Goal: Information Seeking & Learning: Learn about a topic

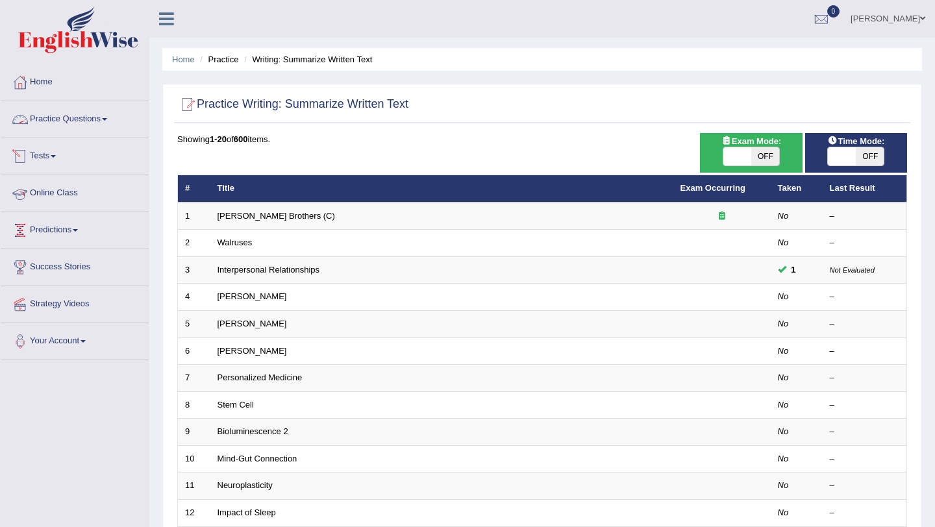
click at [75, 122] on link "Practice Questions" at bounding box center [75, 117] width 148 height 32
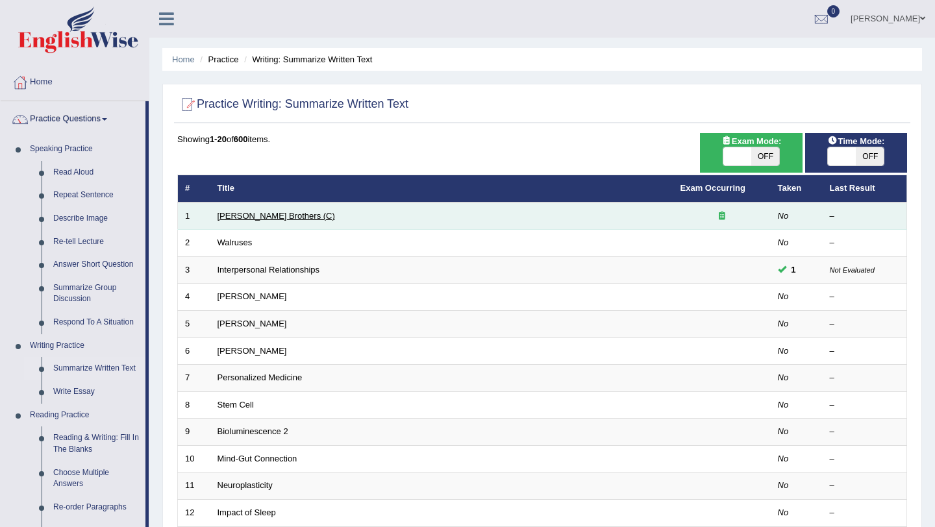
click at [251, 215] on link "[PERSON_NAME] Brothers (C)" at bounding box center [277, 216] width 118 height 10
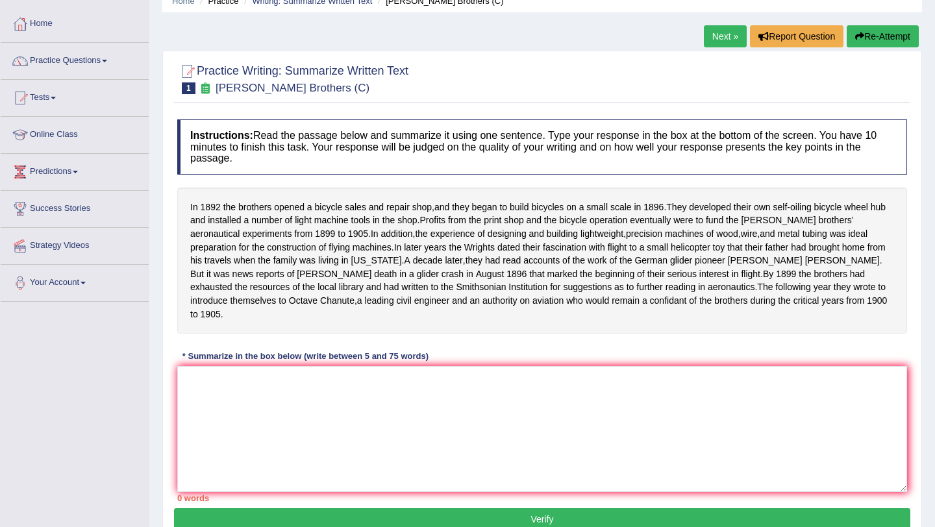
scroll to position [60, 0]
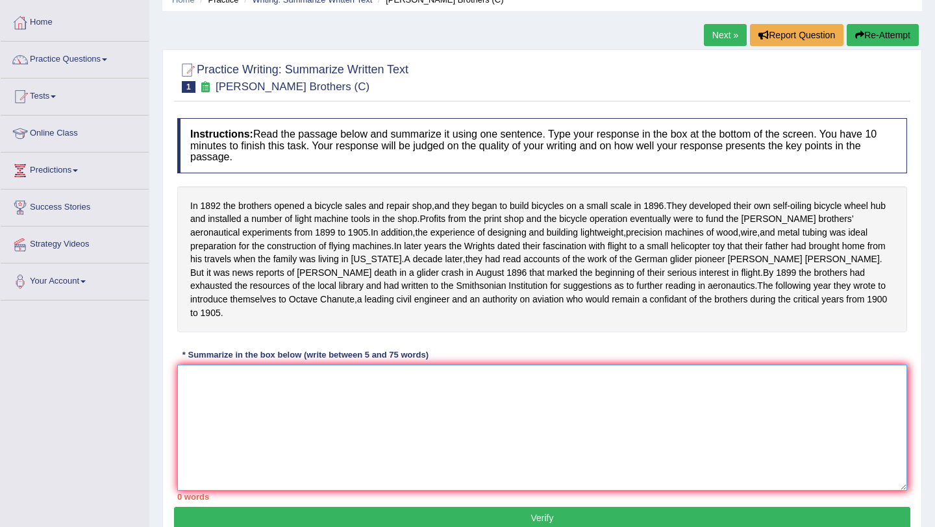
click at [236, 399] on textarea at bounding box center [542, 428] width 730 height 126
click at [297, 411] on textarea at bounding box center [542, 428] width 730 height 126
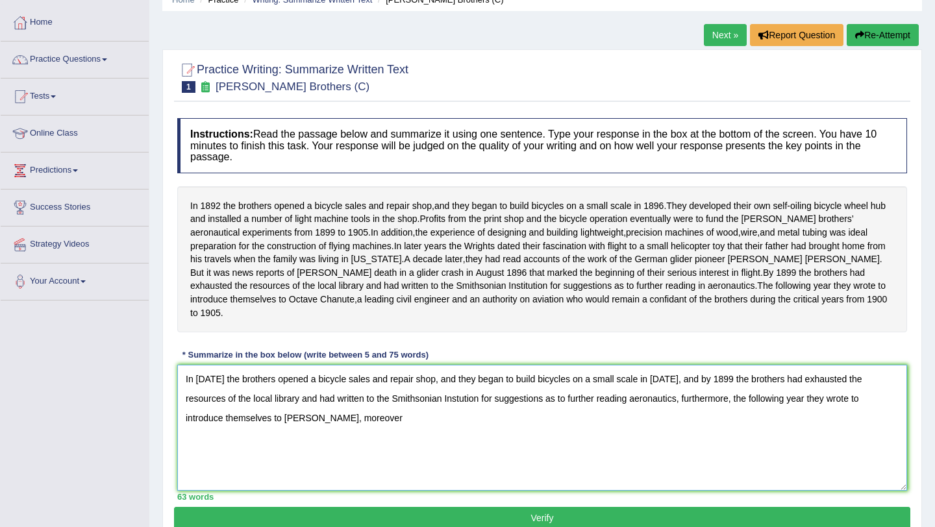
click at [318, 433] on textarea "In 1892 the brothers opened a bicycle sales and repair shop, and they began to …" at bounding box center [542, 428] width 730 height 126
click at [457, 435] on textarea "In 1892 the brothers opened a bicycle sales and repair shop, and they began to …" at bounding box center [542, 428] width 730 height 126
click at [198, 395] on textarea "In 1892 the brothers opened a bicycle sales and repair shop, and they began to …" at bounding box center [542, 428] width 730 height 126
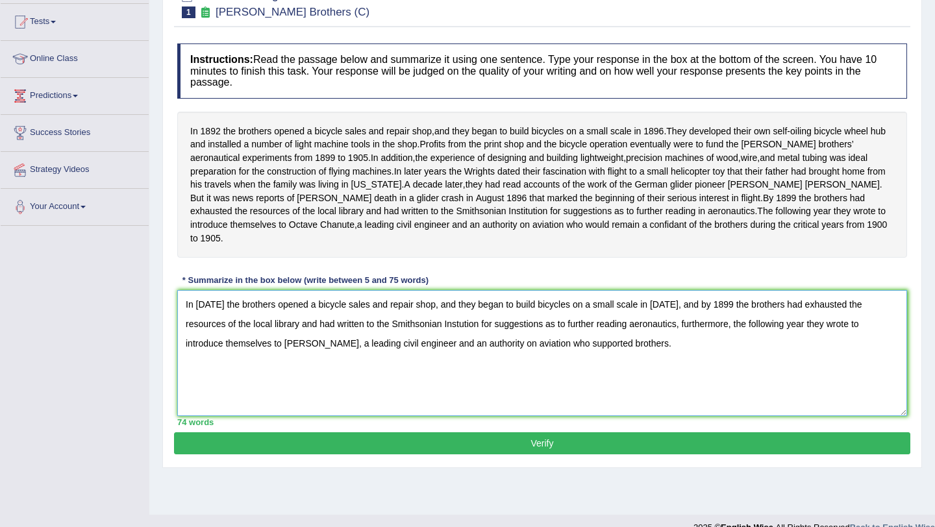
scroll to position [155, 0]
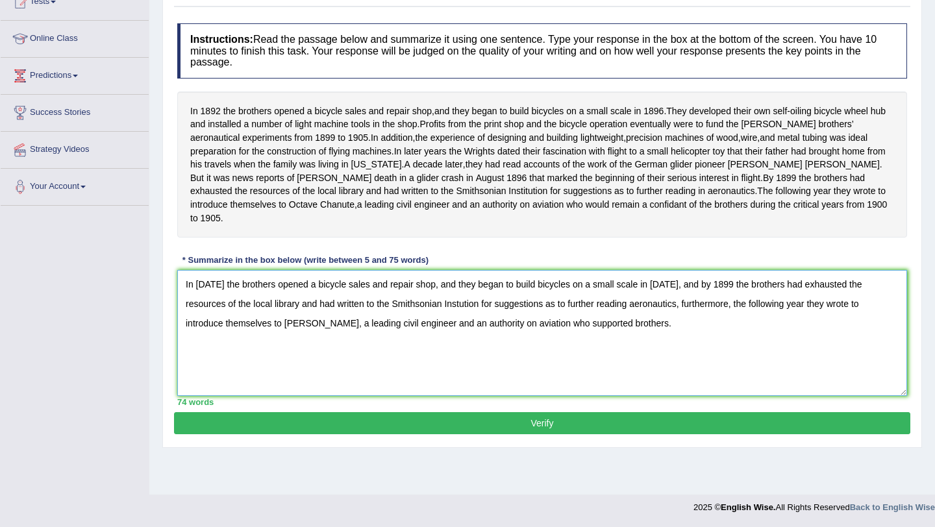
type textarea "In 1892 the brothers opened a bicycle sales and repair shop, and they began to …"
click at [546, 435] on button "Verify" at bounding box center [542, 423] width 737 height 22
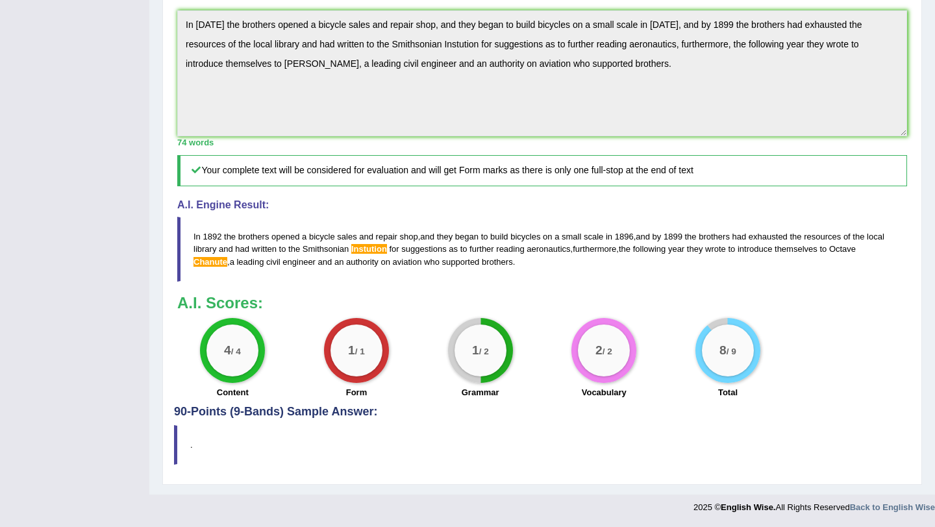
scroll to position [0, 0]
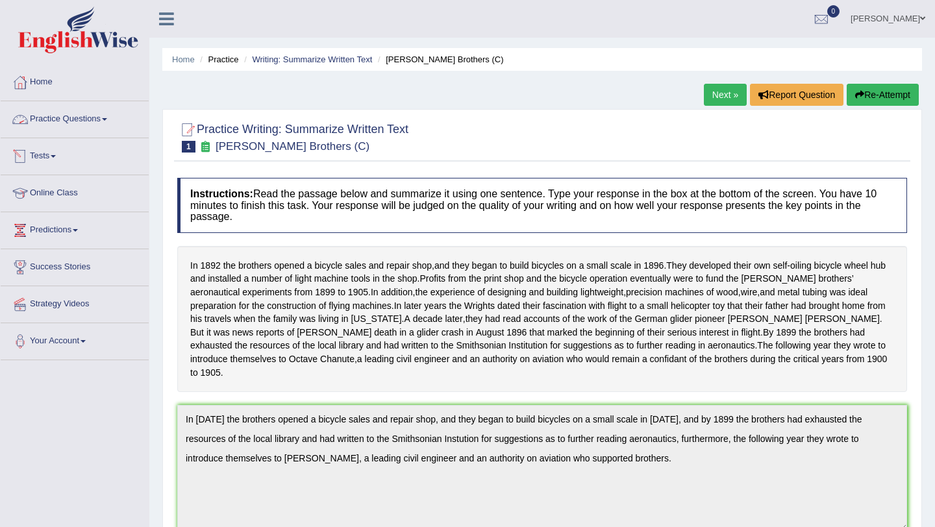
click at [53, 119] on link "Practice Questions" at bounding box center [75, 117] width 148 height 32
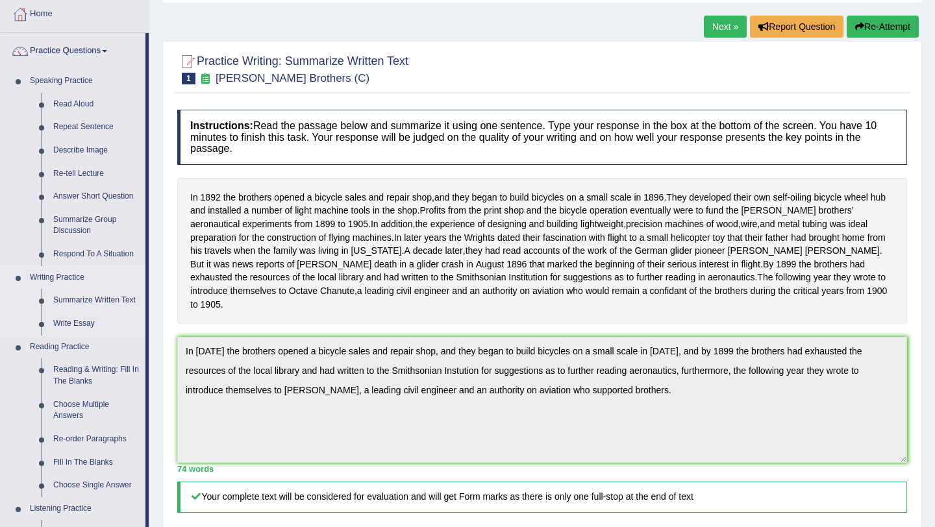
scroll to position [81, 0]
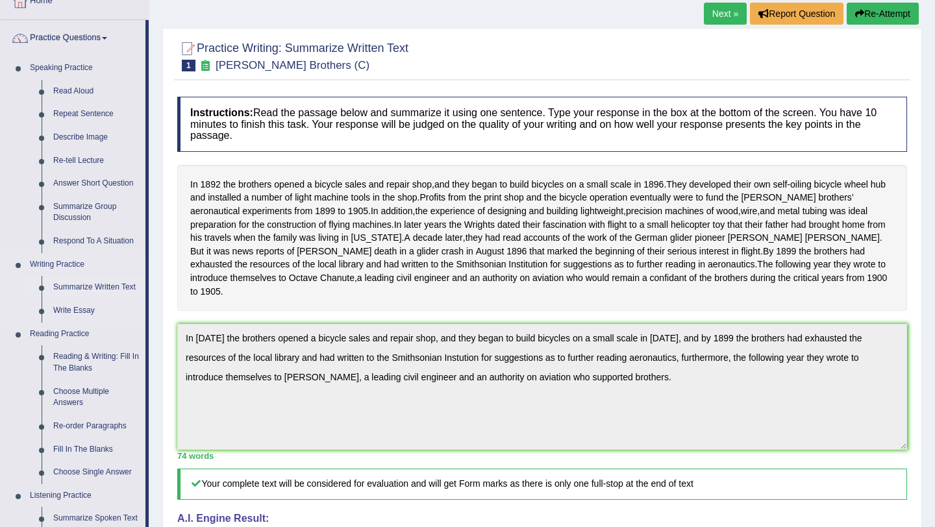
click at [87, 285] on link "Summarize Written Text" at bounding box center [96, 287] width 98 height 23
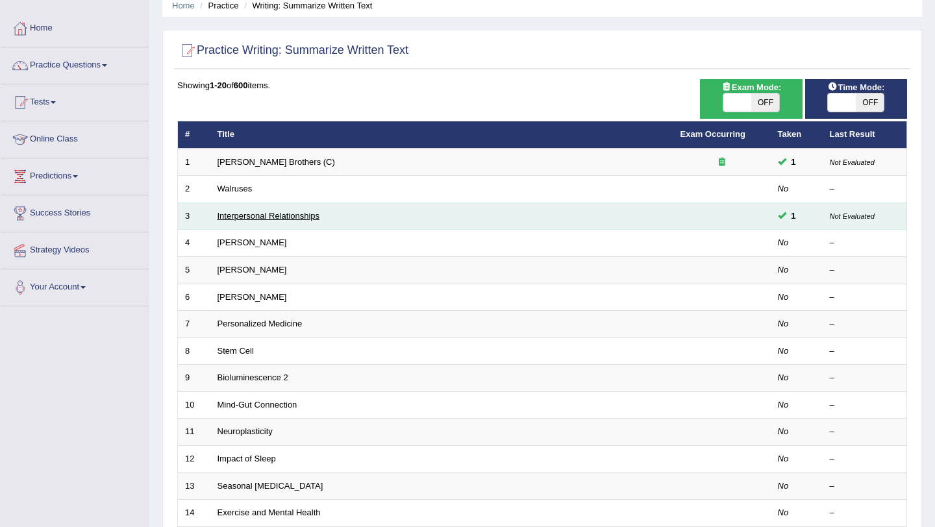
scroll to position [54, 0]
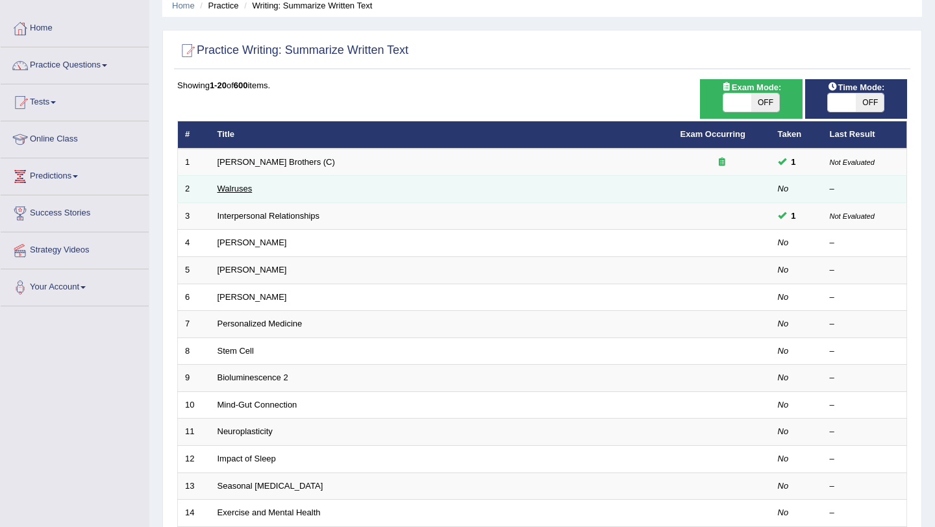
click at [236, 191] on link "Walruses" at bounding box center [235, 189] width 35 height 10
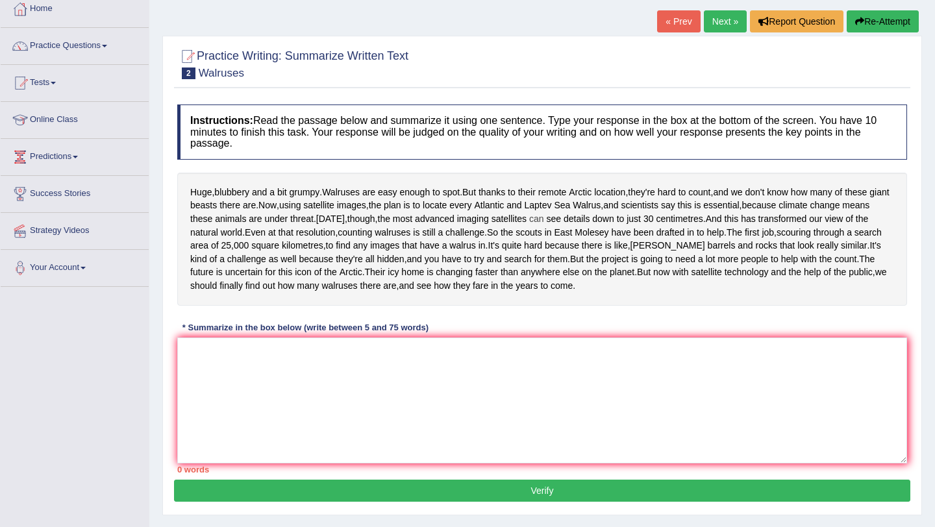
scroll to position [93, 0]
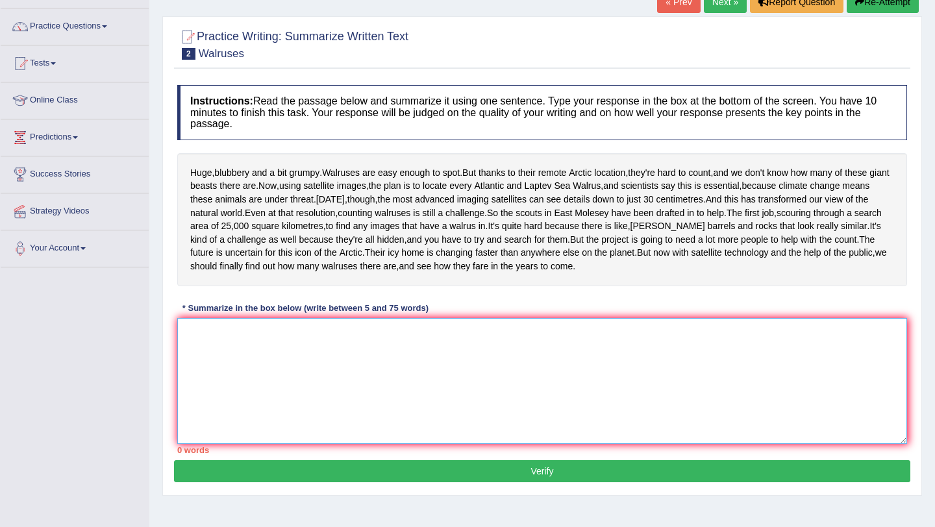
click at [241, 429] on textarea at bounding box center [542, 381] width 730 height 126
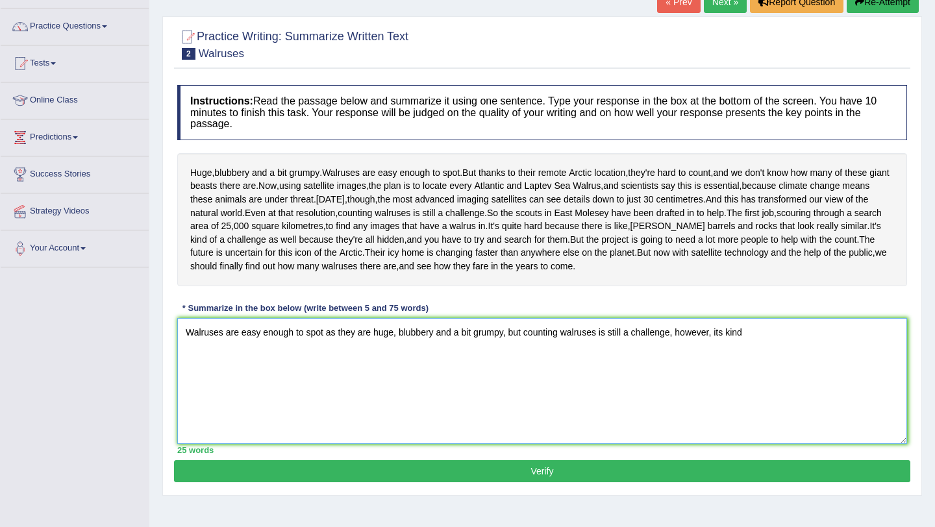
click at [723, 401] on textarea "Walruses are easy enough to spot as they are huge, blubbery and a bit grumpy, b…" at bounding box center [542, 381] width 730 height 126
click at [771, 399] on textarea "Walruses are easy enough to spot as they are huge, blubbery and a bit grumpy, b…" at bounding box center [542, 381] width 730 height 126
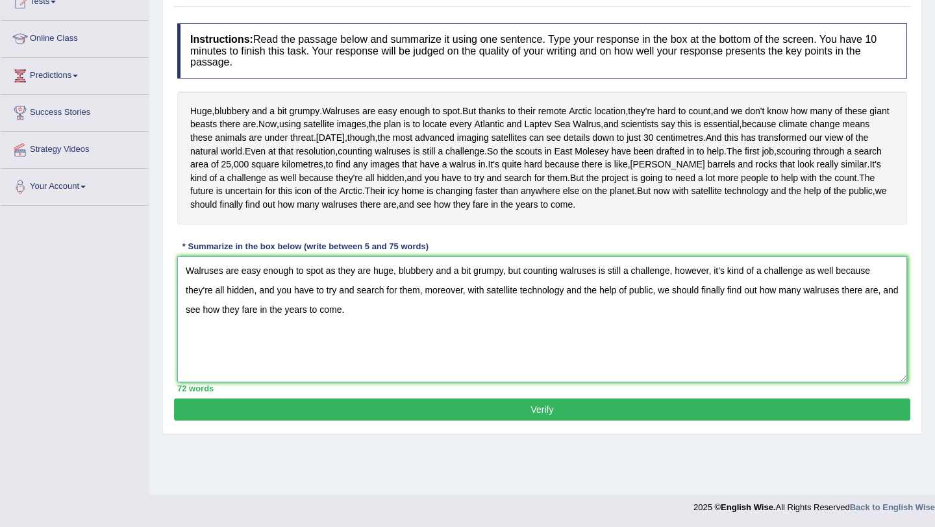
scroll to position [171, 0]
type textarea "Walruses are easy enough to spot as they are huge, blubbery and a bit grumpy, b…"
click at [543, 421] on button "Verify" at bounding box center [542, 410] width 737 height 22
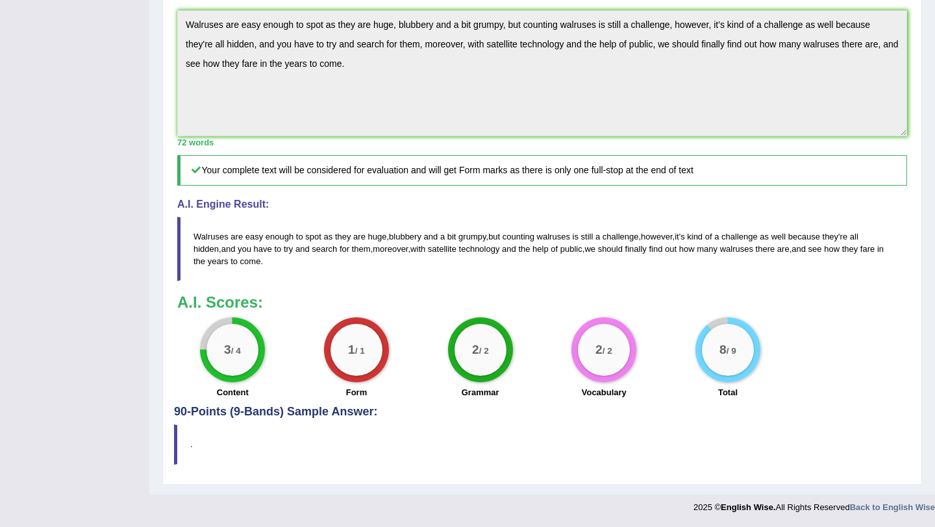
scroll to position [0, 0]
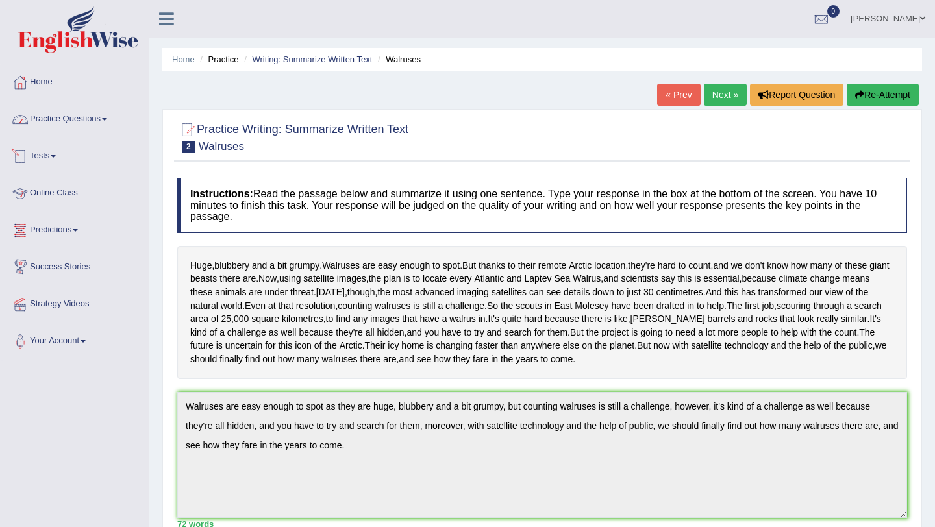
click at [72, 125] on link "Practice Questions" at bounding box center [75, 117] width 148 height 32
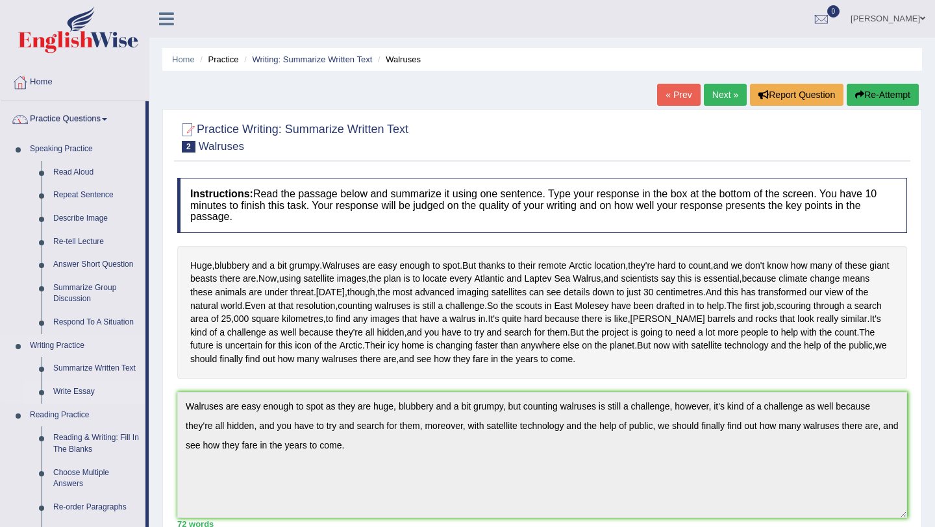
click at [76, 394] on link "Write Essay" at bounding box center [96, 392] width 98 height 23
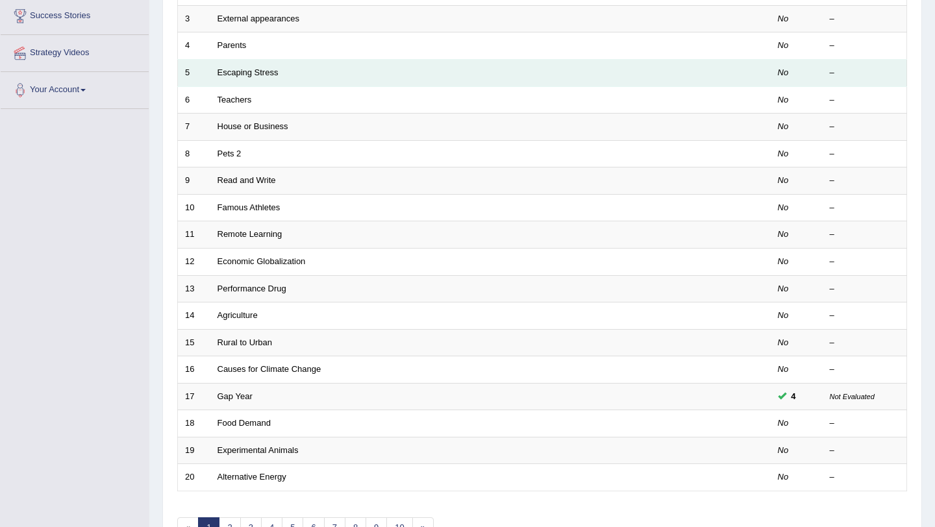
scroll to position [256, 0]
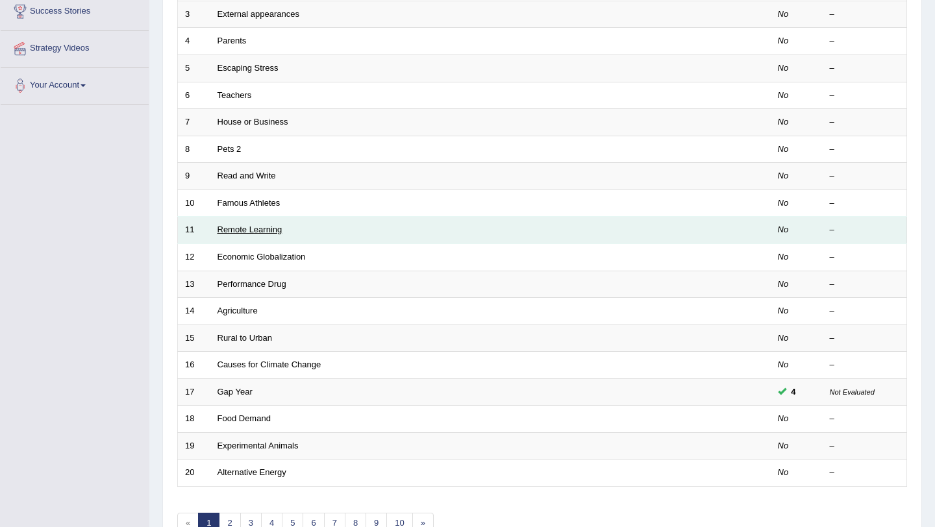
click at [261, 231] on link "Remote Learning" at bounding box center [250, 230] width 65 height 10
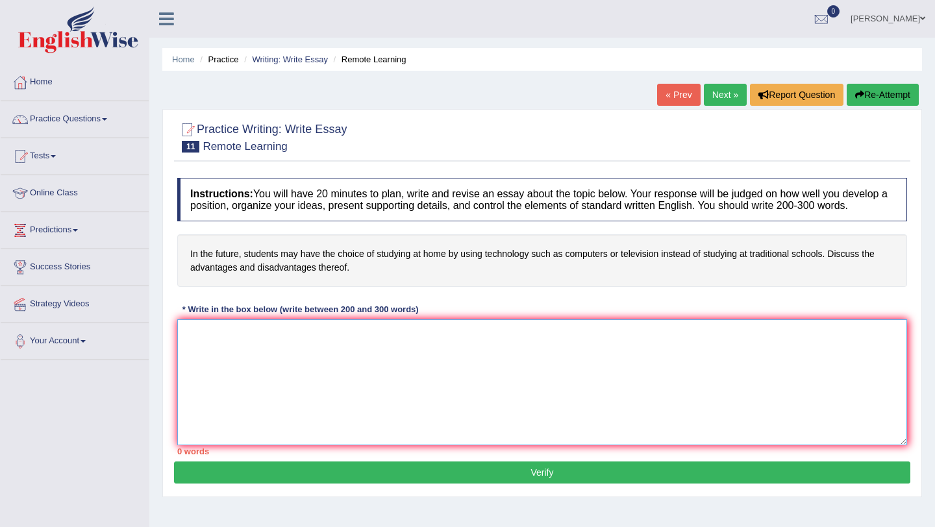
click at [243, 348] on textarea at bounding box center [542, 383] width 730 height 126
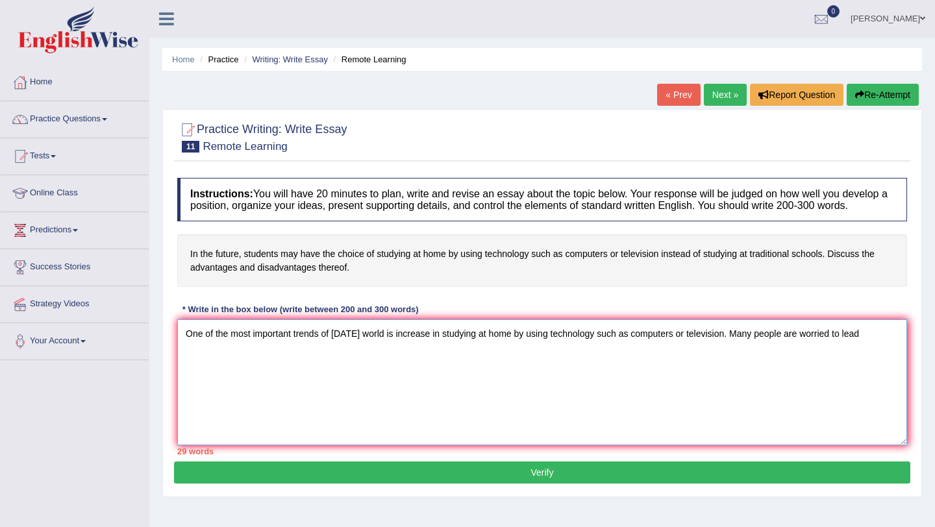
click at [841, 346] on textarea "One of the most important trends of today's world is increase in studying at ho…" at bounding box center [542, 383] width 730 height 126
click at [891, 343] on textarea "One of the most important trends of today's world is increase in studying at ho…" at bounding box center [542, 383] width 730 height 126
click at [900, 344] on textarea "One of the most important trends of today's world is increase in studying at ho…" at bounding box center [542, 383] width 730 height 126
click at [877, 349] on textarea "One of the most important trends of today's world is increase in studying at ho…" at bounding box center [542, 383] width 730 height 126
click at [249, 375] on textarea "One of the most important trends of today's world is increase in studying at ho…" at bounding box center [542, 383] width 730 height 126
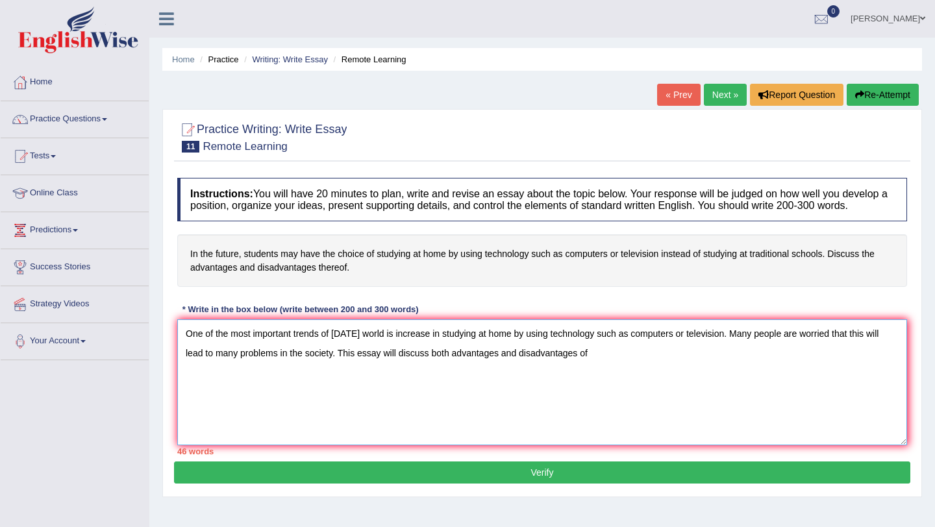
click at [449, 348] on textarea "One of the most important trends of today's world is increase in studying at ho…" at bounding box center [542, 383] width 730 height 126
click at [446, 347] on textarea "One of the most important trends of today's world is increase in studying at ho…" at bounding box center [542, 383] width 730 height 126
drag, startPoint x: 446, startPoint y: 347, endPoint x: 740, endPoint y: 347, distance: 293.6
click at [740, 347] on textarea "One of the most important trends of today's world is increase in studying at ho…" at bounding box center [542, 383] width 730 height 126
click at [647, 364] on textarea "One of the most important trends of today's world is increase in studying at ho…" at bounding box center [542, 383] width 730 height 126
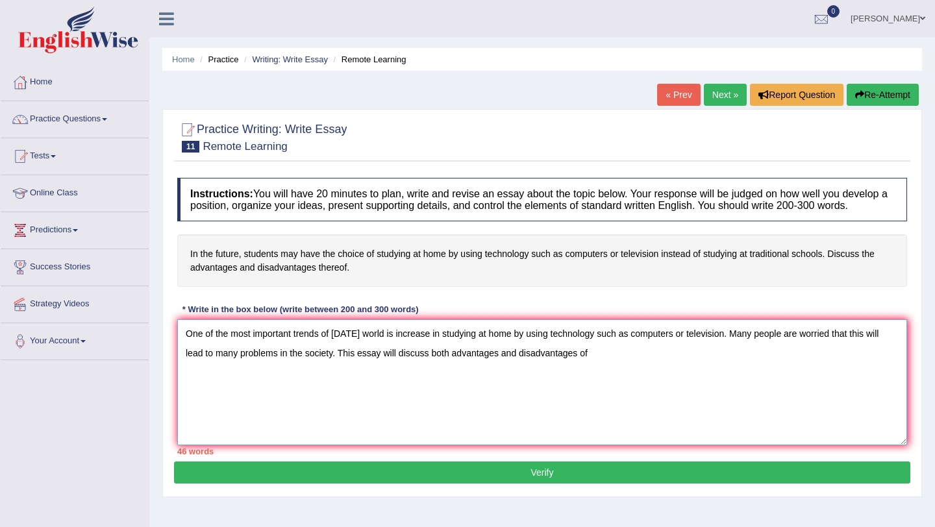
paste textarea "studying at home by using technology such as computers or television."
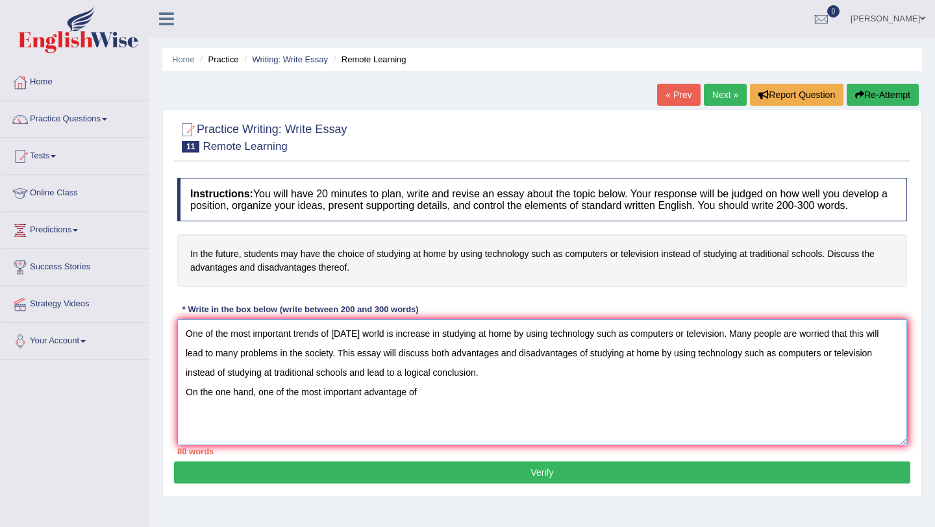
paste textarea "studying at home by using technology such as computers or television."
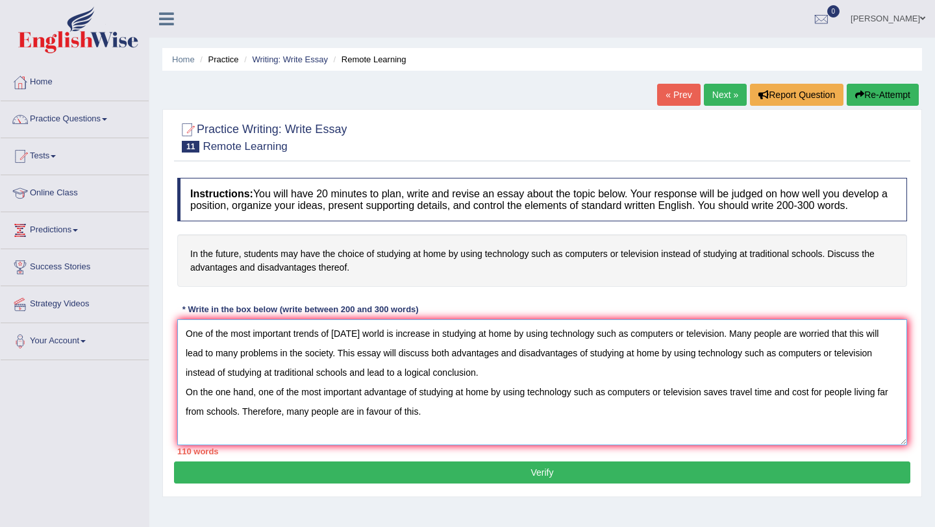
click at [504, 385] on textarea "One of the most important trends of today's world is increase in studying at ho…" at bounding box center [542, 383] width 730 height 126
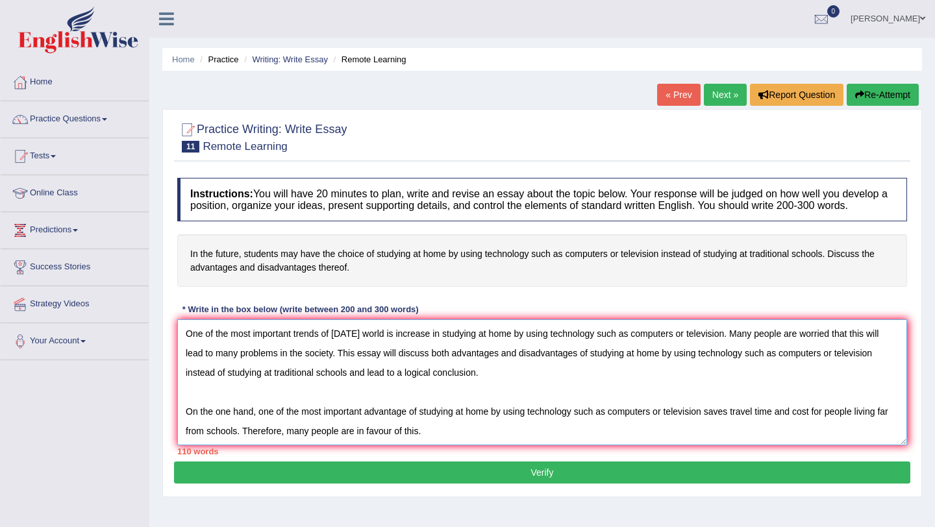
scroll to position [19, 0]
click at [456, 427] on textarea "One of the most important trends of today's world is increase in studying at ho…" at bounding box center [542, 383] width 730 height 126
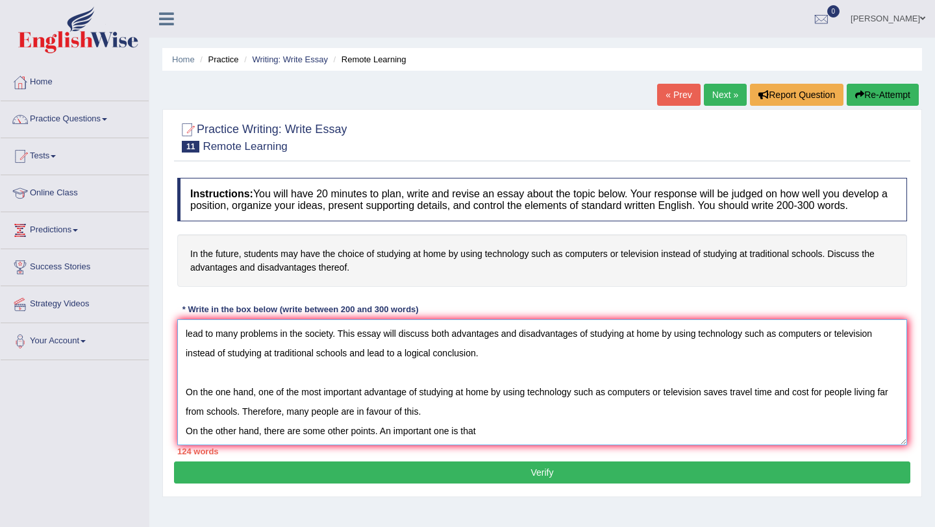
paste textarea "studying at home by using technology such as computers or television."
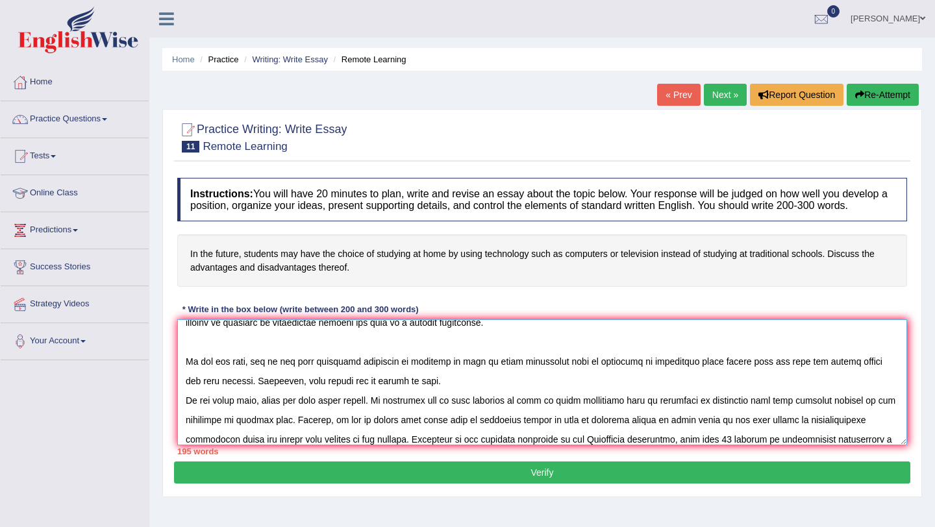
scroll to position [70, 0]
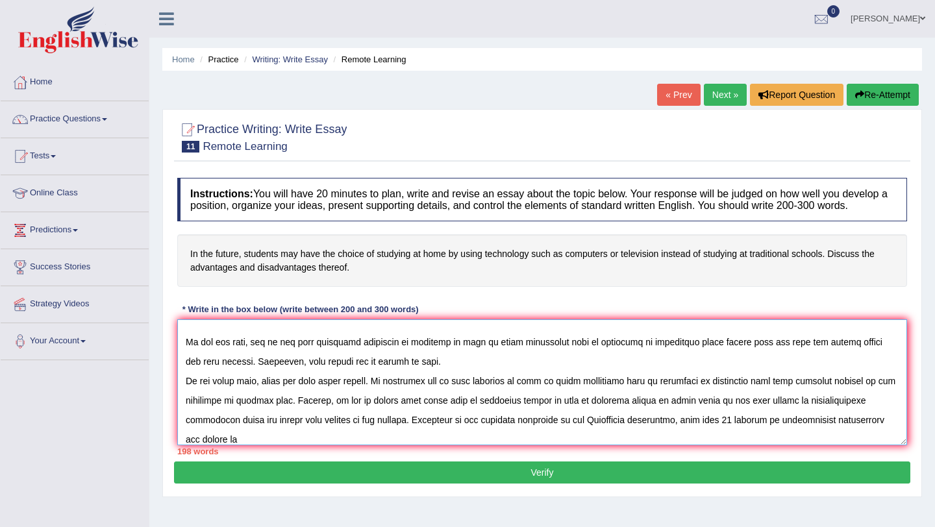
click at [852, 433] on textarea at bounding box center [542, 383] width 730 height 126
click at [316, 446] on textarea at bounding box center [542, 383] width 730 height 126
paste textarea "studying at home by using technology such as computers or television."
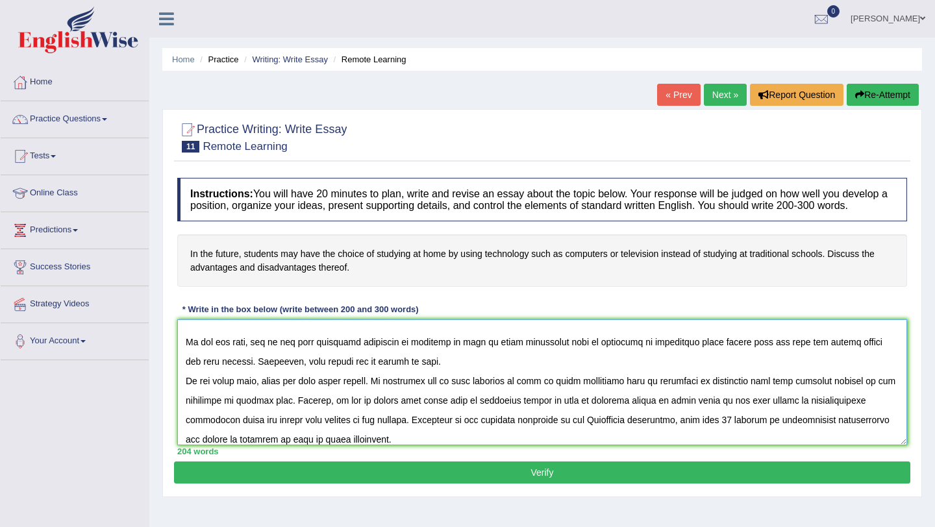
scroll to position [89, 0]
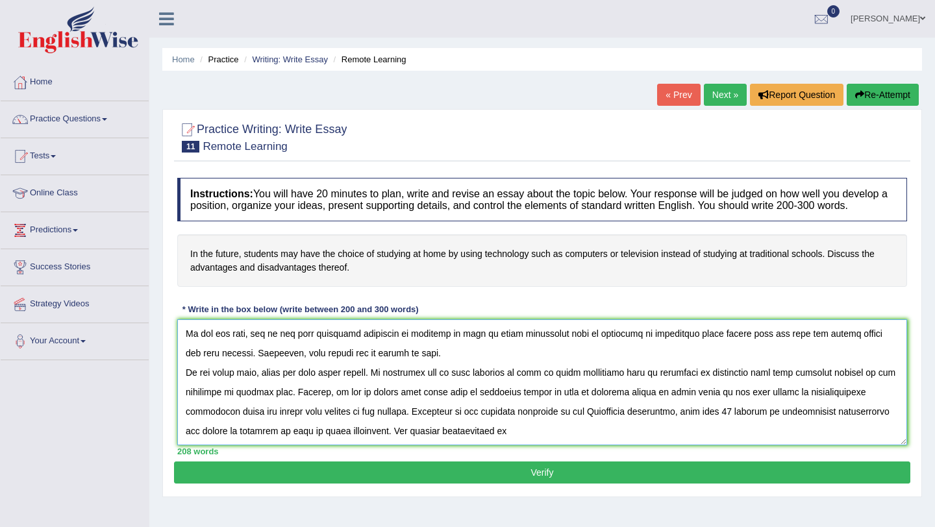
paste textarea "studying at home by using technology such as computers or television."
click at [666, 433] on textarea at bounding box center [542, 383] width 730 height 126
click at [668, 427] on textarea at bounding box center [542, 383] width 730 height 126
click at [605, 430] on textarea at bounding box center [542, 383] width 730 height 126
click at [607, 430] on textarea at bounding box center [542, 383] width 730 height 126
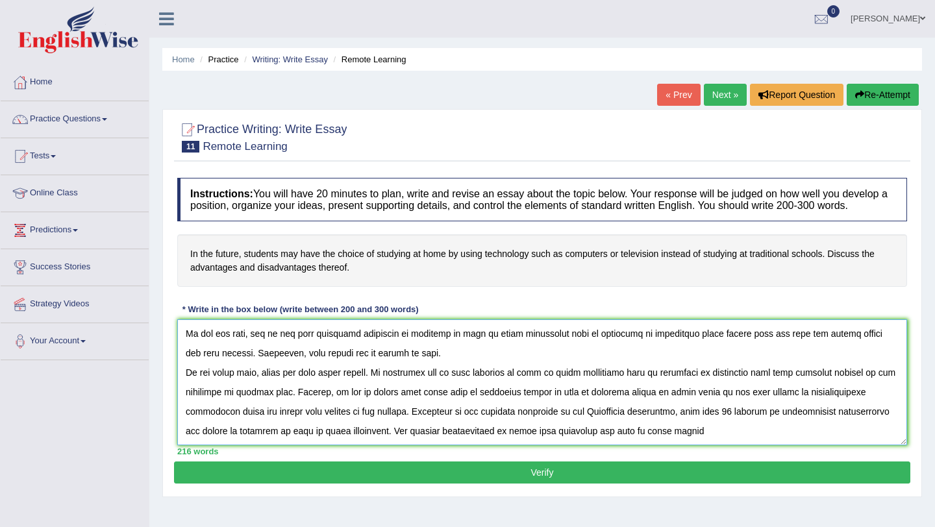
click at [626, 433] on textarea at bounding box center [542, 383] width 730 height 126
click at [801, 429] on textarea at bounding box center [542, 383] width 730 height 126
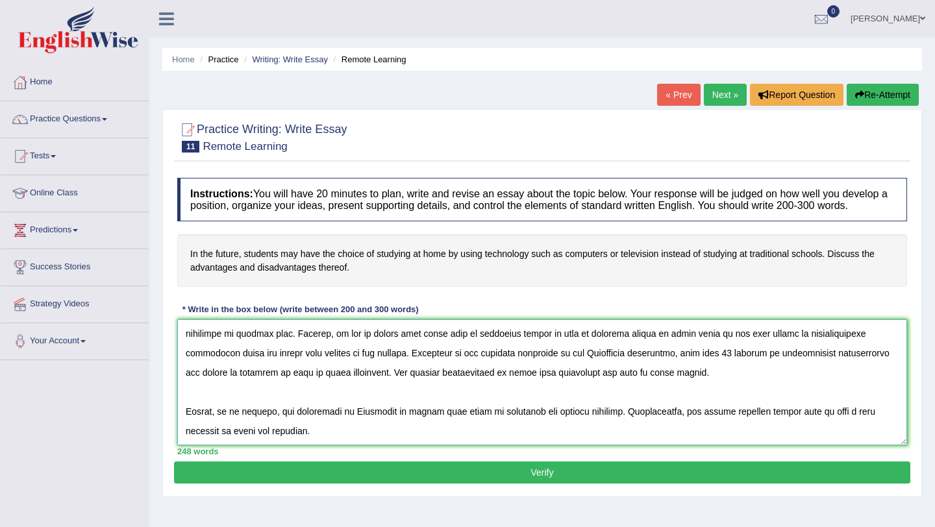
scroll to position [167, 0]
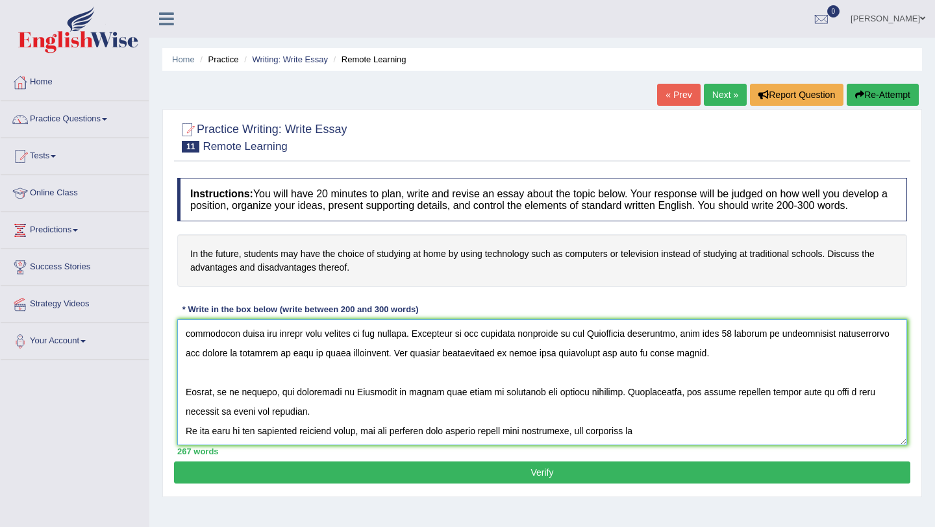
paste textarea "studying at home by using technology such as computers or television."
click at [763, 433] on textarea at bounding box center [542, 383] width 730 height 126
click at [761, 432] on textarea at bounding box center [542, 383] width 730 height 126
click at [768, 432] on textarea at bounding box center [542, 383] width 730 height 126
click at [857, 433] on textarea at bounding box center [542, 383] width 730 height 126
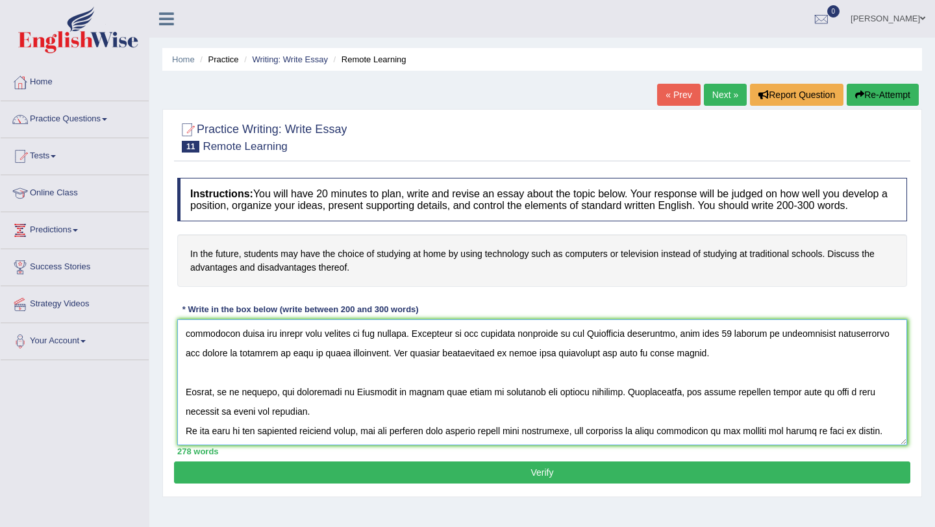
click at [854, 433] on textarea at bounding box center [542, 383] width 730 height 126
click at [236, 446] on textarea at bounding box center [542, 383] width 730 height 126
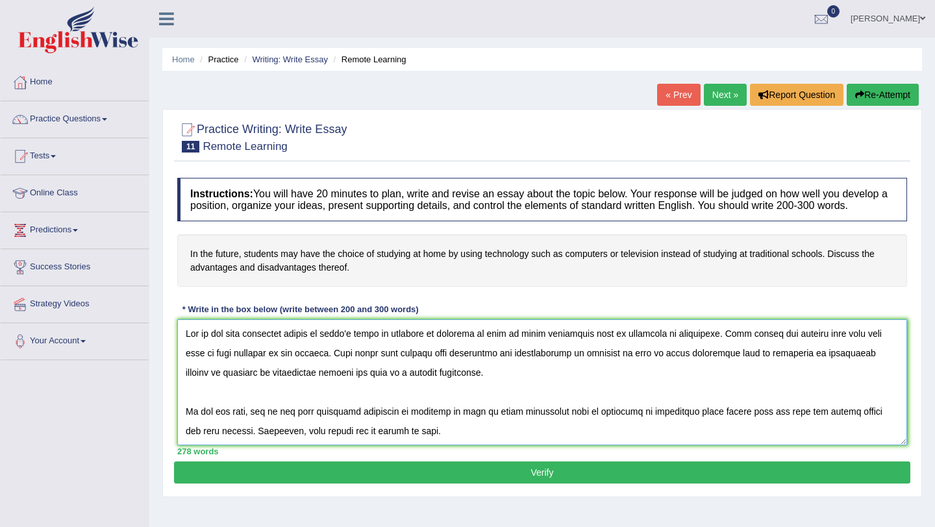
click at [184, 422] on textarea at bounding box center [542, 383] width 730 height 126
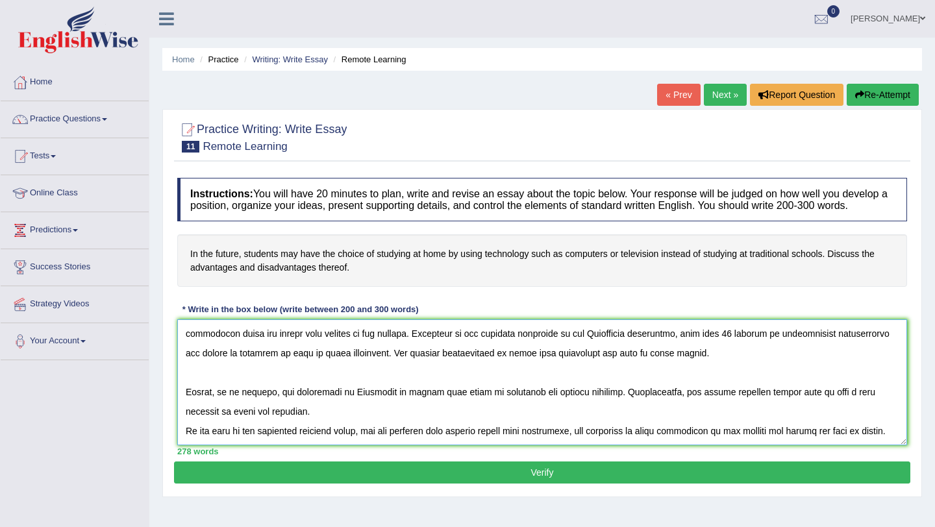
scroll to position [164, 0]
click at [186, 377] on textarea at bounding box center [542, 383] width 730 height 126
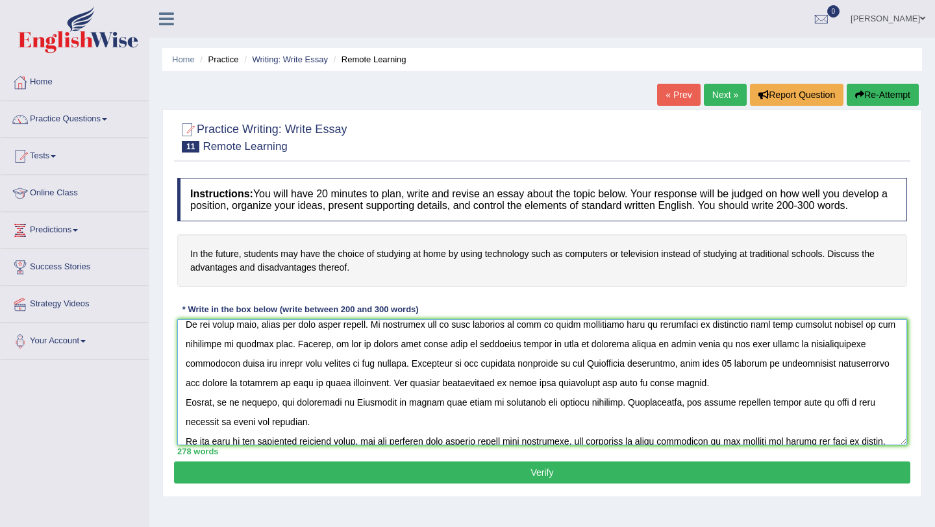
scroll to position [156, 0]
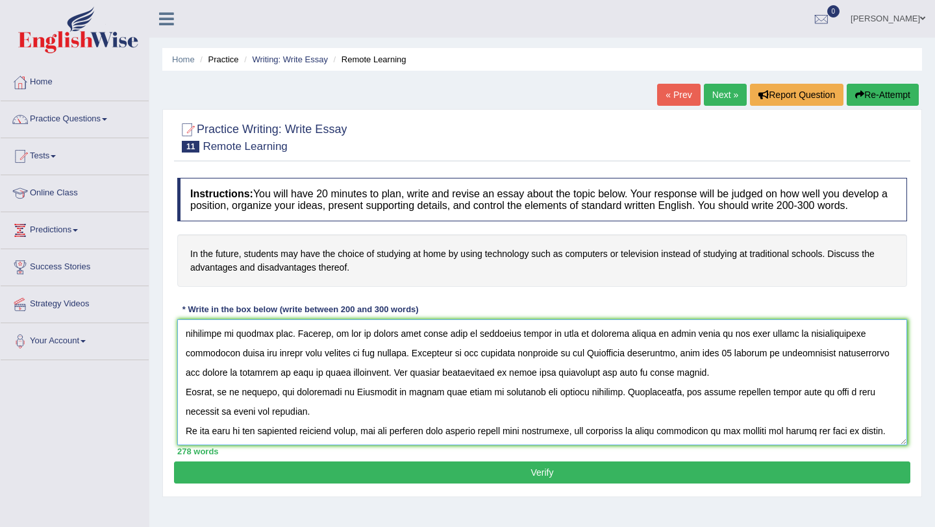
type textarea "One of the most important trends of today's world is increase in studying at ho…"
click at [533, 483] on button "Verify" at bounding box center [542, 473] width 737 height 22
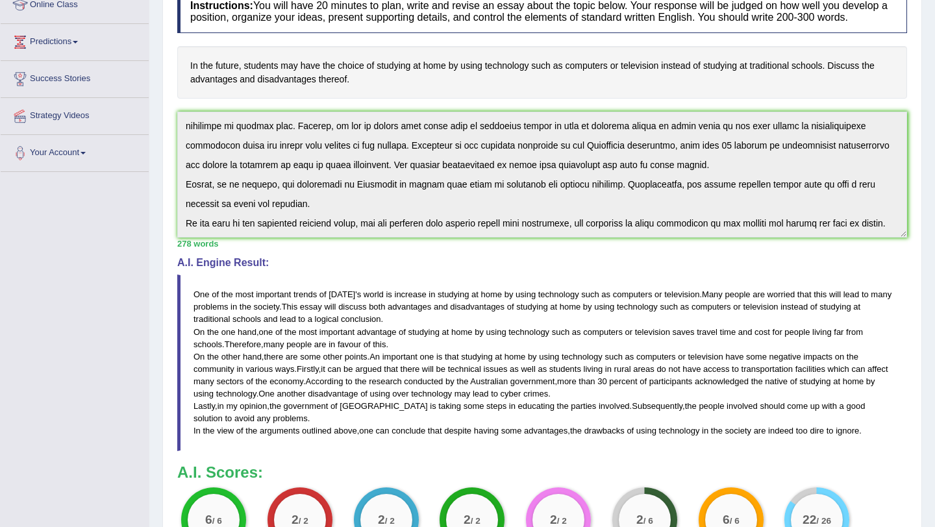
scroll to position [190, 0]
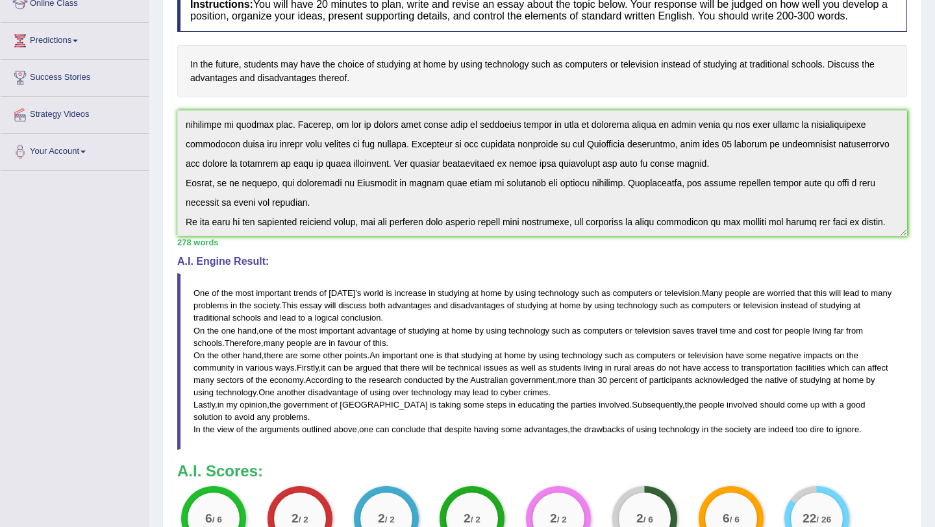
click at [194, 298] on span "One" at bounding box center [202, 293] width 16 height 10
drag, startPoint x: 194, startPoint y: 305, endPoint x: 453, endPoint y: 425, distance: 285.7
click at [453, 425] on blockquote "One of the most important trends of today ' s world is increase in studying at …" at bounding box center [542, 361] width 730 height 176
click at [349, 385] on blockquote "One of the most important trends of today ' s world is increase in studying at …" at bounding box center [542, 361] width 730 height 176
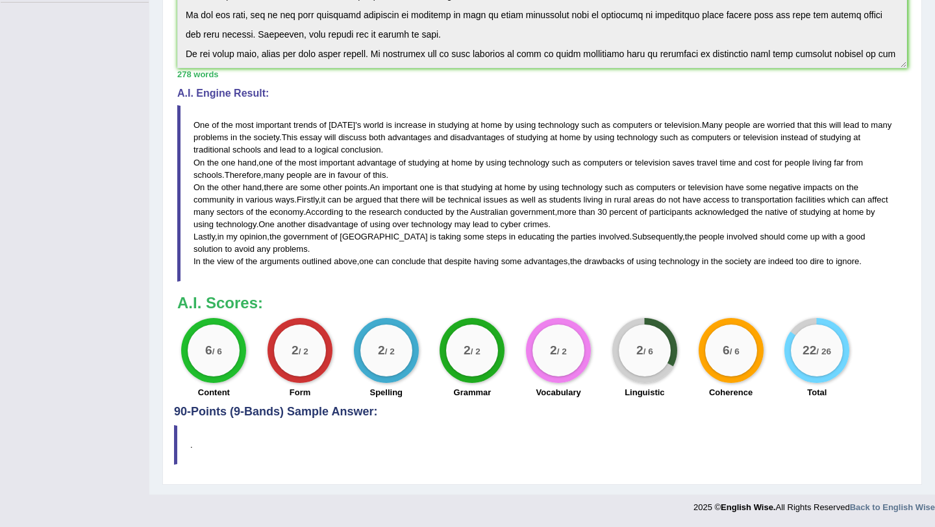
scroll to position [0, 0]
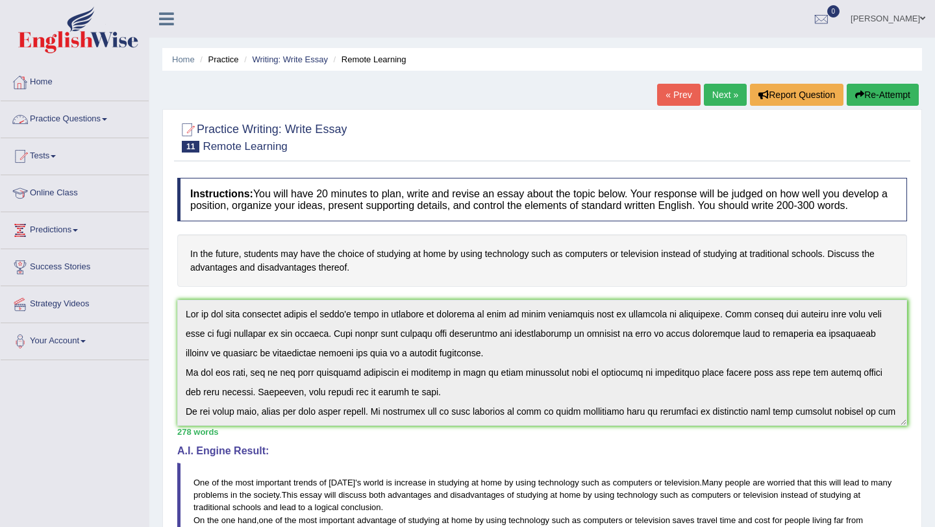
click at [68, 118] on link "Practice Questions" at bounding box center [75, 117] width 148 height 32
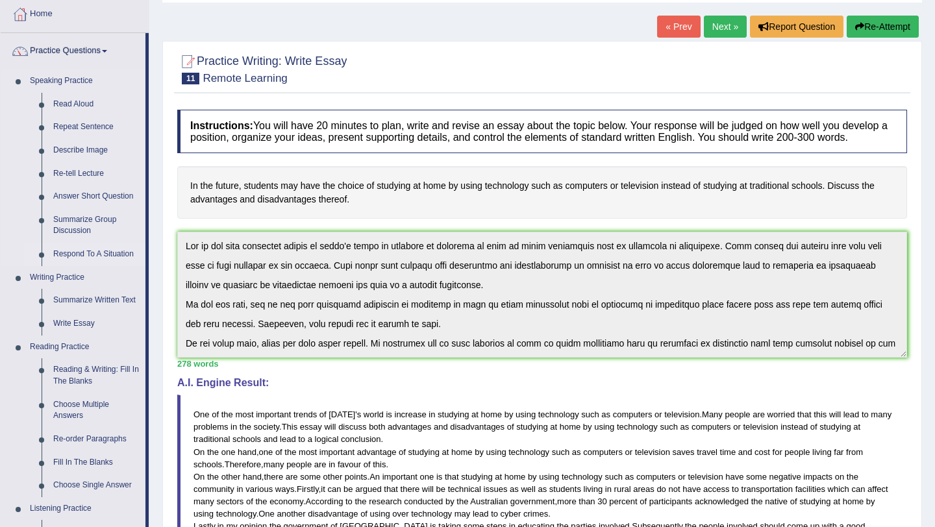
scroll to position [70, 0]
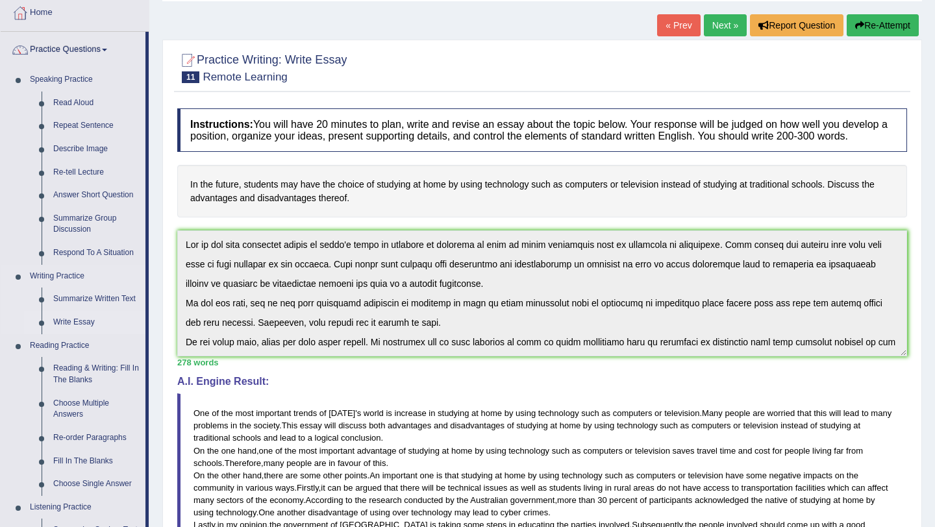
click at [92, 323] on link "Write Essay" at bounding box center [96, 322] width 98 height 23
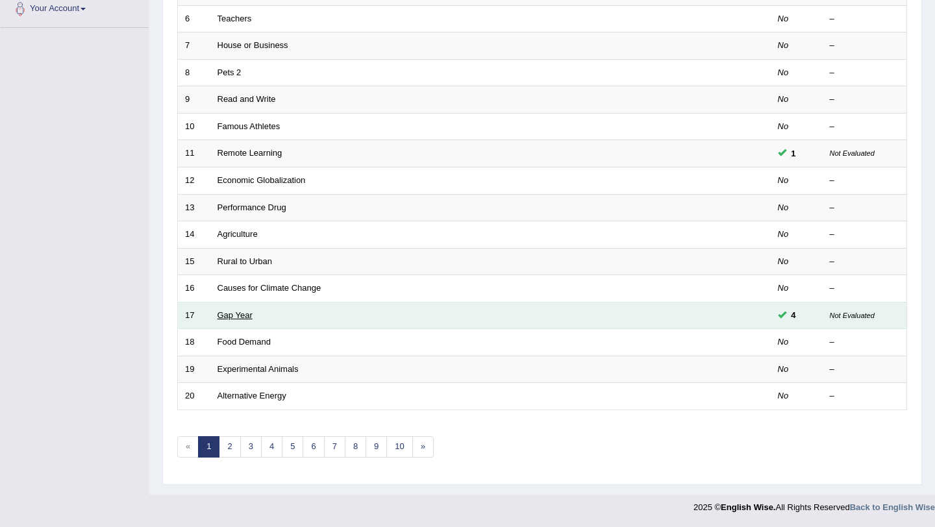
click at [251, 313] on link "Gap Year" at bounding box center [235, 315] width 35 height 10
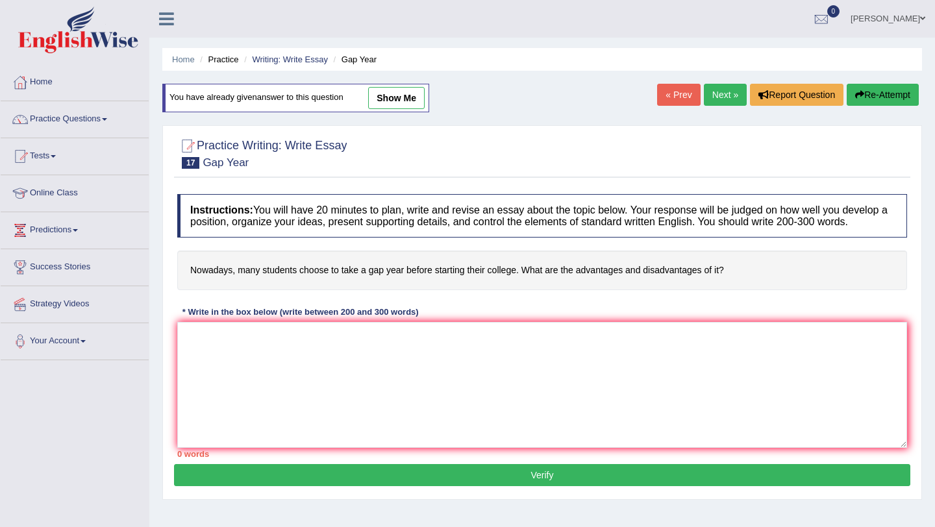
click at [400, 93] on link "show me" at bounding box center [396, 98] width 57 height 22
type textarea "gap year is a great opportunity for students to understand what they would like…"
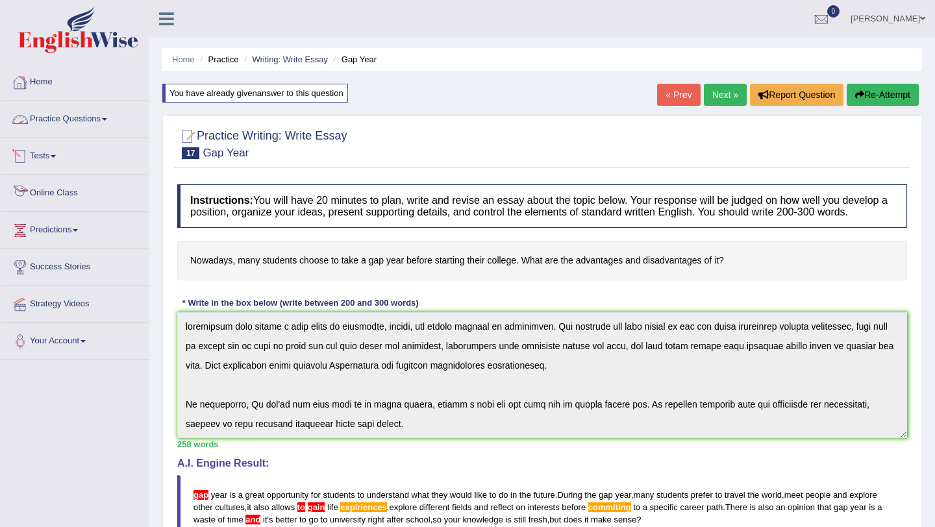
click at [60, 116] on link "Practice Questions" at bounding box center [75, 117] width 148 height 32
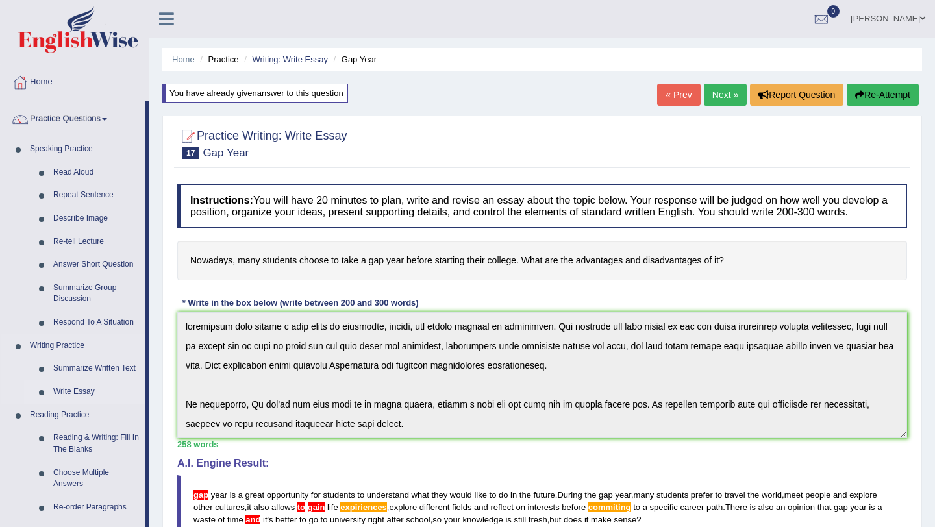
click at [78, 394] on link "Write Essay" at bounding box center [96, 392] width 98 height 23
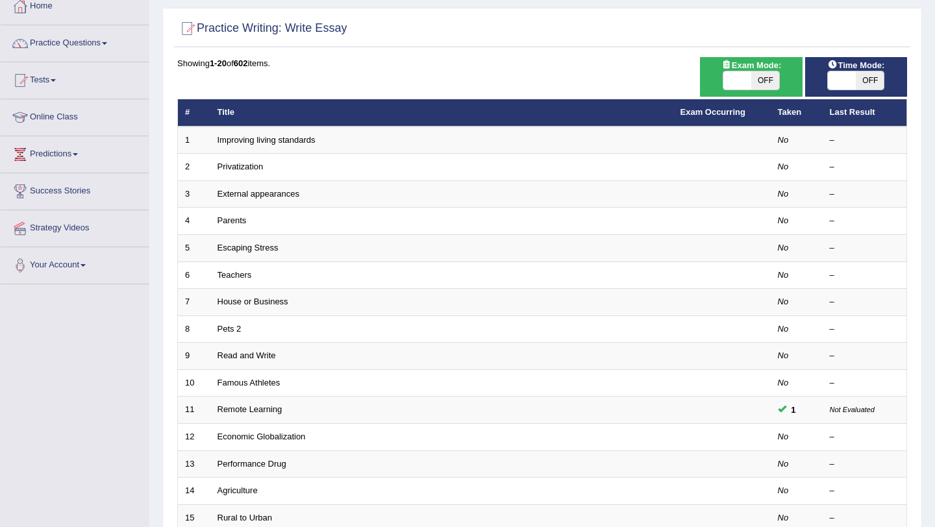
scroll to position [77, 0]
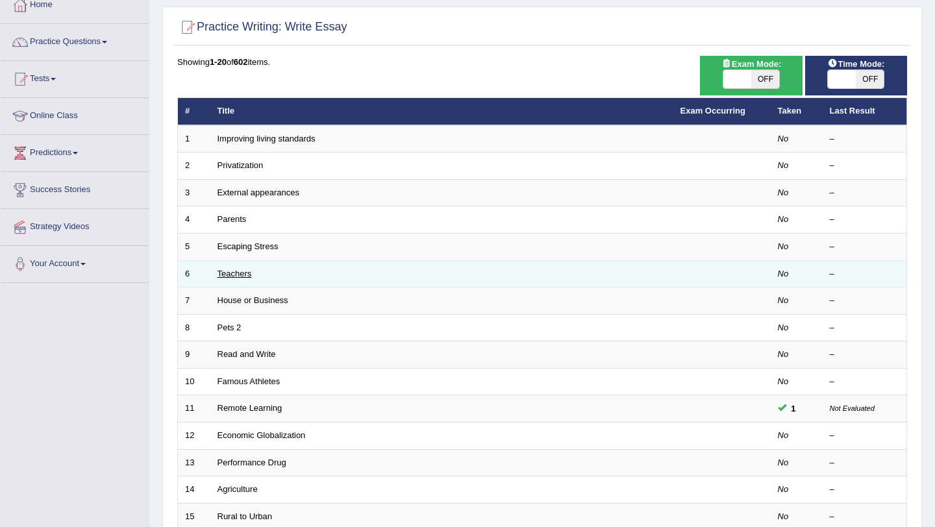
click at [245, 275] on link "Teachers" at bounding box center [235, 274] width 34 height 10
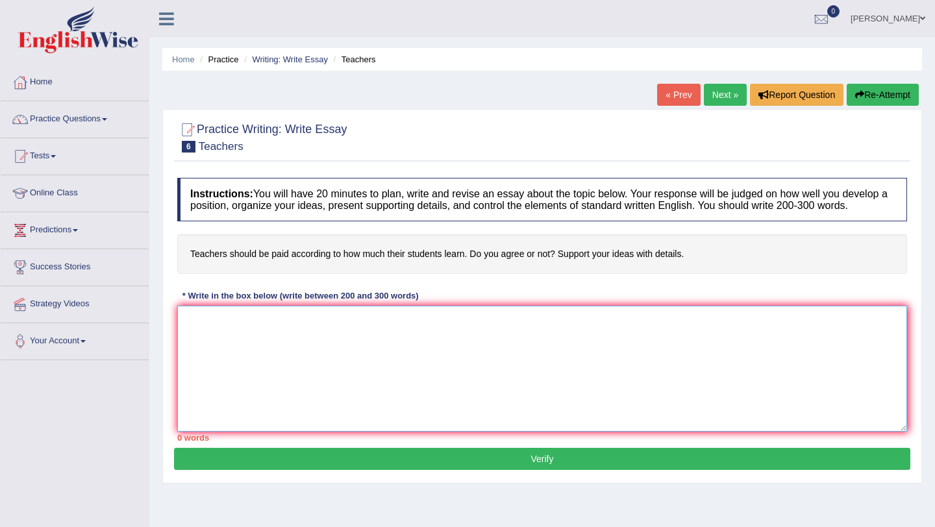
click at [197, 333] on textarea at bounding box center [542, 369] width 730 height 126
drag, startPoint x: 193, startPoint y: 263, endPoint x: 240, endPoint y: 271, distance: 47.4
click at [240, 271] on h4 "Teachers should be paid according to how much their students learn. Do you agre…" at bounding box center [542, 254] width 730 height 40
drag, startPoint x: 192, startPoint y: 269, endPoint x: 249, endPoint y: 278, distance: 57.9
click at [249, 274] on h4 "Teachers should be paid according to how much their students learn. Do you agre…" at bounding box center [542, 254] width 730 height 40
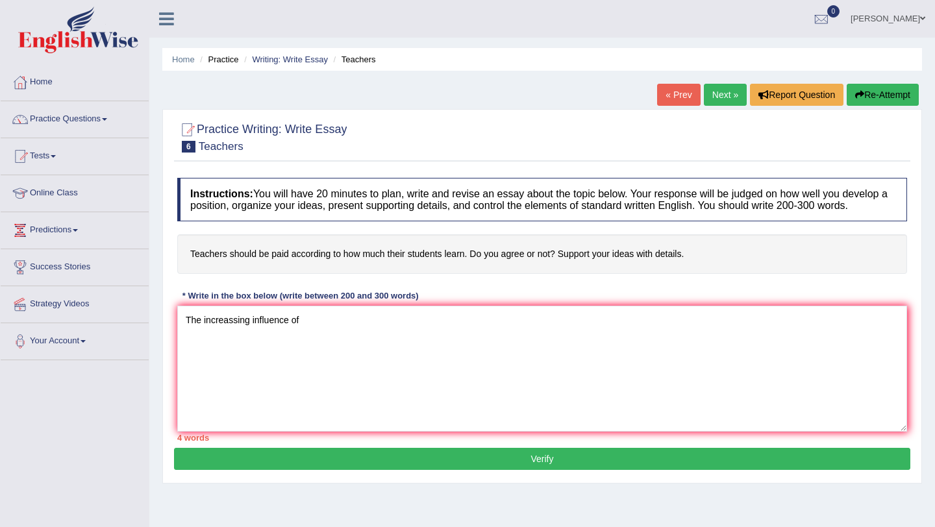
drag, startPoint x: 192, startPoint y: 264, endPoint x: 292, endPoint y: 277, distance: 100.3
click at [292, 274] on h4 "Teachers should be paid according to how much their students learn. Do you agre…" at bounding box center [542, 254] width 730 height 40
click at [225, 257] on h4 "Teachers should be paid according to how much their students learn. Do you agre…" at bounding box center [542, 254] width 730 height 40
click at [303, 338] on textarea "The increassing influence of" at bounding box center [542, 369] width 730 height 126
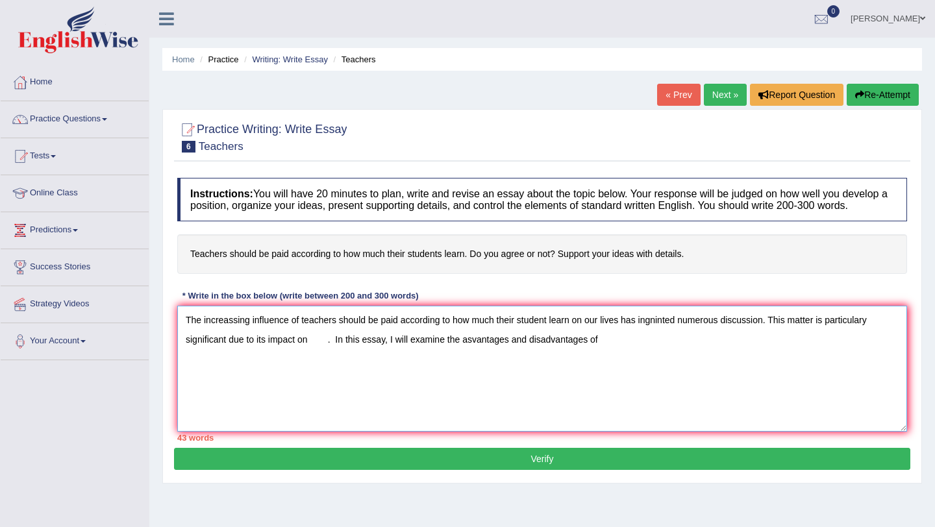
drag, startPoint x: 301, startPoint y: 331, endPoint x: 574, endPoint y: 339, distance: 273.6
click at [574, 339] on textarea "The increassing influence of teachers should be paid according to how much thei…" at bounding box center [542, 369] width 730 height 126
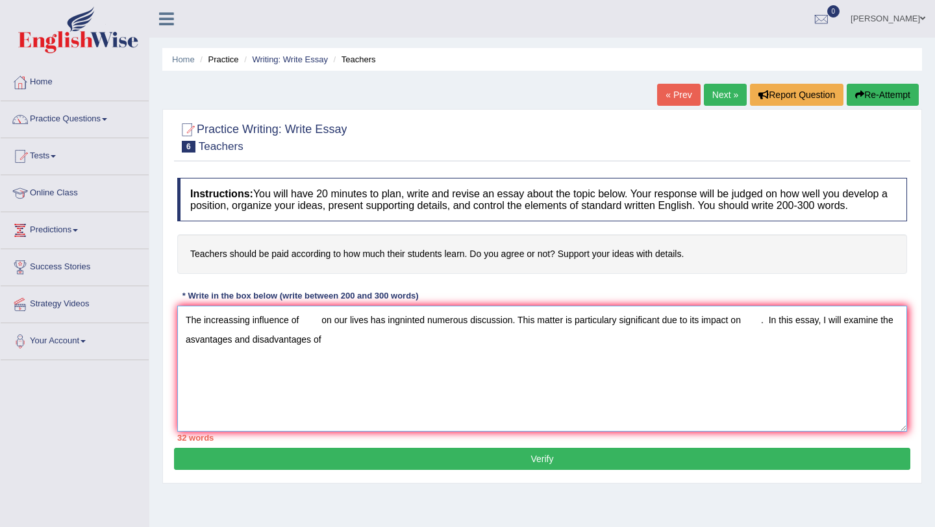
click at [393, 359] on textarea "The increassing influence of on our lives has ingninted numerous discussion. Th…" at bounding box center [542, 369] width 730 height 126
click at [309, 333] on textarea "The increassing influence of on our lives has ingninted numerous discussion. Th…" at bounding box center [542, 369] width 730 height 126
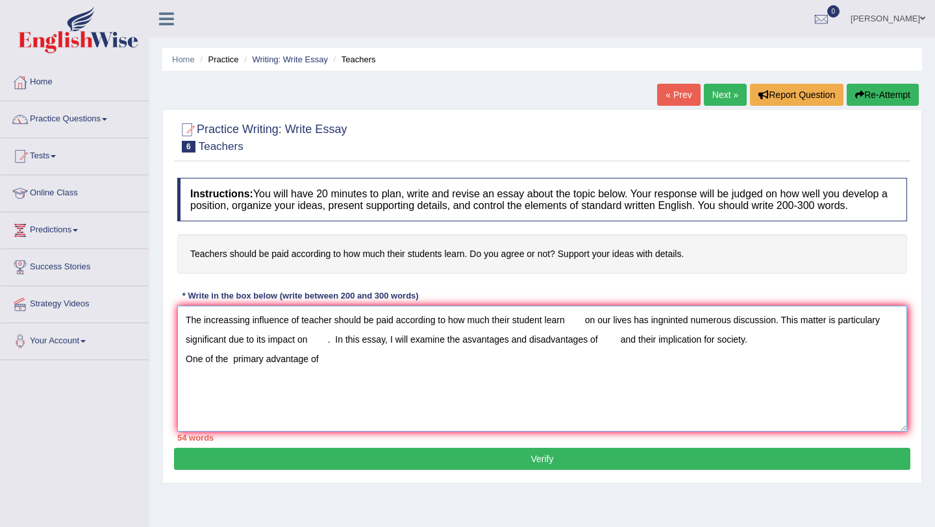
click at [589, 333] on textarea "The increassing influence of teacher should be paid according to how much their…" at bounding box center [542, 369] width 730 height 126
click at [606, 355] on textarea "The increassing influence of teacher should be paid according to how much their…" at bounding box center [542, 369] width 730 height 126
click at [328, 392] on textarea "The increassing influence of teacher should be paid according to how much their…" at bounding box center [542, 369] width 730 height 126
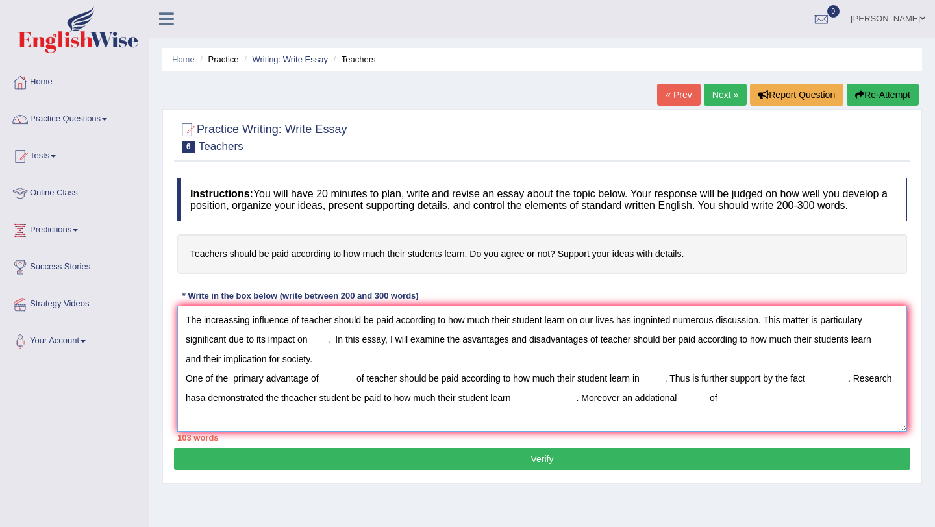
drag, startPoint x: 368, startPoint y: 388, endPoint x: 645, endPoint y: 397, distance: 277.5
click at [645, 395] on textarea "The increassing influence of teacher should be paid according to how much their…" at bounding box center [542, 369] width 730 height 126
click at [776, 416] on textarea "The increassing influence of teacher should be paid according to how much their…" at bounding box center [542, 369] width 730 height 126
paste textarea "teacher should be paid according to how much their student learn in"
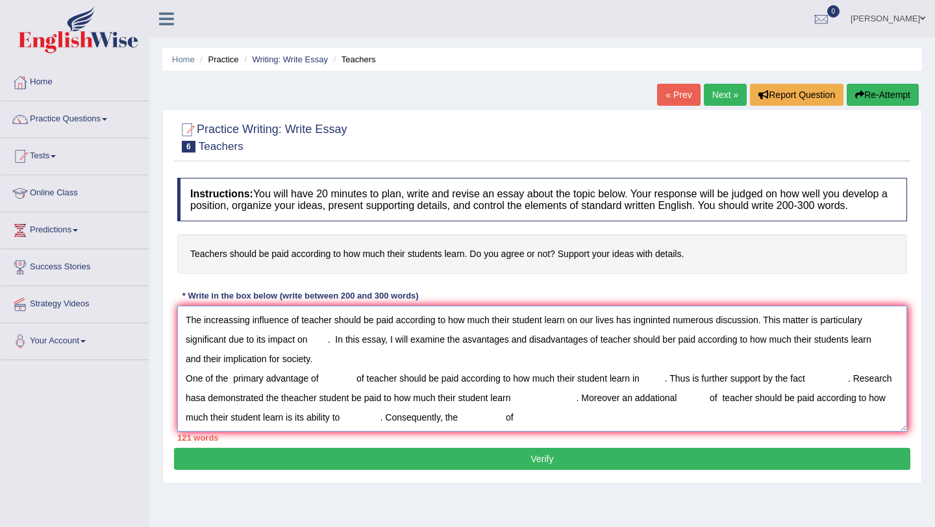
paste textarea "teacher should be paid according to how much their student learn in"
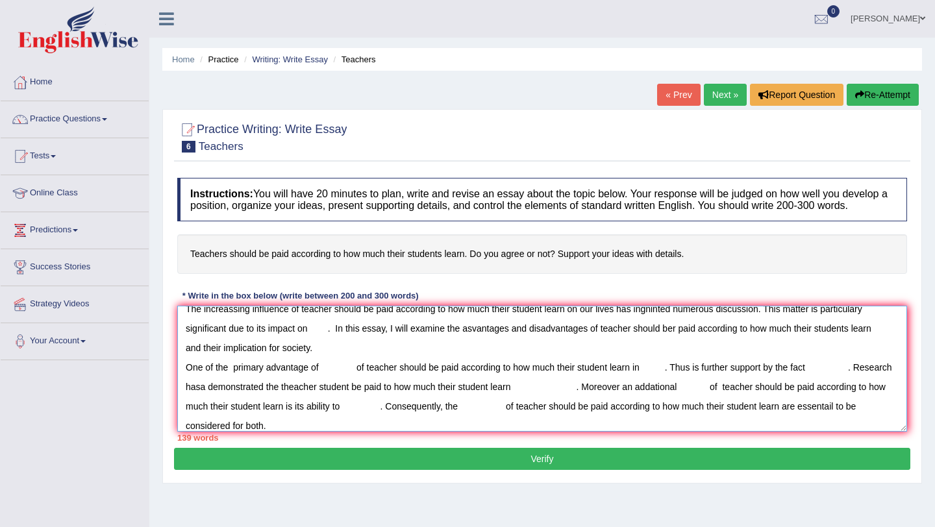
scroll to position [31, 0]
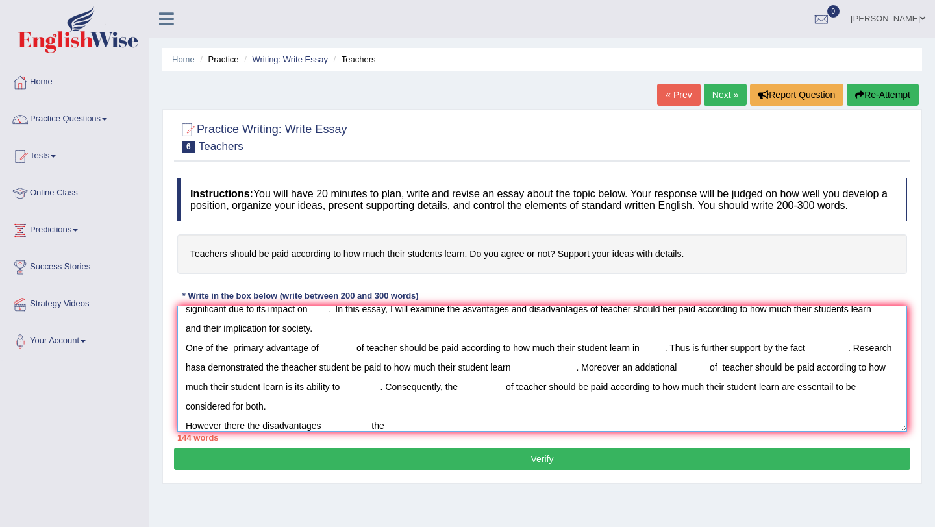
paste textarea "teacher should be paid according to how much their student learn in"
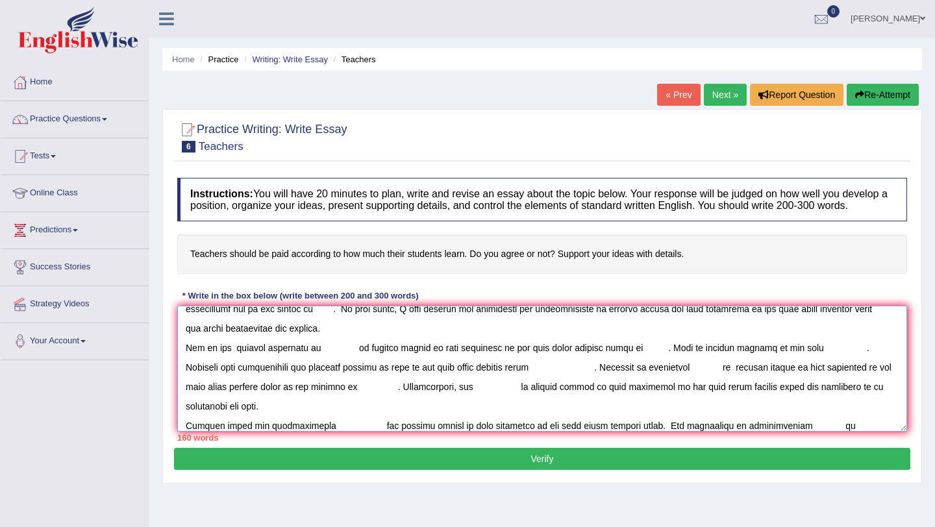
paste textarea "teacher should be paid according to how much their student learn in"
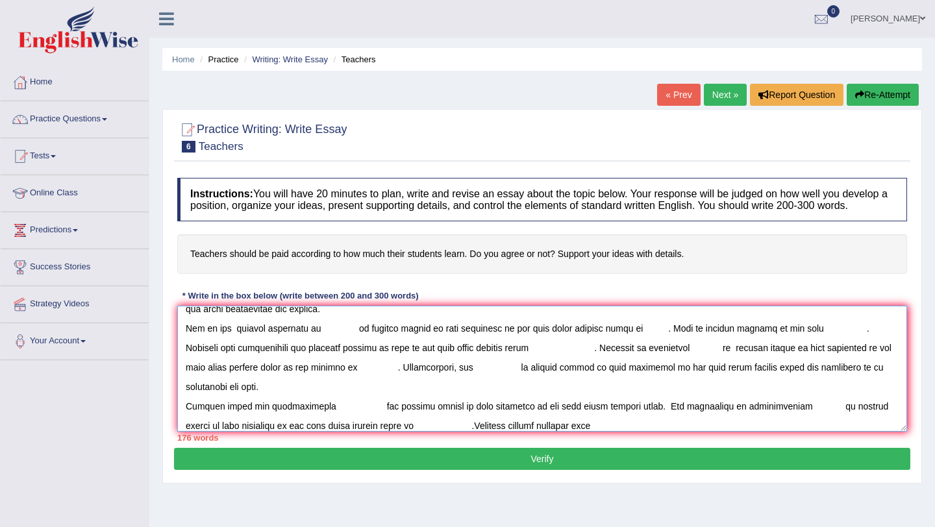
paste textarea "teacher should be paid according to how much their student learn in"
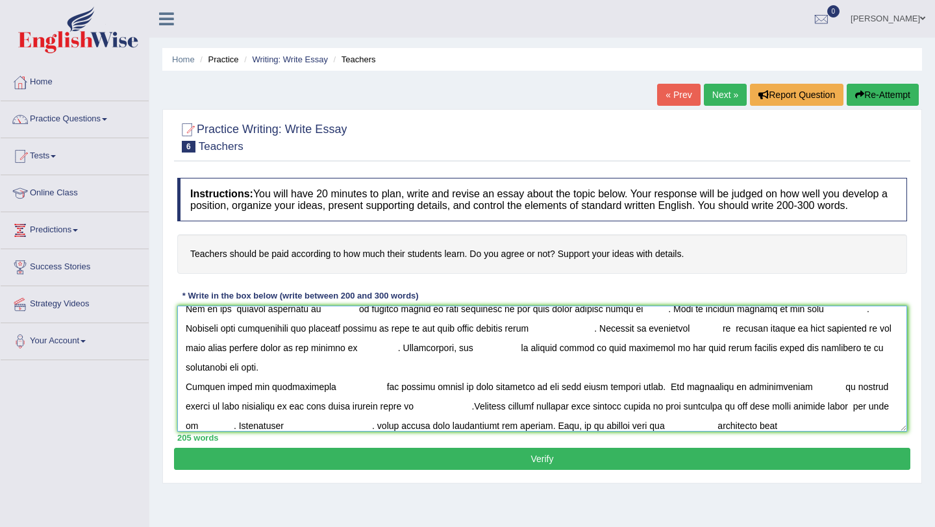
paste textarea "teacher should be paid according to how much their student learn in"
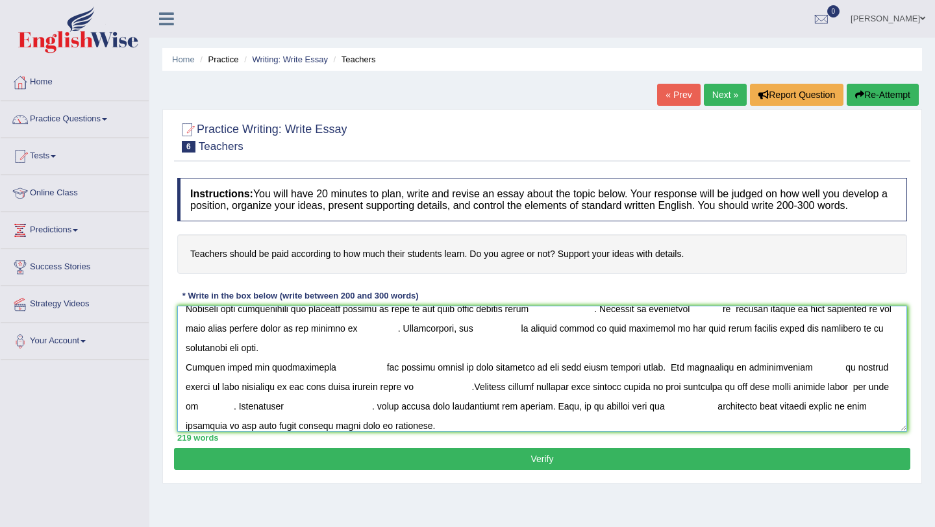
scroll to position [108, 0]
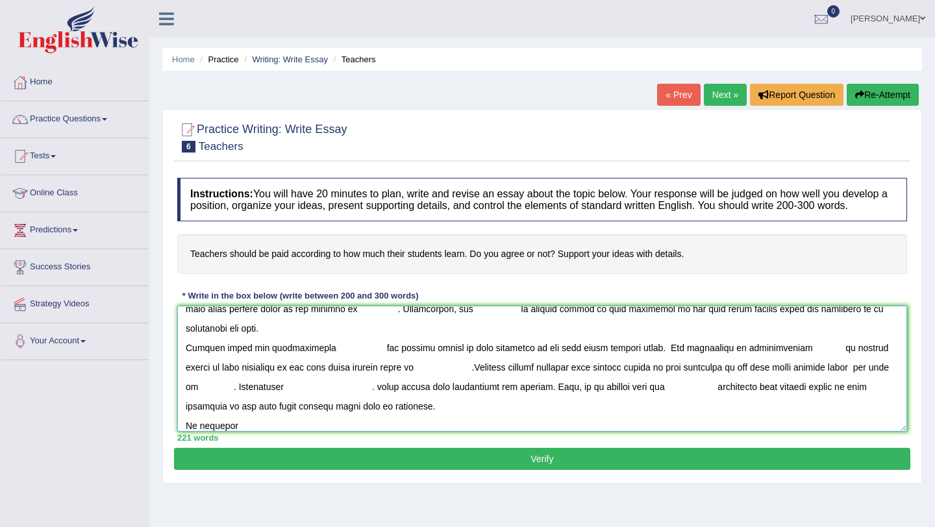
paste textarea "teacher should be paid according to how much their student learn in"
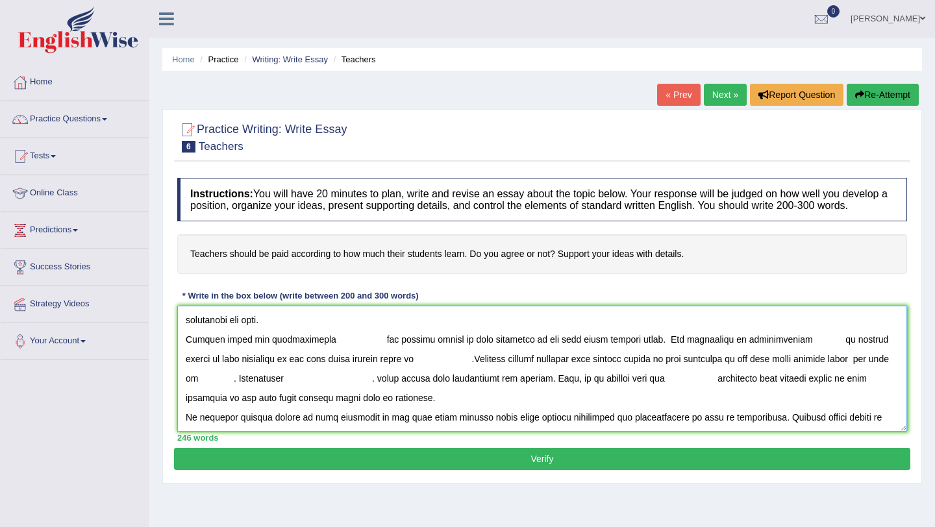
scroll to position [128, 0]
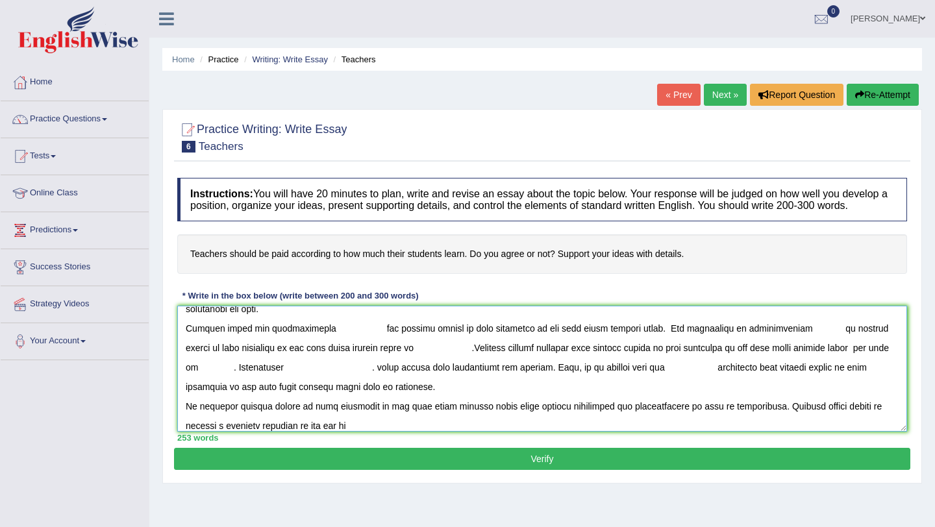
paste textarea "teacher should be paid according to how much their student learn in"
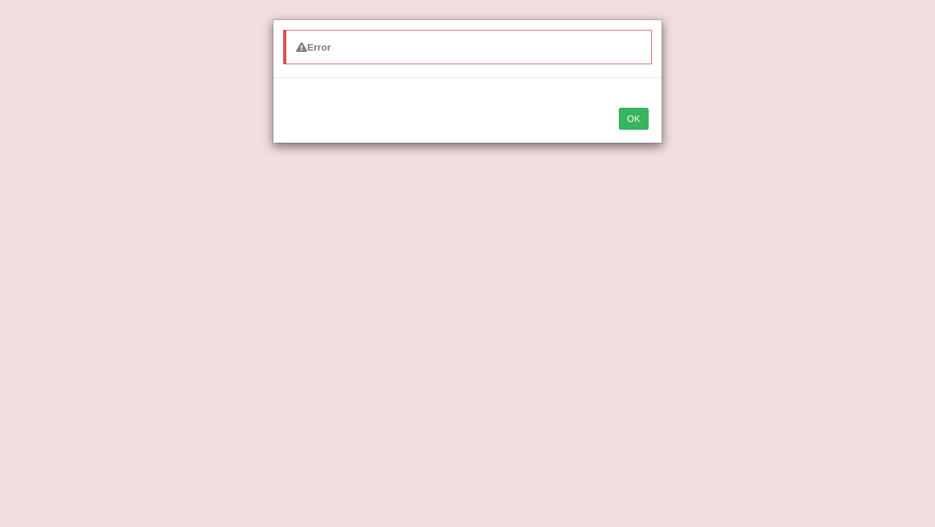
click at [635, 120] on button "OK" at bounding box center [634, 119] width 30 height 22
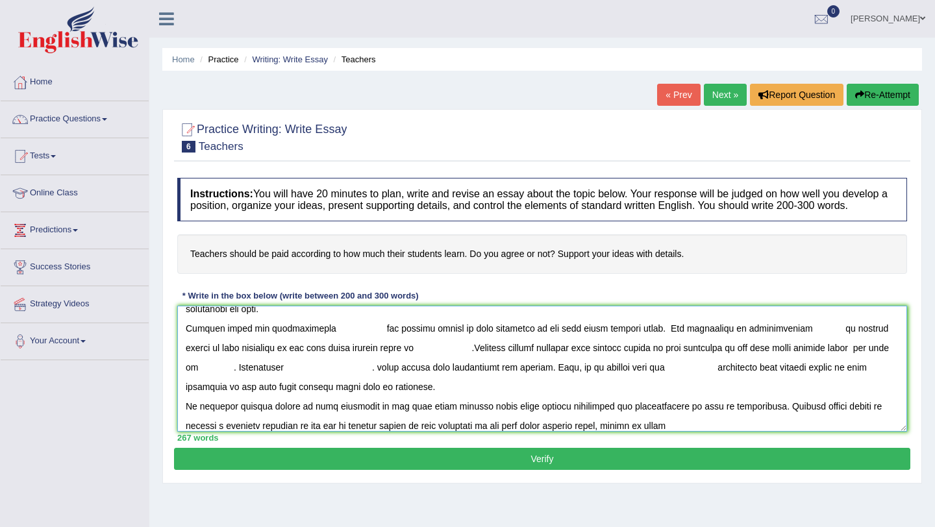
click at [708, 432] on textarea at bounding box center [542, 369] width 730 height 126
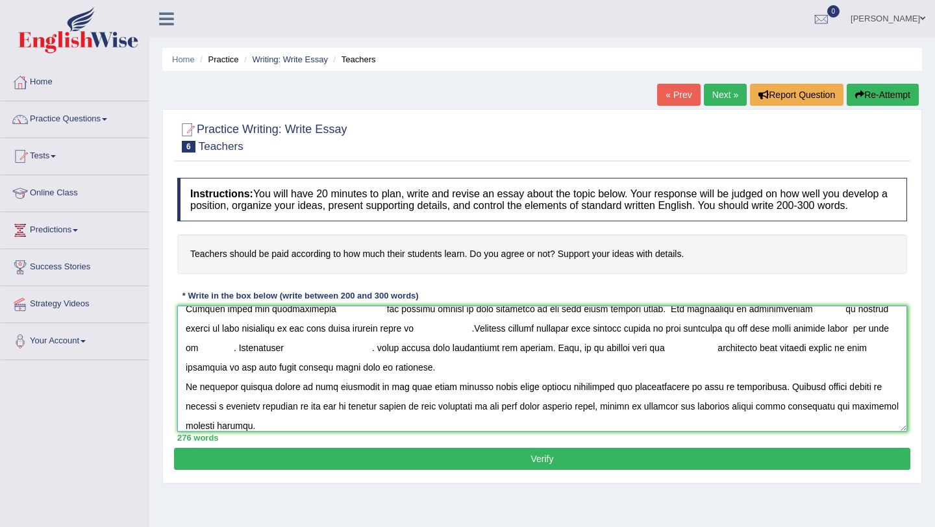
scroll to position [0, 0]
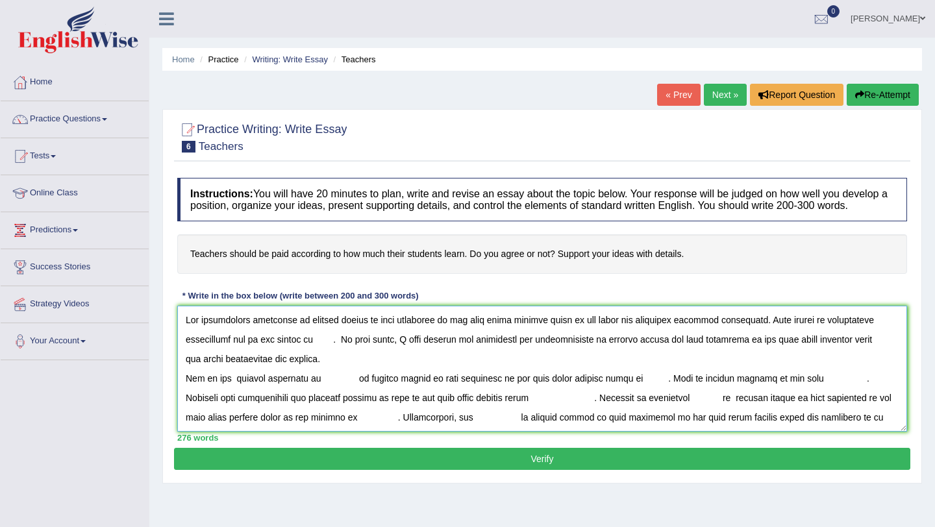
click at [234, 334] on textarea at bounding box center [542, 369] width 730 height 126
click at [616, 334] on textarea at bounding box center [542, 369] width 730 height 126
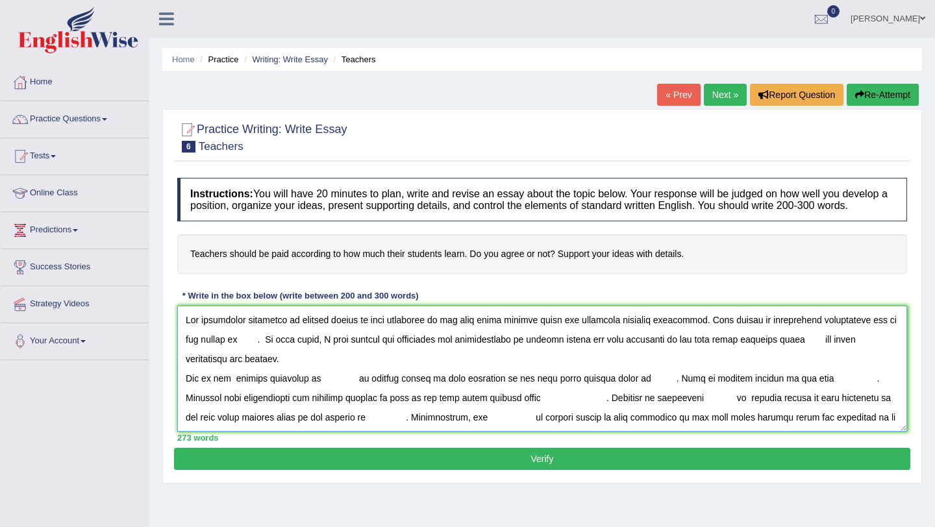
click at [625, 331] on textarea at bounding box center [542, 369] width 730 height 126
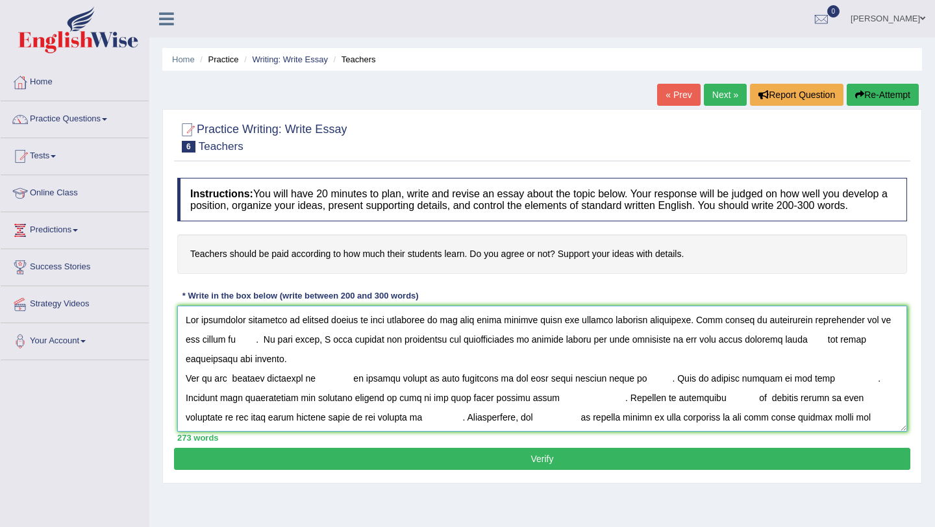
click at [564, 332] on textarea at bounding box center [542, 369] width 730 height 126
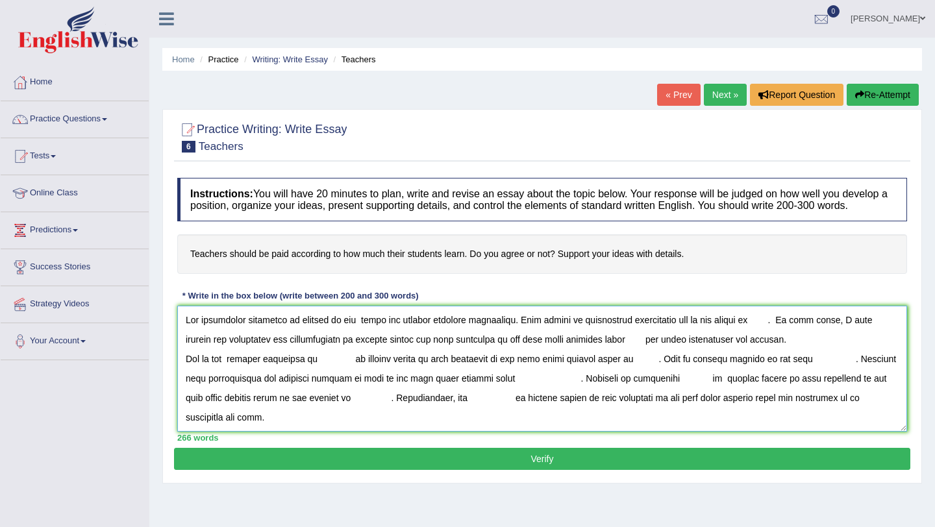
click at [359, 335] on textarea at bounding box center [542, 369] width 730 height 126
click at [328, 335] on textarea at bounding box center [542, 369] width 730 height 126
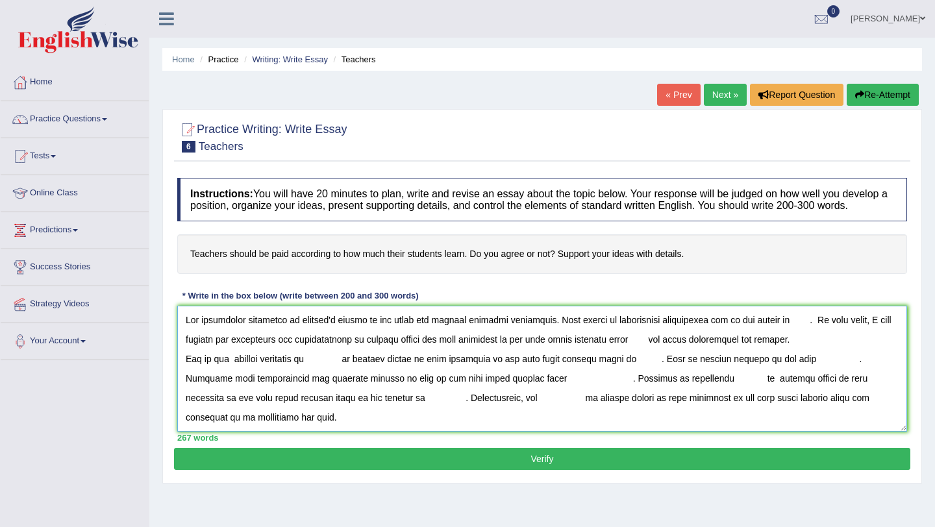
click at [784, 333] on textarea at bounding box center [542, 369] width 730 height 126
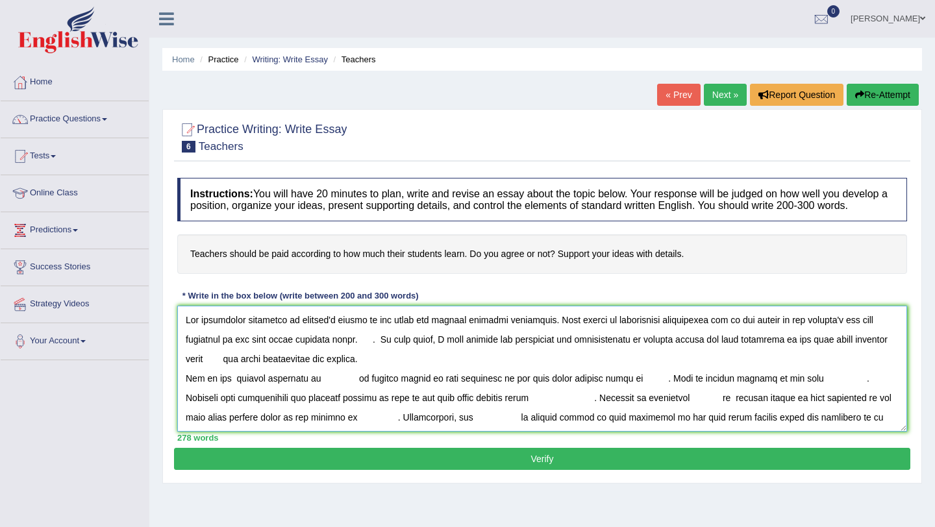
click at [388, 353] on textarea at bounding box center [542, 369] width 730 height 126
click at [505, 353] on textarea at bounding box center [542, 369] width 730 height 126
click at [713, 353] on textarea at bounding box center [542, 369] width 730 height 126
click at [225, 370] on textarea at bounding box center [542, 369] width 730 height 126
click at [292, 370] on textarea at bounding box center [542, 369] width 730 height 126
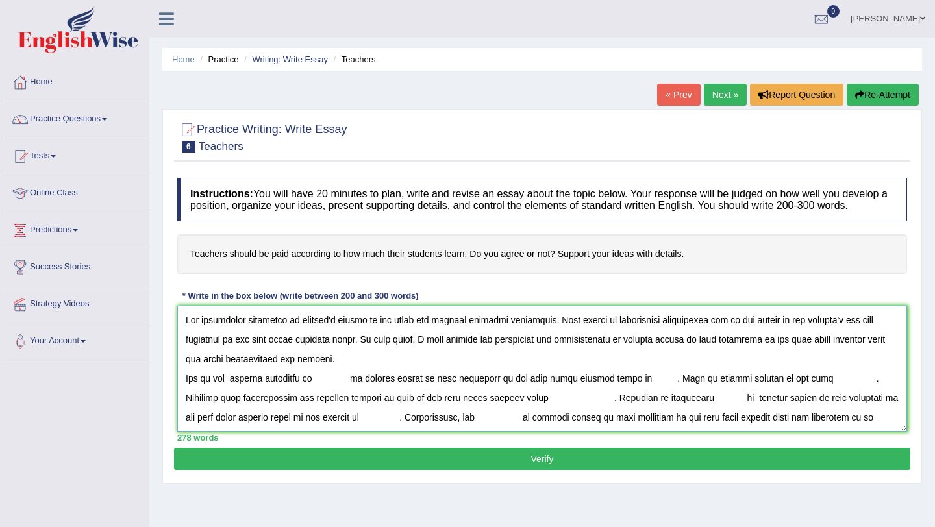
click at [362, 363] on textarea at bounding box center [542, 369] width 730 height 126
click at [324, 390] on textarea at bounding box center [542, 369] width 730 height 126
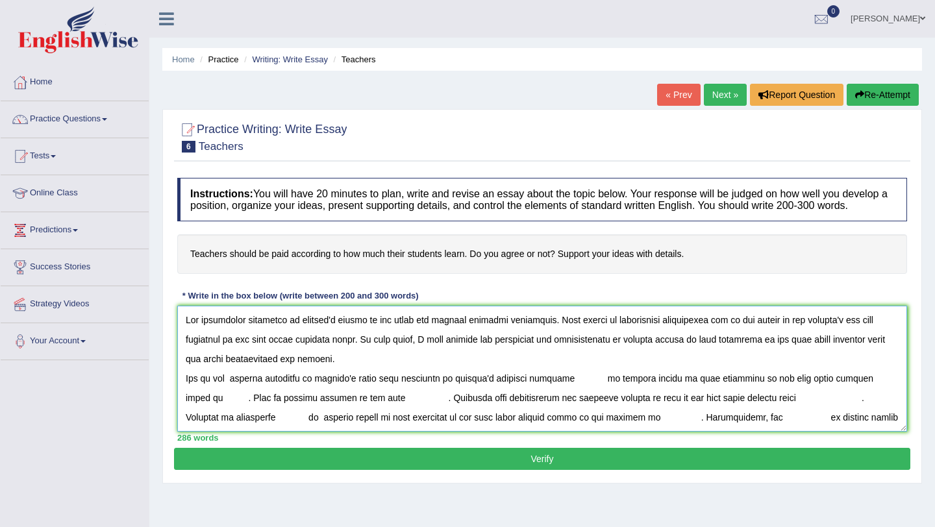
click at [894, 392] on textarea at bounding box center [542, 369] width 730 height 126
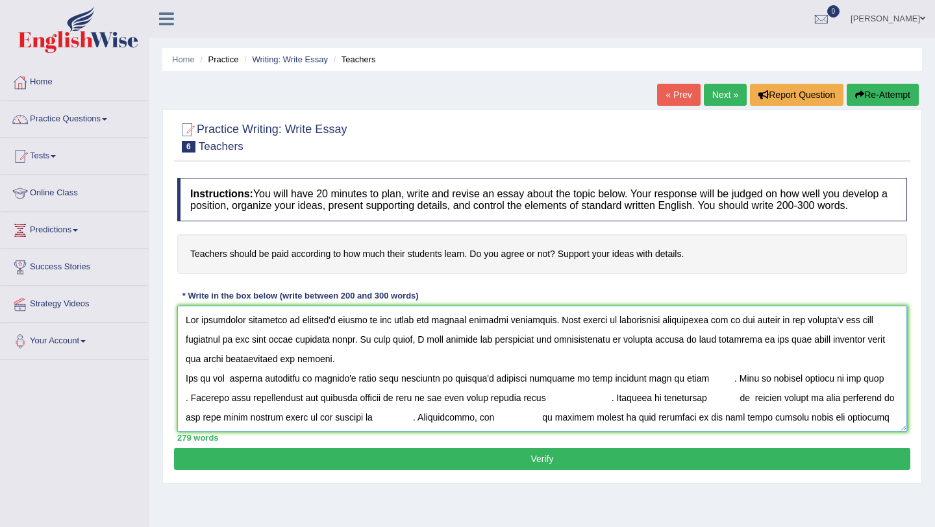
click at [637, 389] on textarea at bounding box center [542, 369] width 730 height 126
click at [671, 393] on textarea at bounding box center [542, 369] width 730 height 126
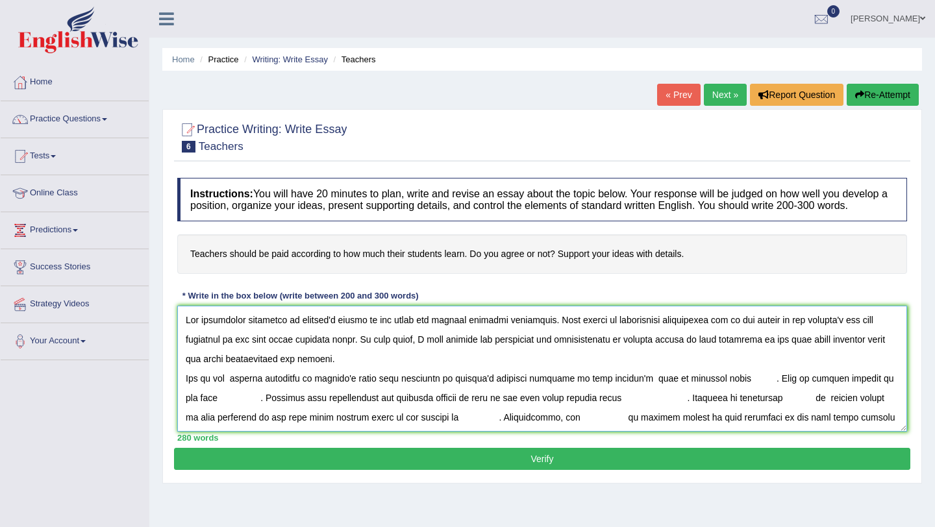
click at [728, 393] on textarea at bounding box center [542, 369] width 730 height 126
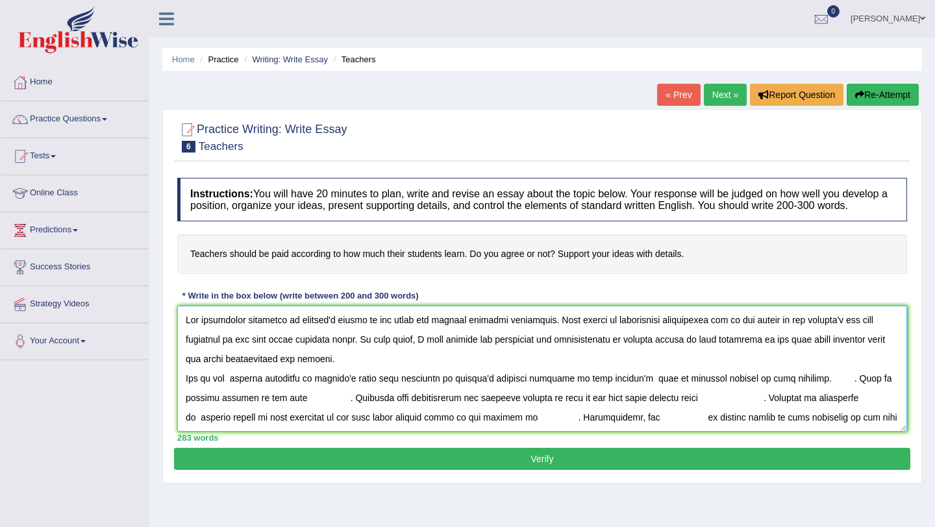
click at [646, 391] on textarea at bounding box center [542, 369] width 730 height 126
click at [833, 391] on textarea at bounding box center [542, 369] width 730 height 126
click at [820, 392] on textarea at bounding box center [542, 369] width 730 height 126
click at [898, 393] on textarea at bounding box center [542, 369] width 730 height 126
click at [280, 409] on textarea at bounding box center [542, 369] width 730 height 126
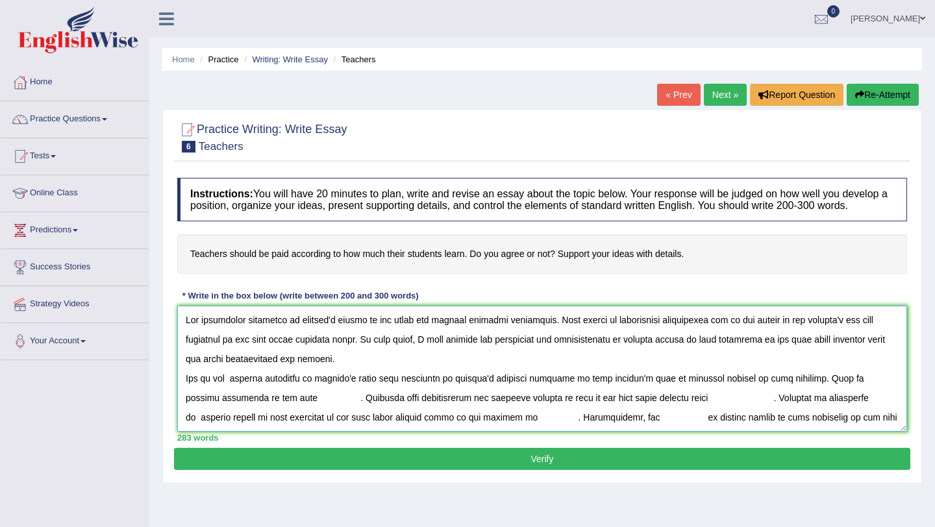
click at [272, 411] on textarea at bounding box center [542, 369] width 730 height 126
click at [763, 394] on textarea at bounding box center [542, 369] width 730 height 126
click at [803, 392] on textarea at bounding box center [542, 369] width 730 height 126
click at [298, 410] on textarea at bounding box center [542, 369] width 730 height 126
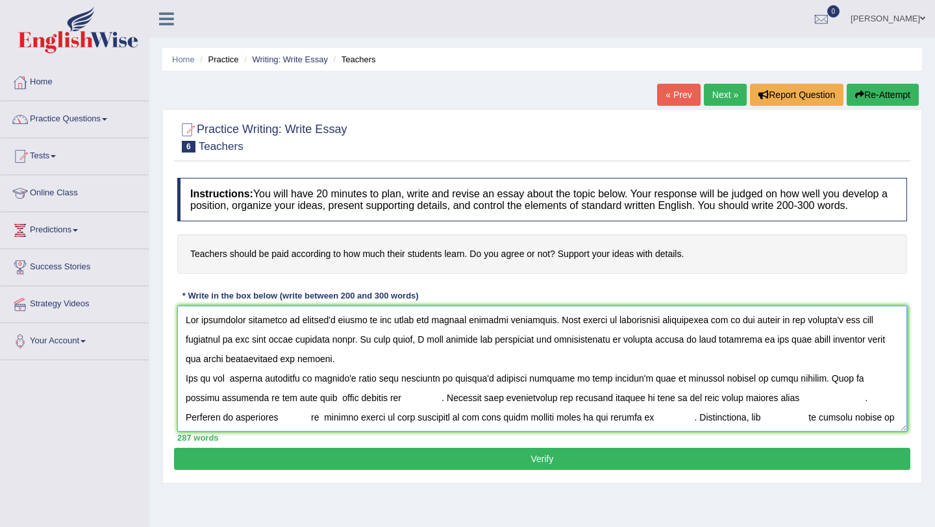
click at [299, 407] on textarea at bounding box center [542, 369] width 730 height 126
click at [297, 416] on textarea at bounding box center [542, 369] width 730 height 126
click at [368, 410] on textarea at bounding box center [542, 369] width 730 height 126
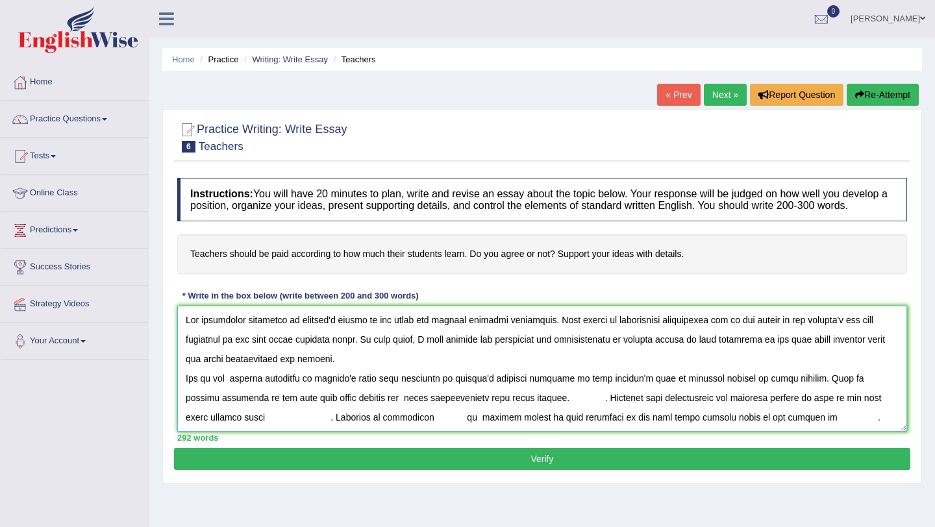
click at [570, 412] on textarea at bounding box center [542, 369] width 730 height 126
click at [593, 411] on textarea at bounding box center [542, 369] width 730 height 126
click at [587, 411] on textarea at bounding box center [542, 369] width 730 height 126
click at [597, 412] on textarea at bounding box center [542, 369] width 730 height 126
click at [677, 411] on textarea at bounding box center [542, 369] width 730 height 126
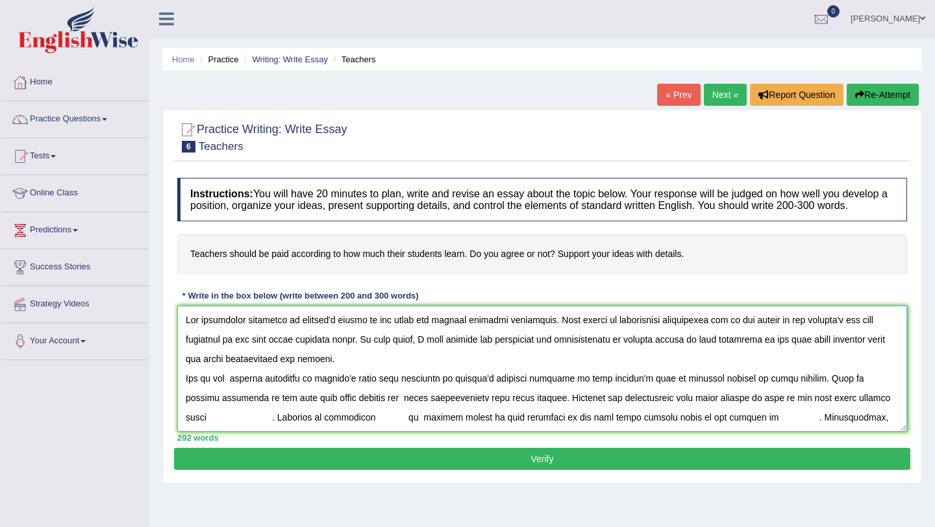
drag, startPoint x: 668, startPoint y: 413, endPoint x: 900, endPoint y: 411, distance: 231.9
click at [900, 411] on textarea at bounding box center [542, 369] width 730 height 126
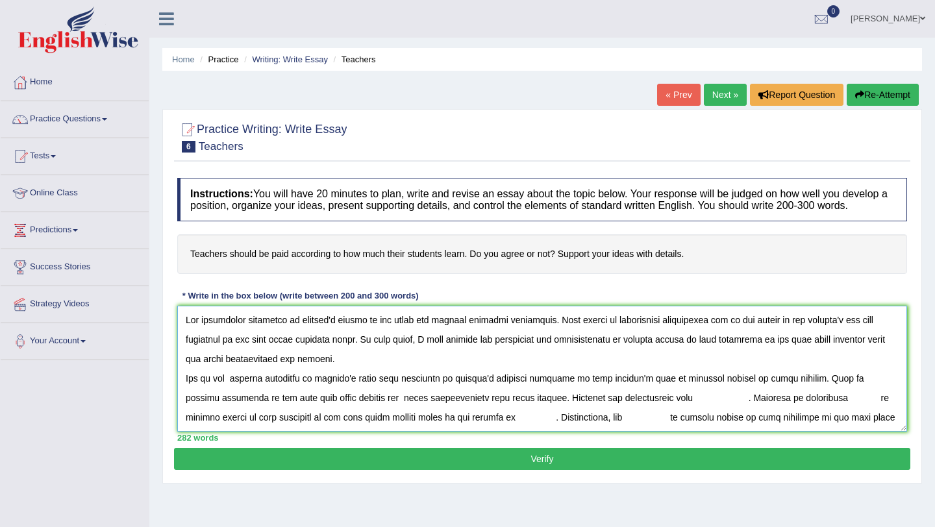
click at [386, 412] on textarea at bounding box center [542, 369] width 730 height 126
click at [678, 411] on textarea at bounding box center [542, 369] width 730 height 126
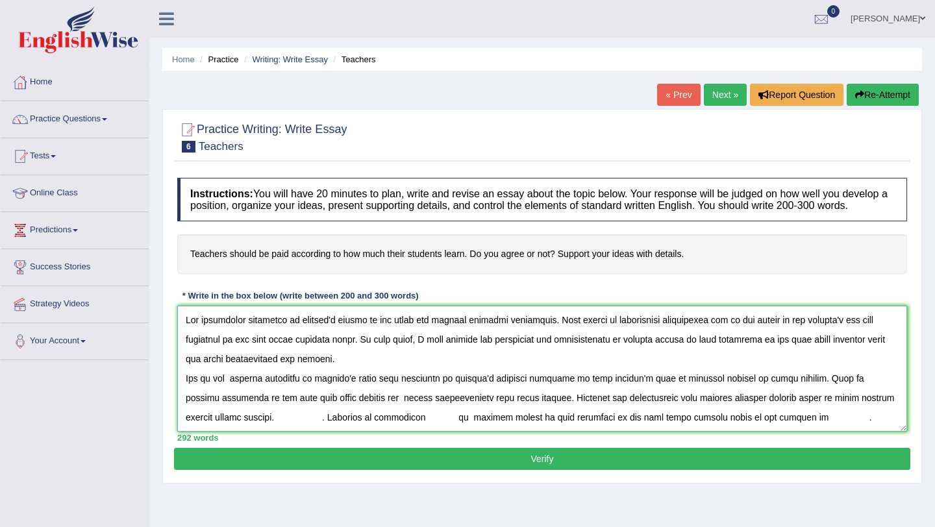
click at [296, 432] on textarea at bounding box center [542, 369] width 730 height 126
click at [290, 429] on textarea at bounding box center [542, 369] width 730 height 126
click at [349, 429] on textarea at bounding box center [542, 369] width 730 height 126
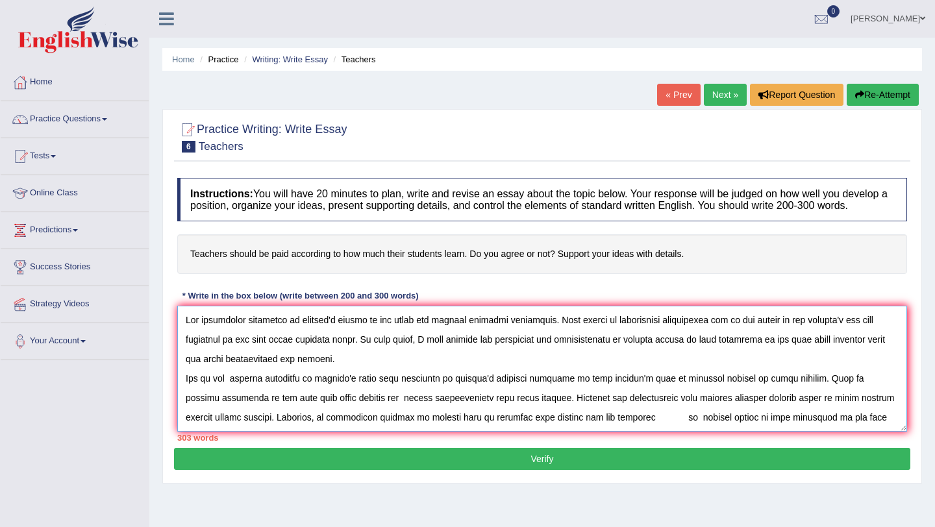
click at [503, 428] on textarea at bounding box center [542, 369] width 730 height 126
click at [545, 428] on textarea at bounding box center [542, 369] width 730 height 126
click at [637, 430] on textarea at bounding box center [542, 369] width 730 height 126
click at [422, 431] on textarea at bounding box center [542, 369] width 730 height 126
click at [439, 431] on textarea at bounding box center [542, 369] width 730 height 126
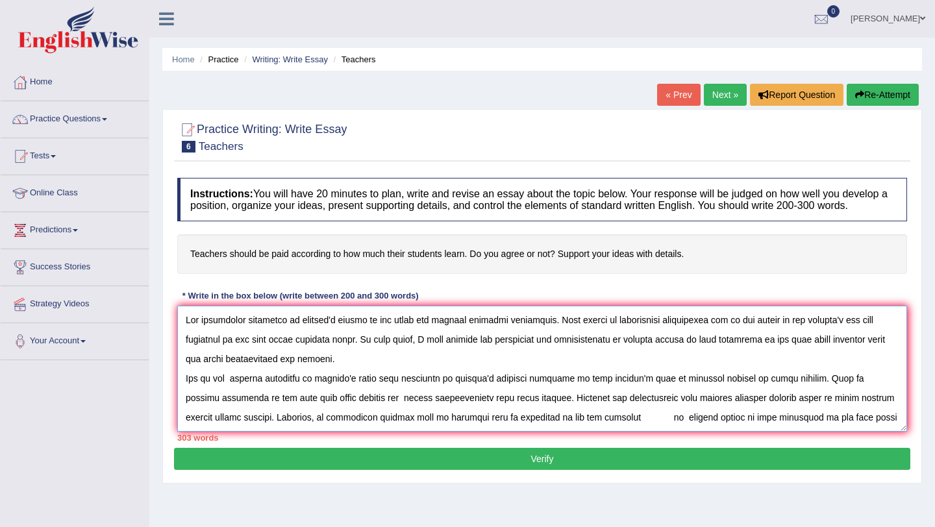
click at [438, 431] on textarea at bounding box center [542, 369] width 730 height 126
click at [376, 431] on textarea at bounding box center [542, 369] width 730 height 126
click at [384, 425] on textarea at bounding box center [542, 369] width 730 height 126
click at [386, 429] on textarea at bounding box center [542, 369] width 730 height 126
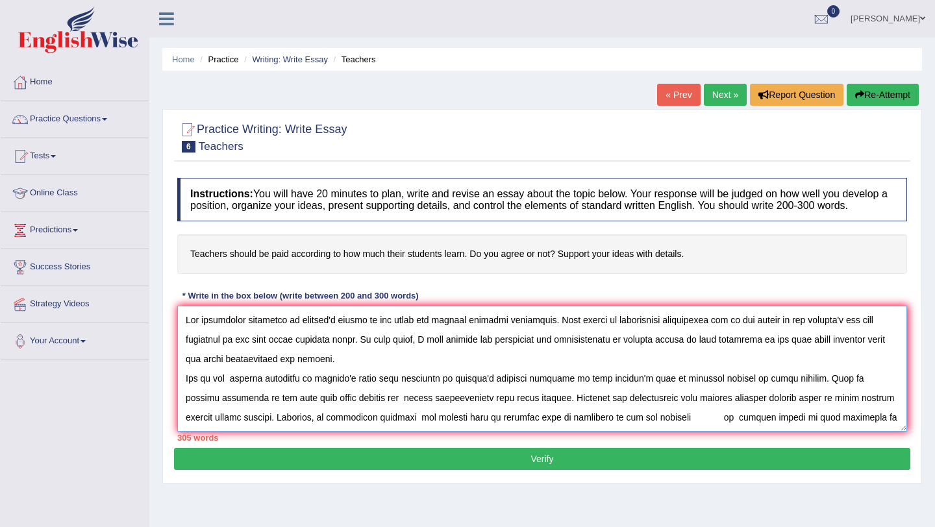
click at [384, 429] on textarea at bounding box center [542, 369] width 730 height 126
click at [644, 431] on textarea at bounding box center [542, 369] width 730 height 126
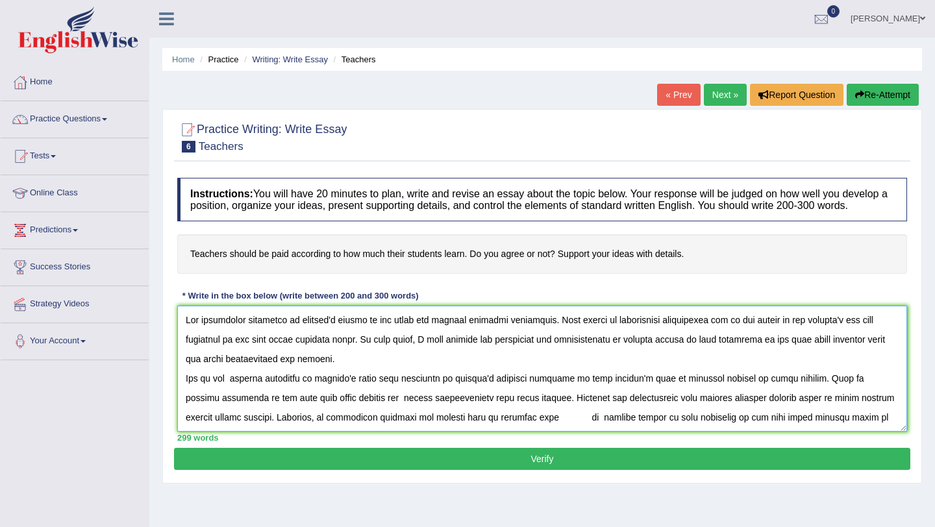
click at [455, 431] on textarea at bounding box center [542, 369] width 730 height 126
click at [531, 430] on textarea at bounding box center [542, 369] width 730 height 126
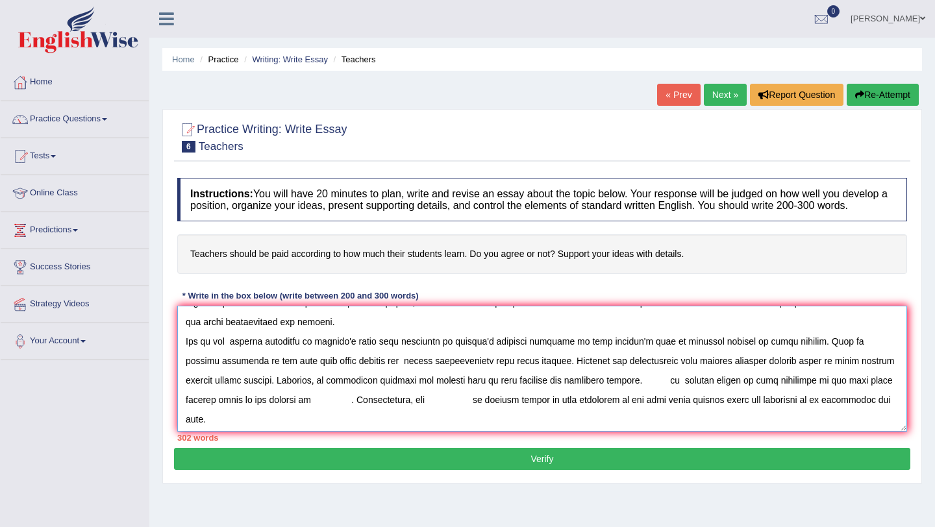
scroll to position [30, 0]
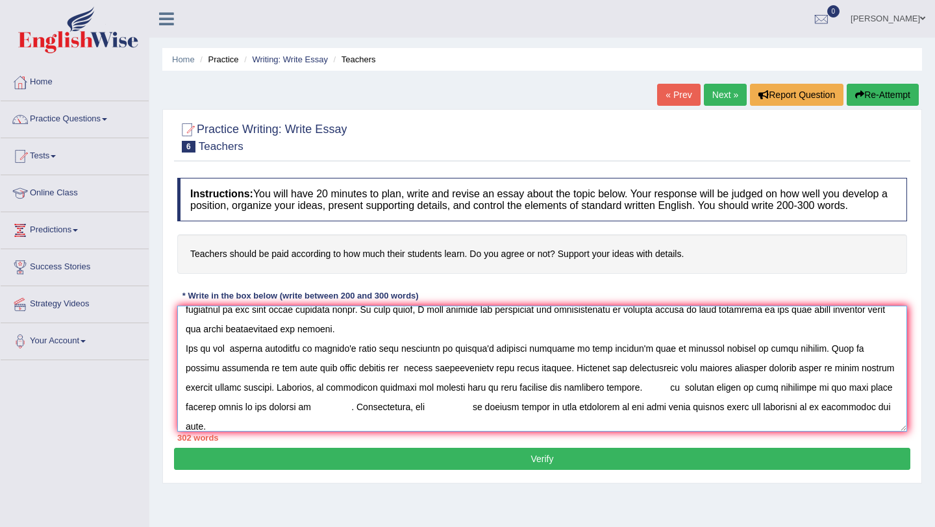
click at [305, 421] on textarea at bounding box center [542, 369] width 730 height 126
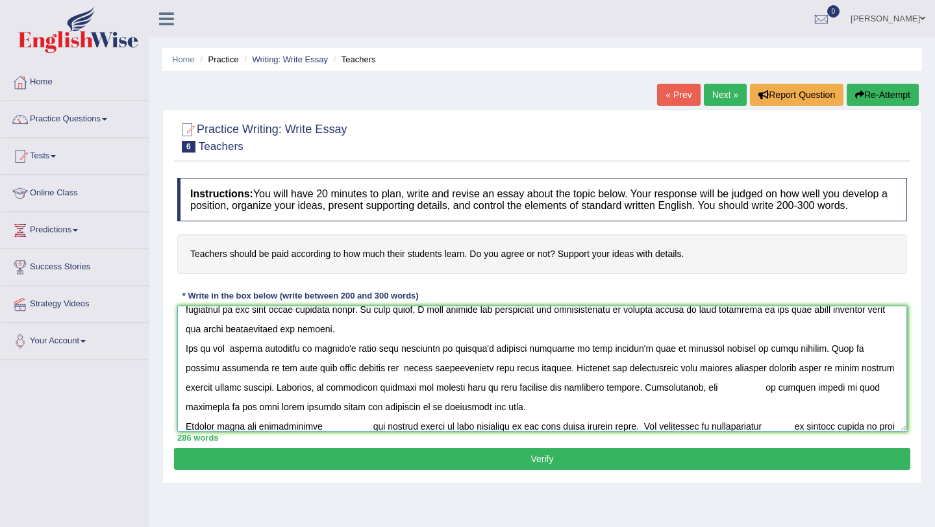
click at [689, 401] on textarea at bounding box center [542, 369] width 730 height 126
click at [756, 403] on textarea at bounding box center [542, 369] width 730 height 126
click at [803, 401] on textarea at bounding box center [542, 369] width 730 height 126
click at [462, 418] on textarea at bounding box center [542, 369] width 730 height 126
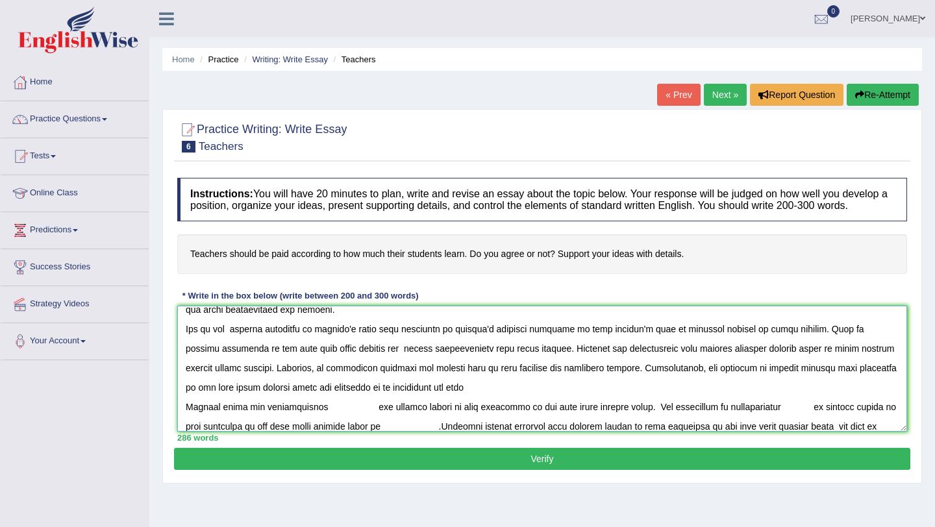
scroll to position [42, 0]
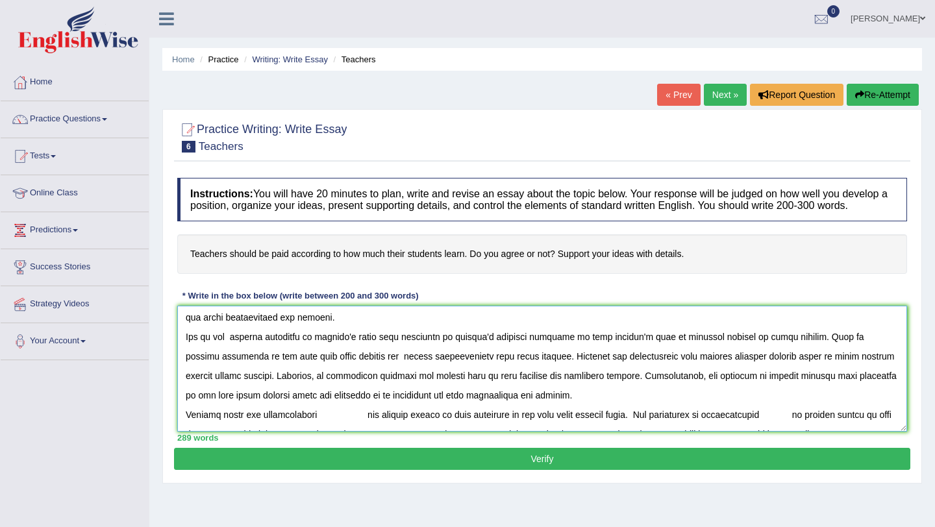
click at [222, 430] on textarea at bounding box center [542, 369] width 730 height 126
click at [326, 427] on textarea at bounding box center [542, 369] width 730 height 126
click at [240, 427] on textarea at bounding box center [542, 369] width 730 height 126
click at [454, 429] on textarea at bounding box center [542, 369] width 730 height 126
drag, startPoint x: 781, startPoint y: 426, endPoint x: 490, endPoint y: 432, distance: 290.4
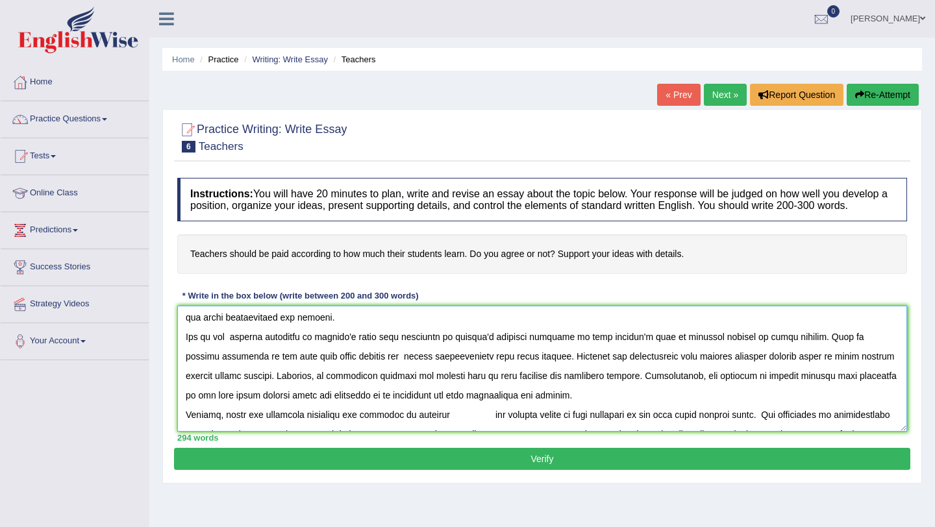
click at [490, 432] on textarea at bounding box center [542, 369] width 730 height 126
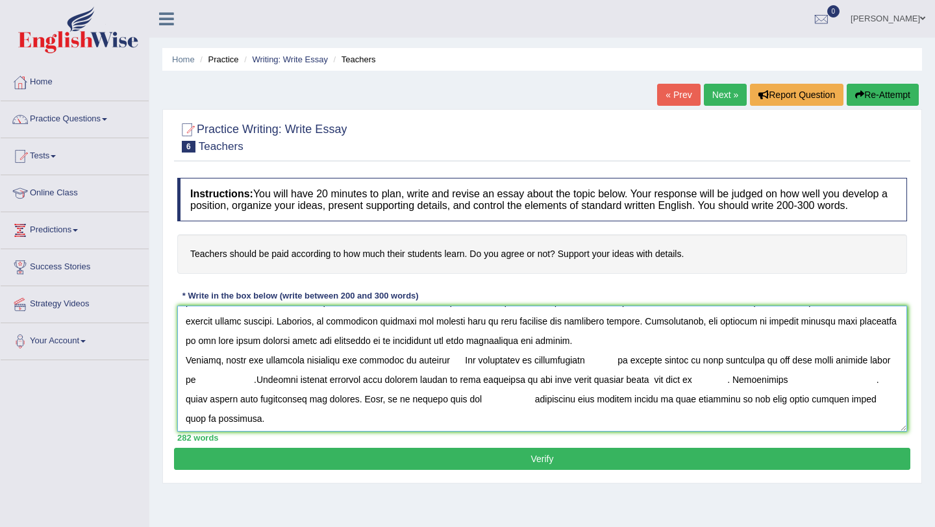
scroll to position [79, 0]
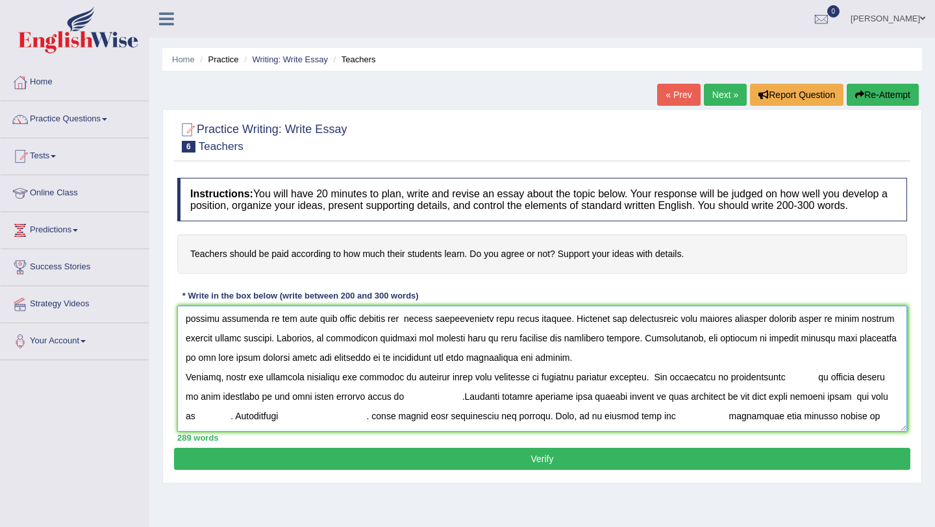
click at [667, 389] on textarea at bounding box center [542, 369] width 730 height 126
click at [798, 390] on textarea at bounding box center [542, 369] width 730 height 126
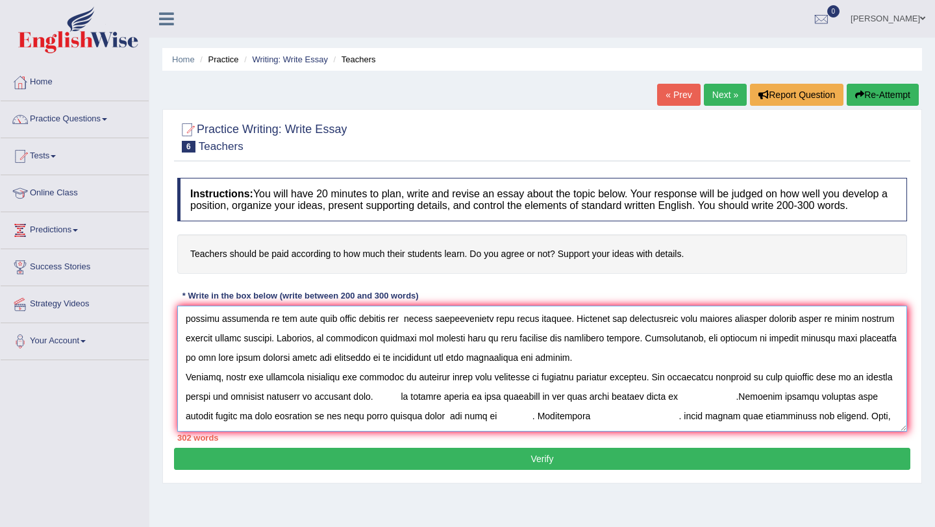
drag, startPoint x: 437, startPoint y: 407, endPoint x: 740, endPoint y: 415, distance: 303.4
click at [740, 415] on textarea at bounding box center [542, 369] width 730 height 126
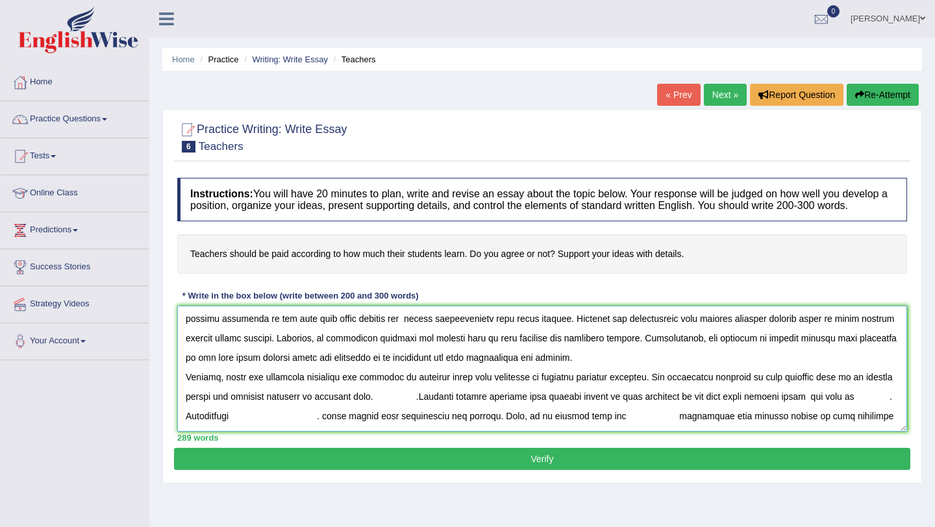
click at [457, 412] on textarea at bounding box center [542, 369] width 730 height 126
click at [542, 410] on textarea at bounding box center [542, 369] width 730 height 126
drag, startPoint x: 542, startPoint y: 410, endPoint x: 870, endPoint y: 405, distance: 328.1
click at [870, 405] on textarea at bounding box center [542, 369] width 730 height 126
click at [812, 411] on textarea at bounding box center [542, 369] width 730 height 126
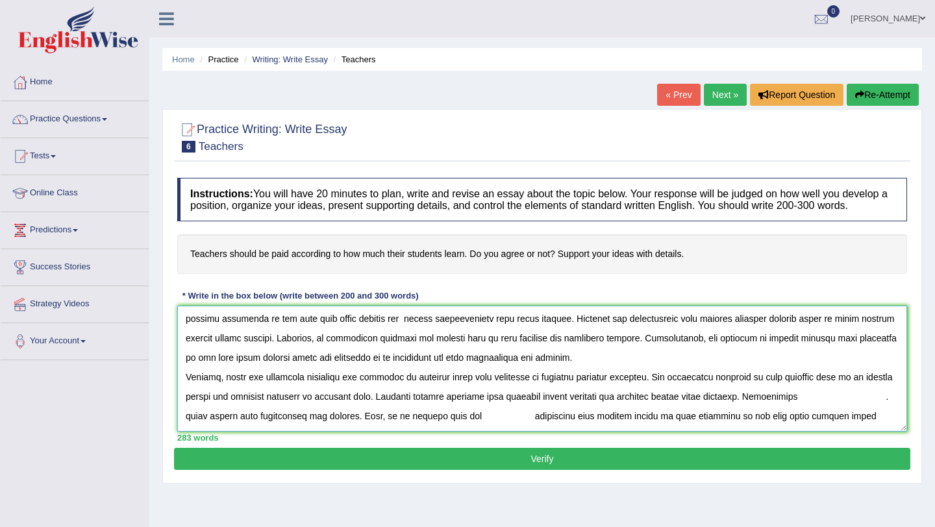
click at [192, 432] on textarea at bounding box center [542, 369] width 730 height 126
click at [835, 408] on textarea at bounding box center [542, 369] width 730 height 126
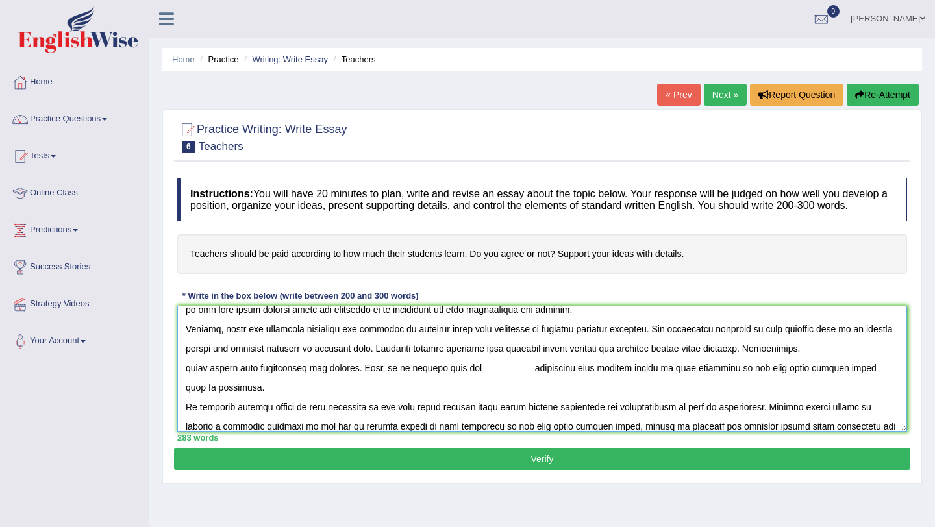
scroll to position [129, 0]
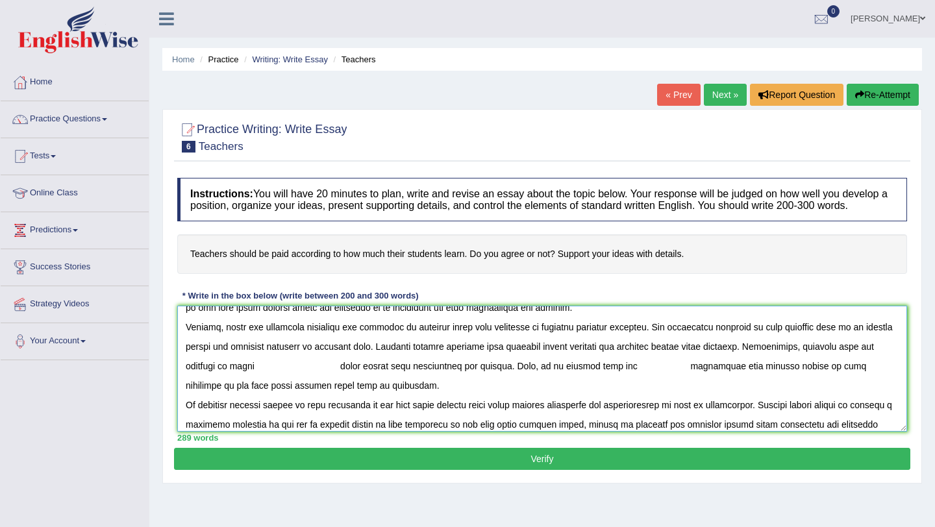
click at [202, 379] on textarea at bounding box center [542, 369] width 730 height 126
click at [260, 383] on textarea at bounding box center [542, 369] width 730 height 126
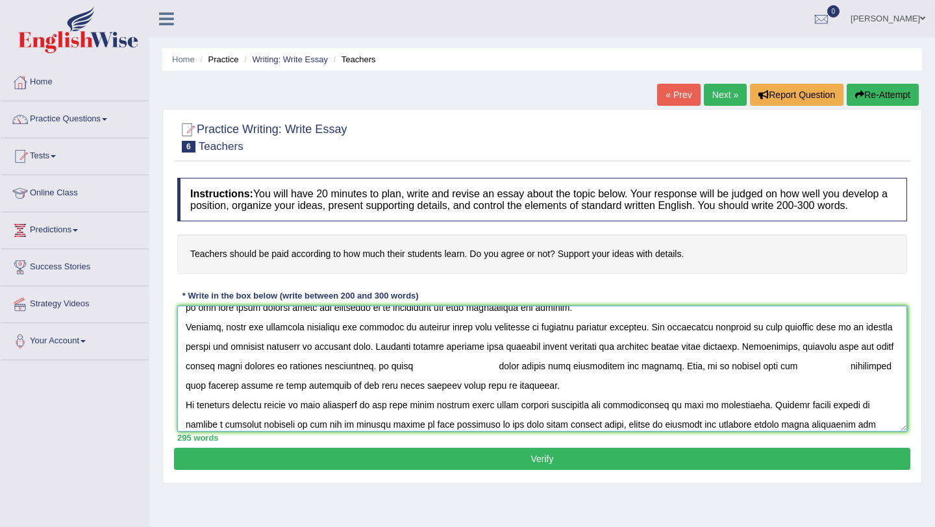
click at [533, 379] on textarea at bounding box center [542, 369] width 730 height 126
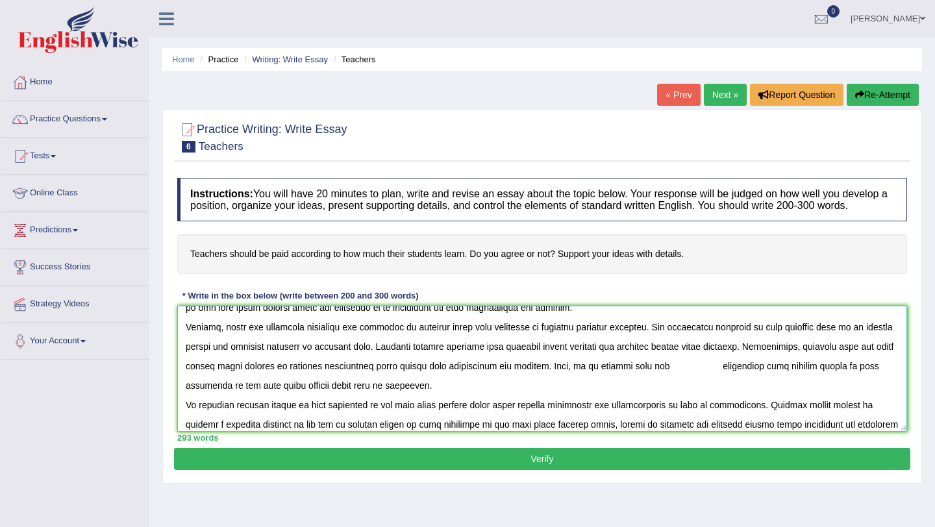
click at [742, 381] on textarea at bounding box center [542, 369] width 730 height 126
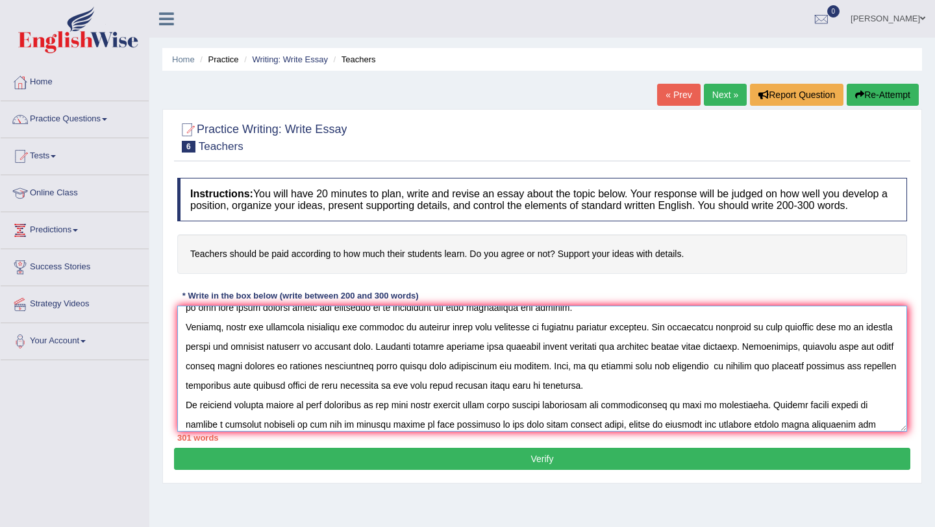
click at [290, 397] on textarea at bounding box center [542, 369] width 730 height 126
drag, startPoint x: 290, startPoint y: 397, endPoint x: 701, endPoint y: 402, distance: 410.6
click at [701, 402] on textarea at bounding box center [542, 369] width 730 height 126
click at [681, 403] on textarea at bounding box center [542, 369] width 730 height 126
click at [288, 396] on textarea at bounding box center [542, 369] width 730 height 126
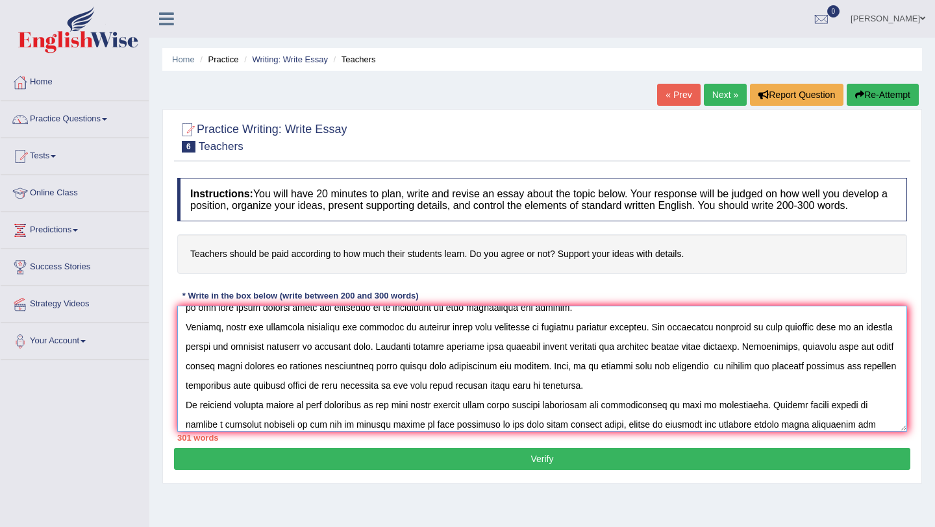
drag, startPoint x: 288, startPoint y: 396, endPoint x: 557, endPoint y: 397, distance: 268.3
click at [557, 397] on textarea at bounding box center [542, 369] width 730 height 126
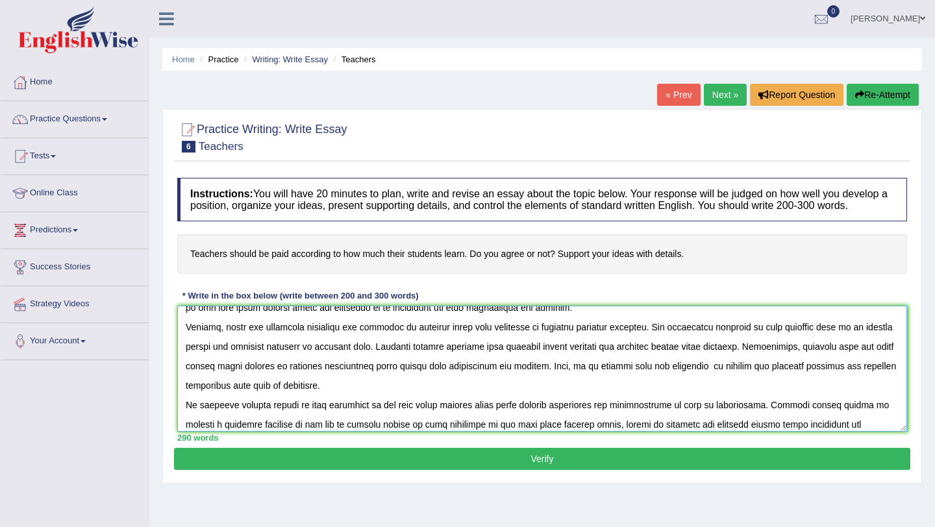
click at [742, 379] on textarea at bounding box center [542, 369] width 730 height 126
drag, startPoint x: 740, startPoint y: 378, endPoint x: 220, endPoint y: 398, distance: 521.3
click at [220, 398] on textarea at bounding box center [542, 369] width 730 height 126
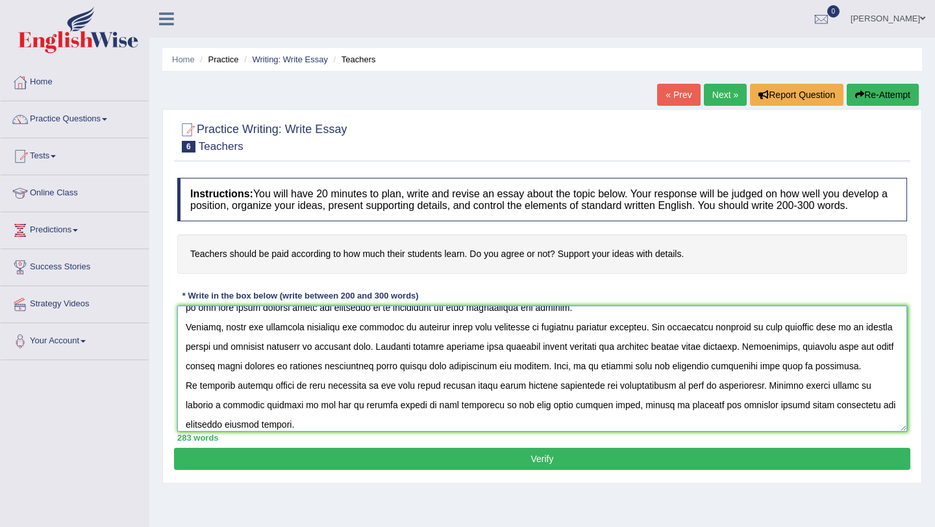
click at [802, 380] on textarea at bounding box center [542, 369] width 730 height 126
paste textarea "of teacher and students teaching and studying"
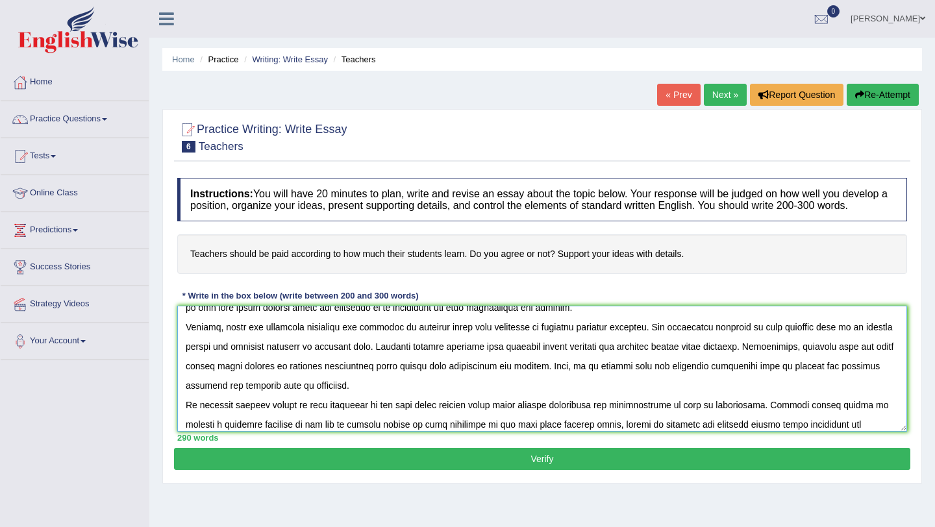
click at [815, 378] on textarea at bounding box center [542, 369] width 730 height 126
click at [373, 401] on textarea at bounding box center [542, 369] width 730 height 126
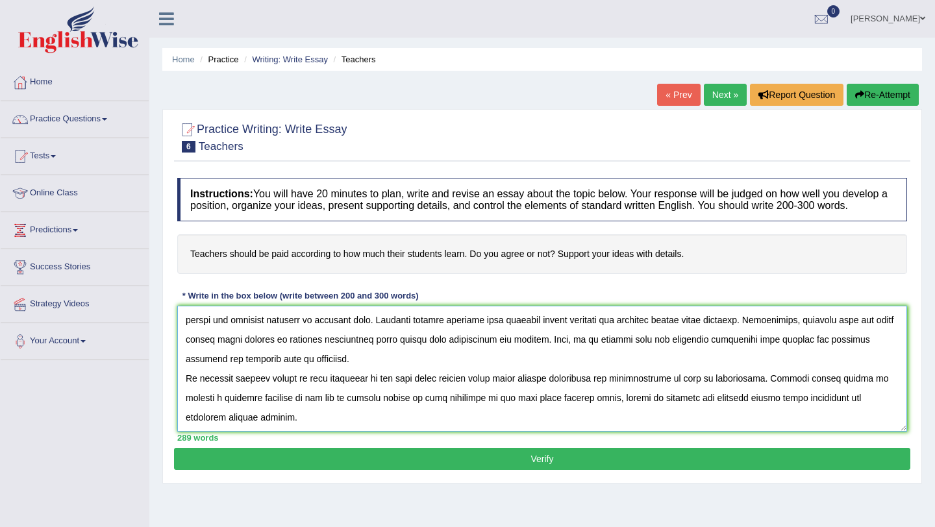
click at [188, 392] on textarea at bounding box center [542, 369] width 730 height 126
click at [272, 391] on textarea at bounding box center [542, 369] width 730 height 126
click at [313, 390] on textarea at bounding box center [542, 369] width 730 height 126
click at [523, 390] on textarea at bounding box center [542, 369] width 730 height 126
click at [689, 393] on textarea at bounding box center [542, 369] width 730 height 126
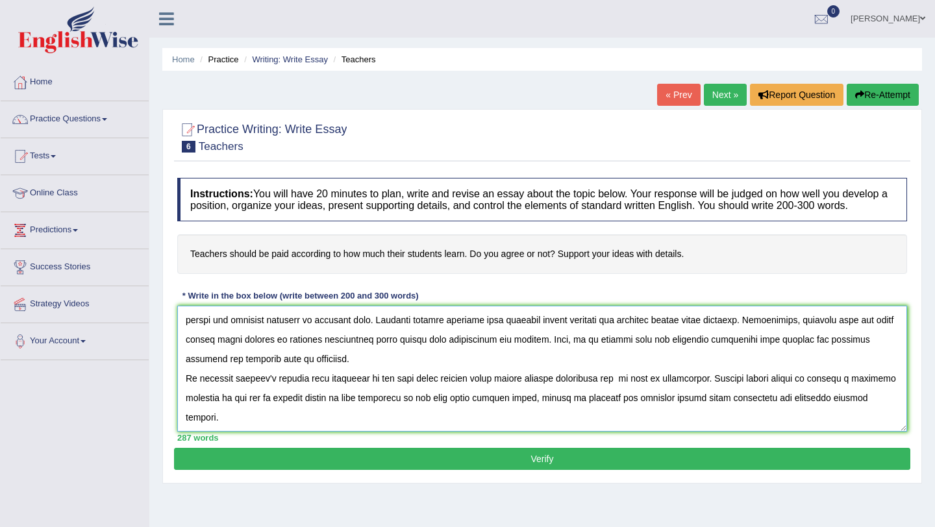
click at [610, 391] on textarea at bounding box center [542, 369] width 730 height 126
click at [611, 392] on textarea at bounding box center [542, 369] width 730 height 126
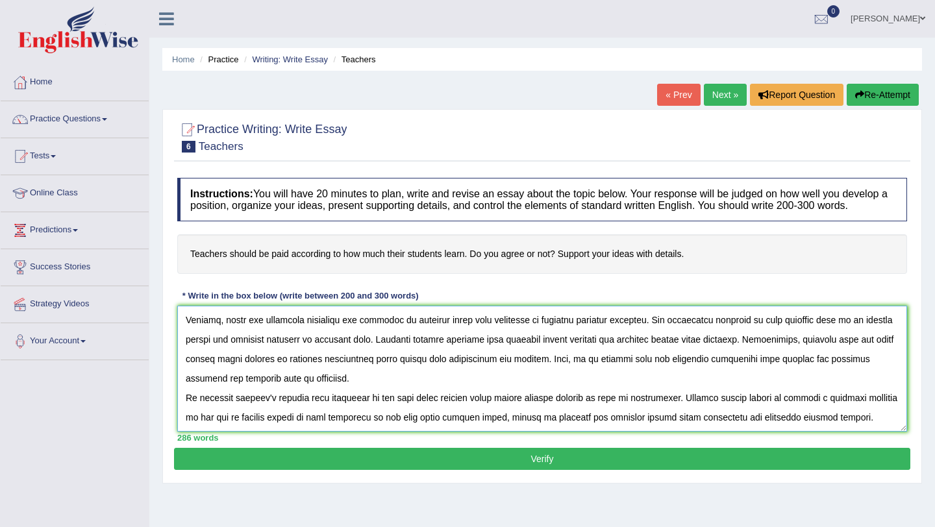
scroll to position [136, 0]
click at [679, 412] on textarea at bounding box center [542, 369] width 730 height 126
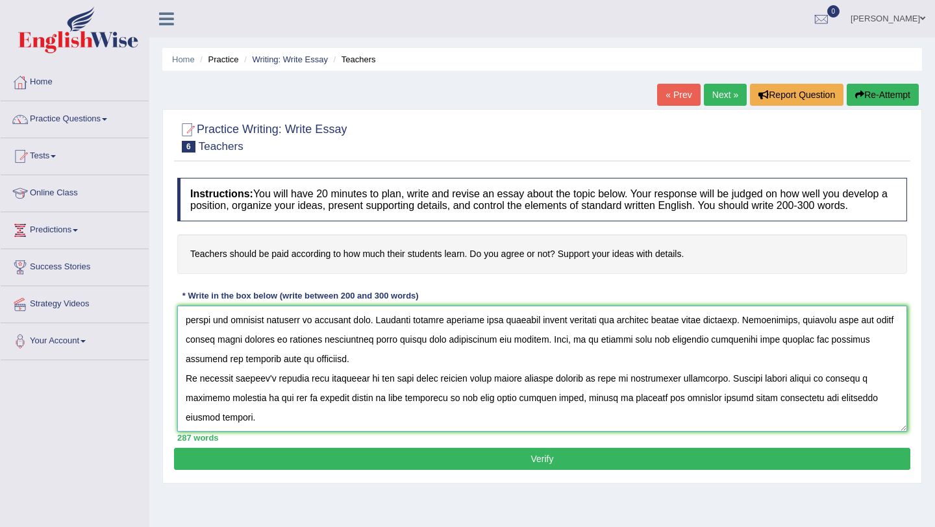
click at [756, 393] on textarea at bounding box center [542, 369] width 730 height 126
click at [777, 392] on textarea at bounding box center [542, 369] width 730 height 126
click at [813, 392] on textarea at bounding box center [542, 369] width 730 height 126
type textarea "The increasing influence of teacher's salary on our lives has ignited numerous …"
click at [559, 470] on button "Verify" at bounding box center [542, 459] width 737 height 22
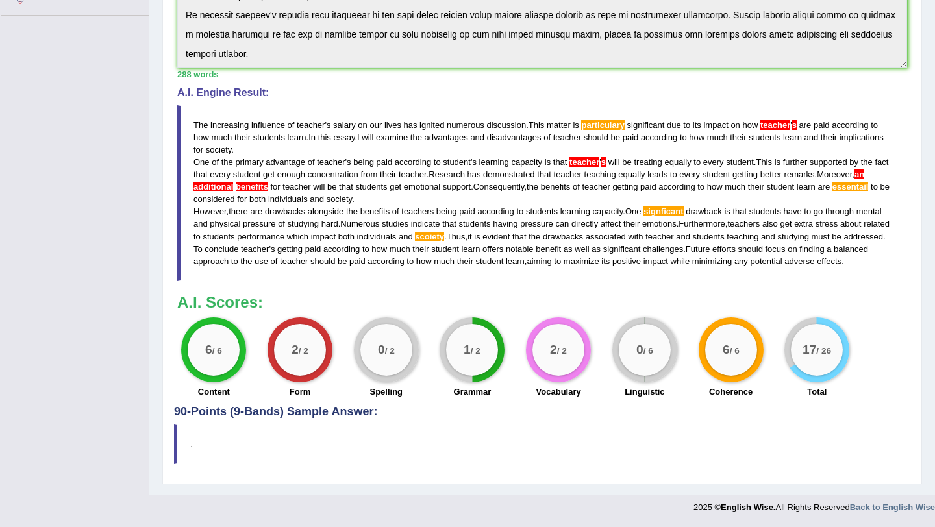
scroll to position [0, 0]
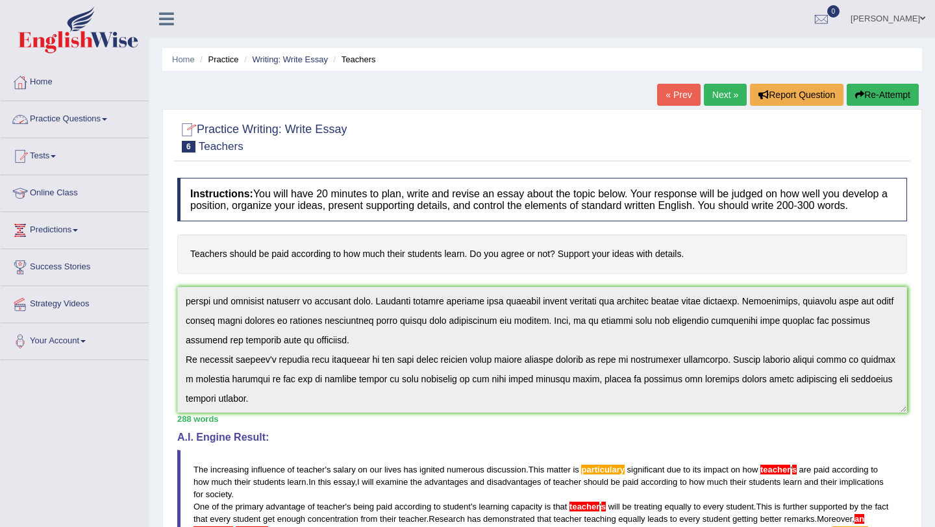
click at [49, 81] on link "Home" at bounding box center [75, 80] width 148 height 32
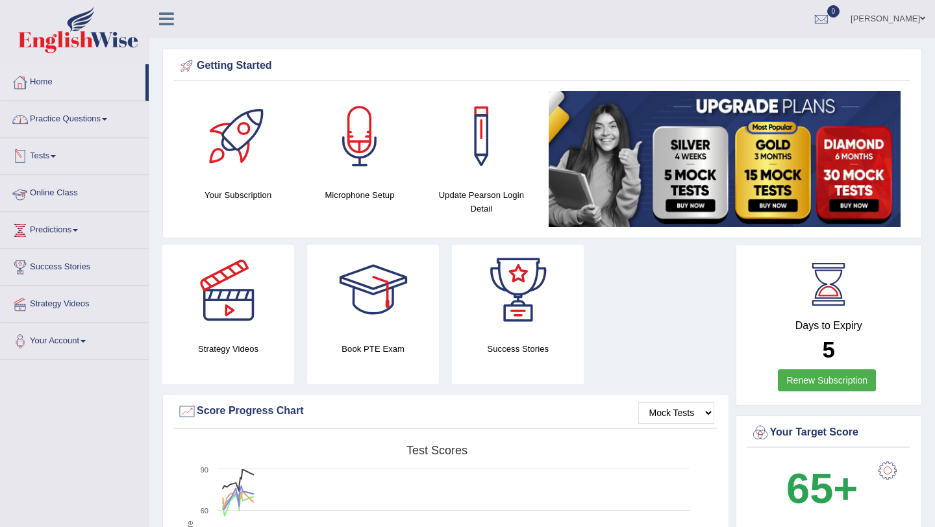
click at [63, 192] on link "Online Class" at bounding box center [75, 191] width 148 height 32
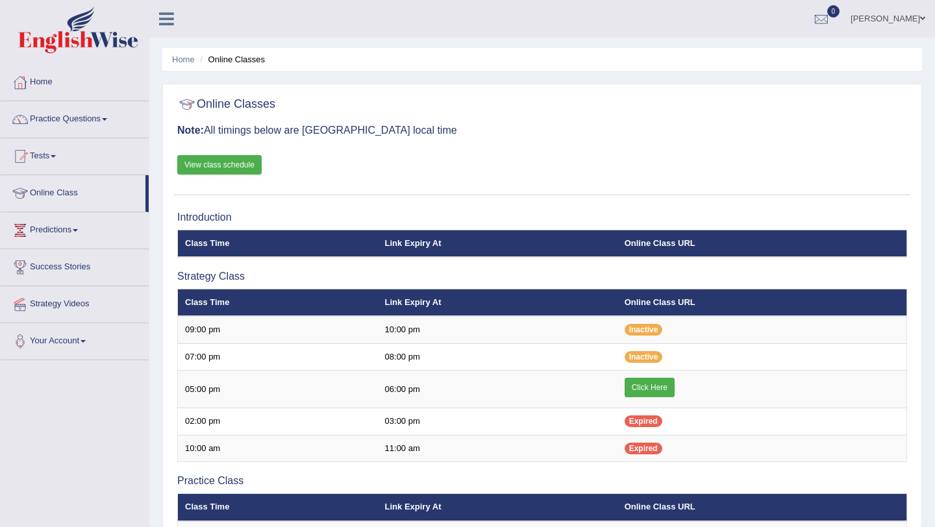
click at [218, 163] on link "View class schedule" at bounding box center [219, 164] width 84 height 19
click at [70, 122] on link "Practice Questions" at bounding box center [75, 117] width 148 height 32
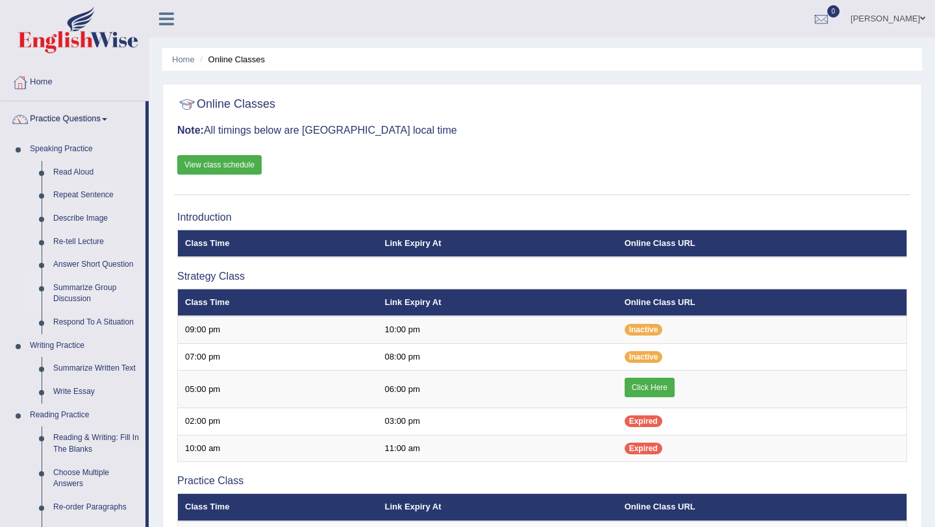
scroll to position [86, 0]
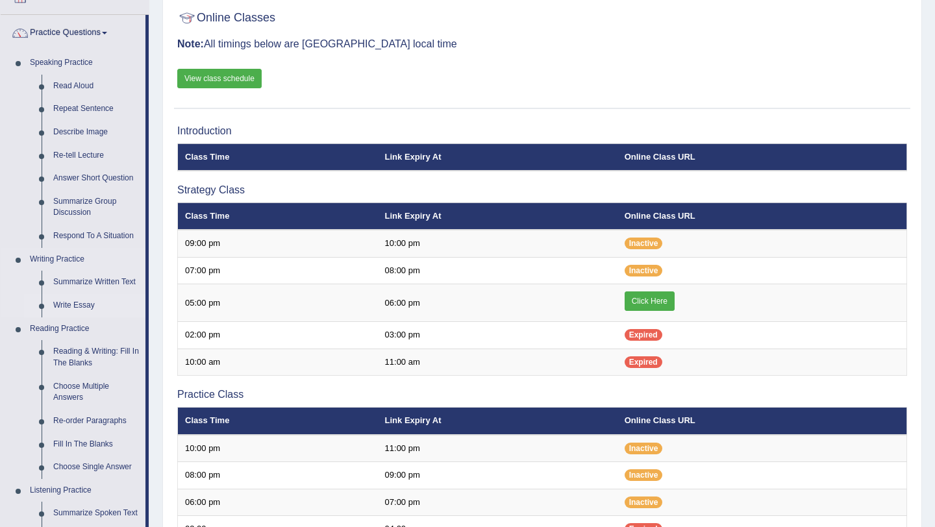
click at [75, 309] on link "Write Essay" at bounding box center [96, 305] width 98 height 23
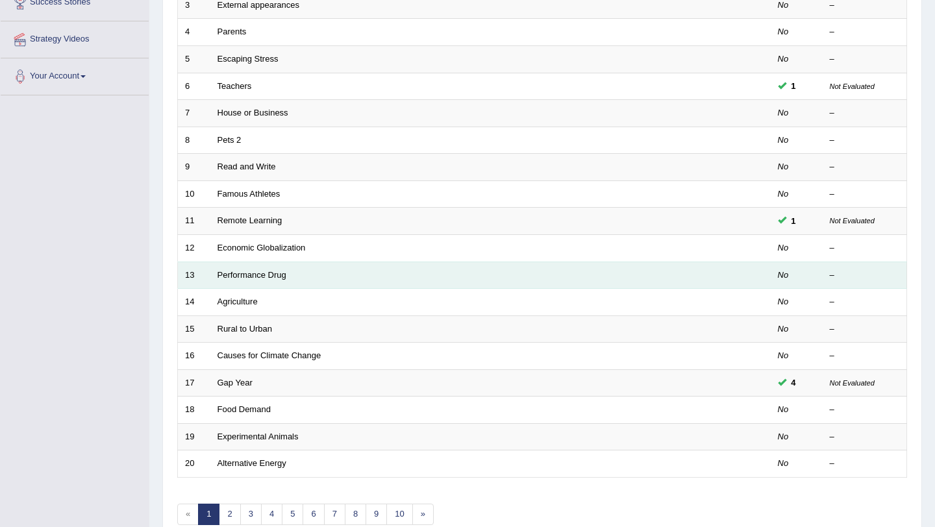
scroll to position [255, 0]
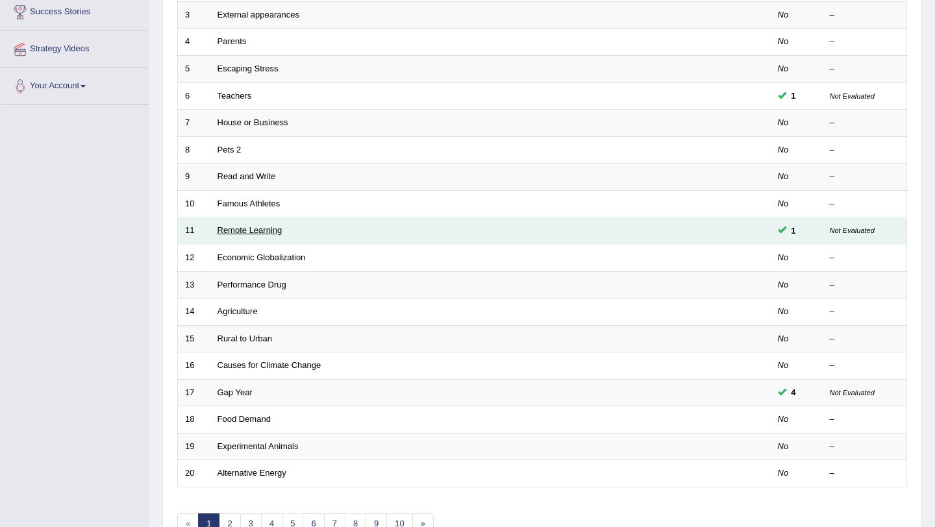
click at [247, 227] on link "Remote Learning" at bounding box center [250, 230] width 65 height 10
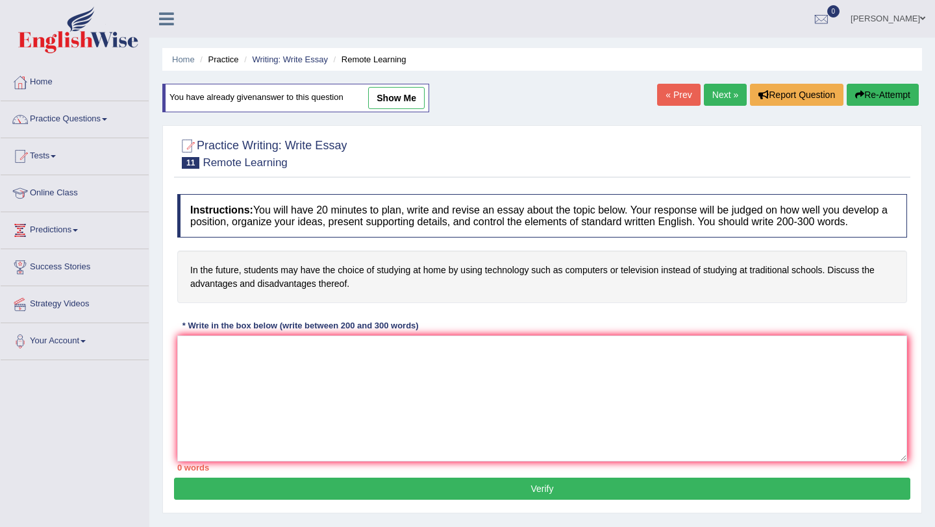
click at [399, 94] on link "show me" at bounding box center [396, 98] width 57 height 22
type textarea "One of the most important trends of [DATE] world is increase in studying at hom…"
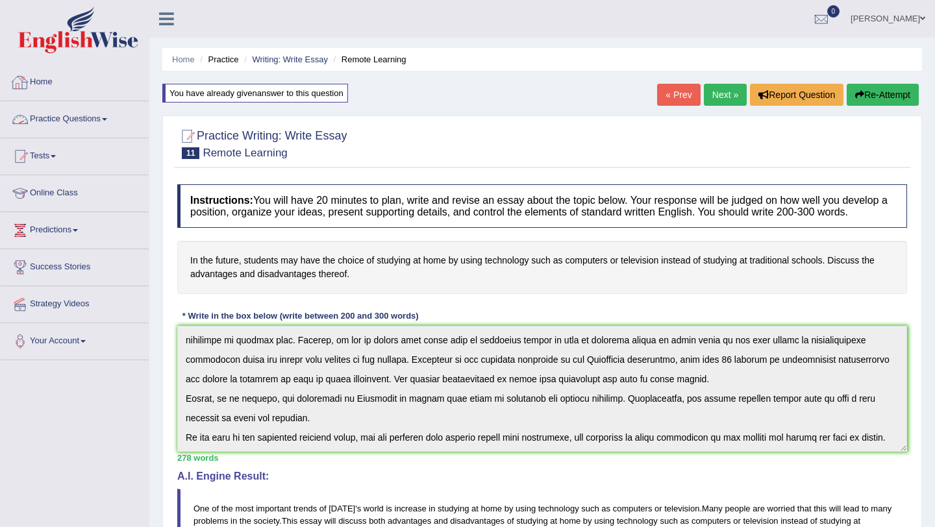
click at [90, 118] on link "Practice Questions" at bounding box center [75, 117] width 148 height 32
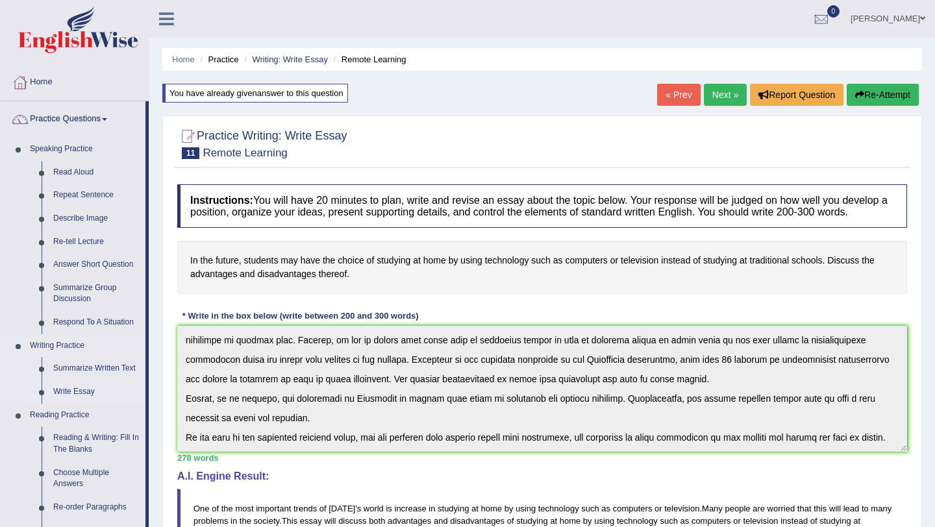
click at [73, 392] on link "Write Essay" at bounding box center [96, 392] width 98 height 23
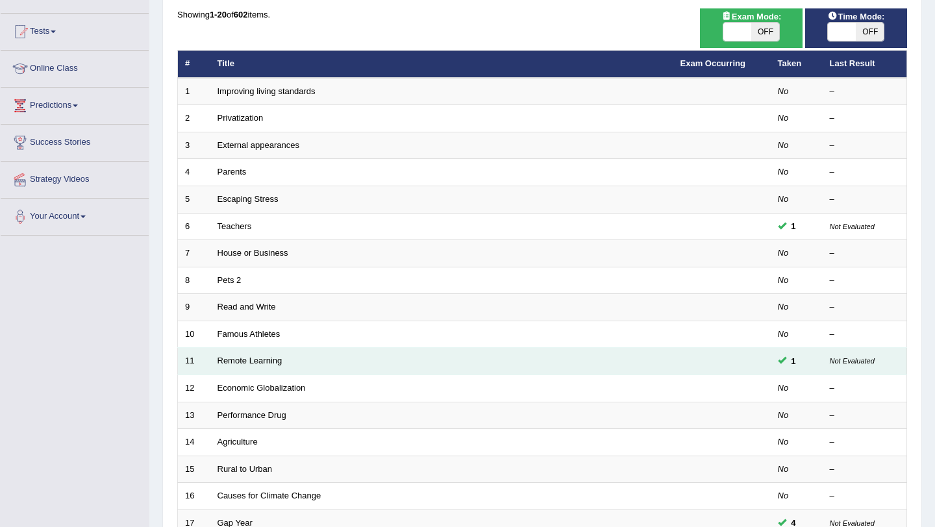
scroll to position [127, 0]
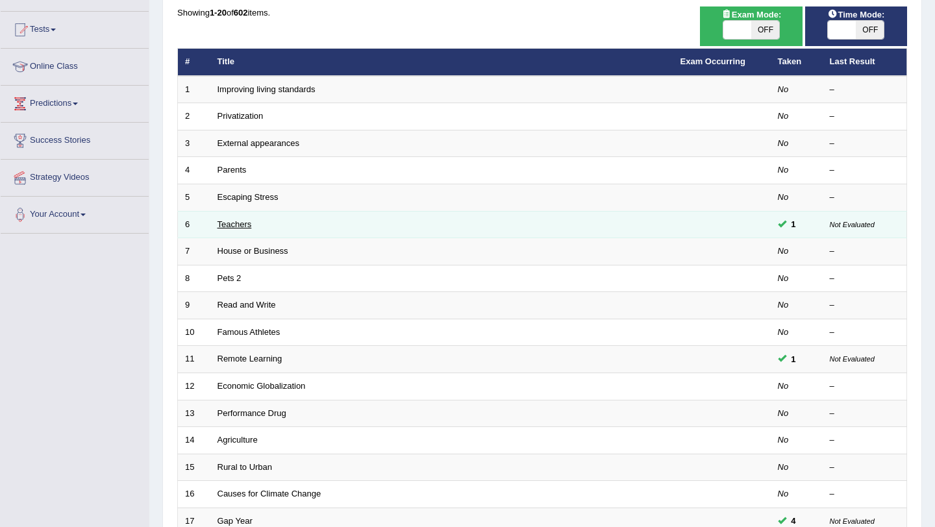
click at [245, 223] on link "Teachers" at bounding box center [235, 225] width 34 height 10
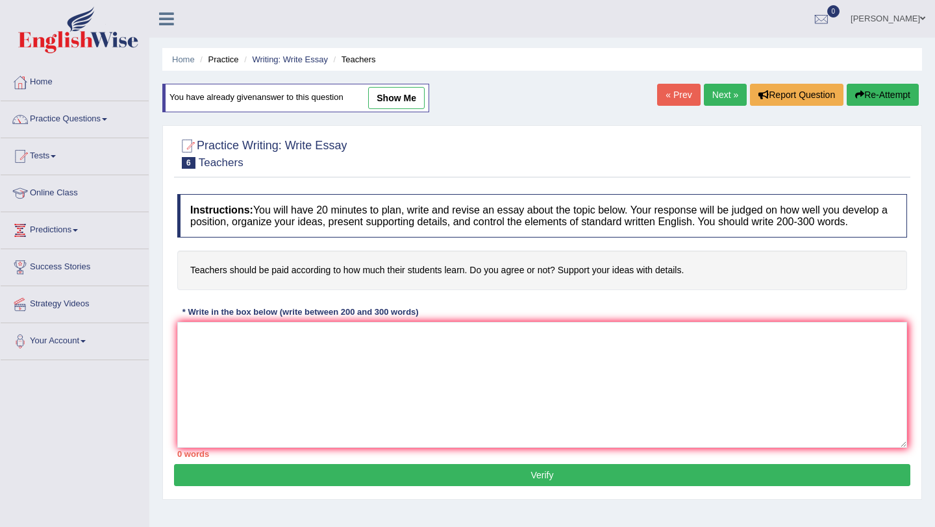
click at [403, 95] on link "show me" at bounding box center [396, 98] width 57 height 22
type textarea "The increasing influence of teacher's salary on our lives has ignited numerous …"
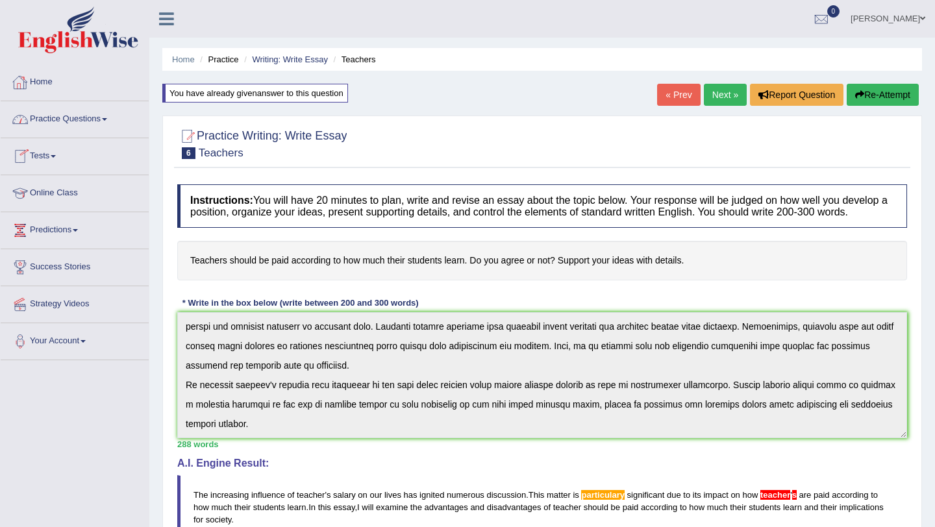
click at [45, 81] on link "Home" at bounding box center [75, 80] width 148 height 32
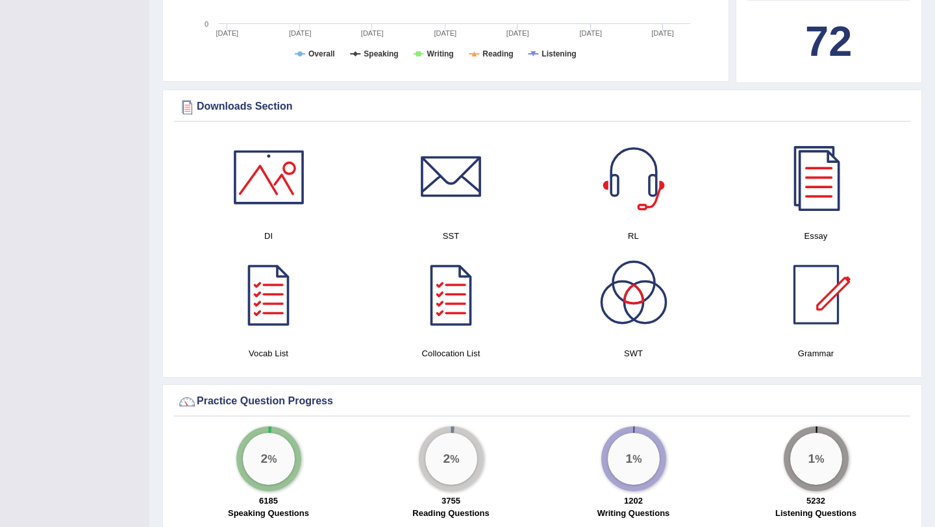
scroll to position [570, 0]
click at [827, 188] on div at bounding box center [816, 176] width 91 height 91
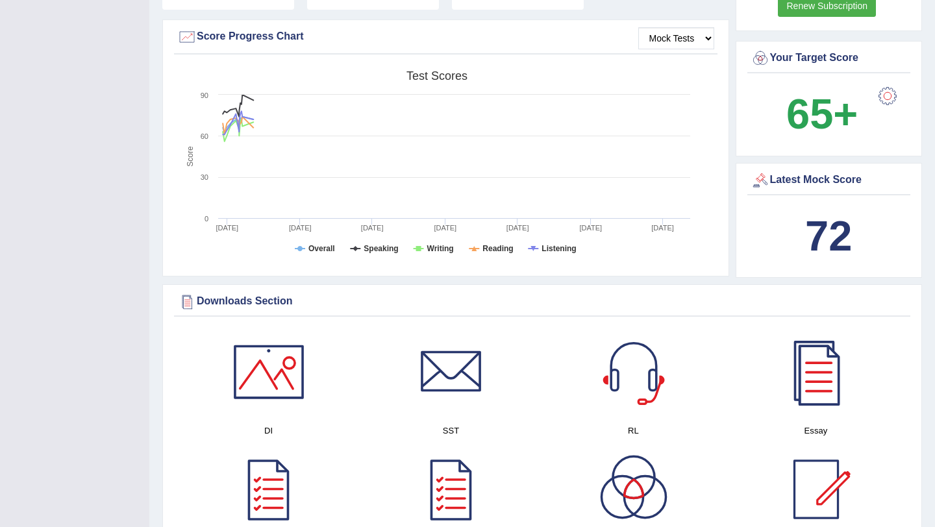
scroll to position [0, 0]
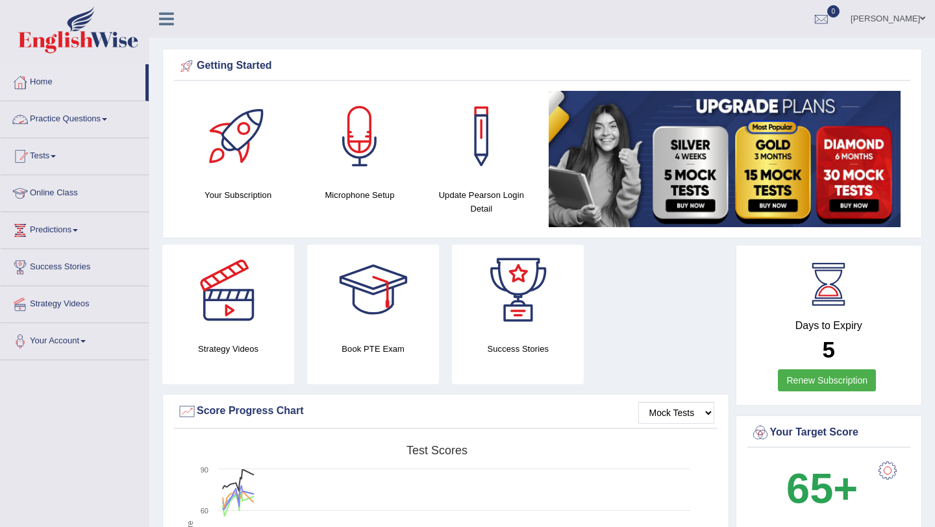
click at [58, 121] on link "Practice Questions" at bounding box center [75, 117] width 148 height 32
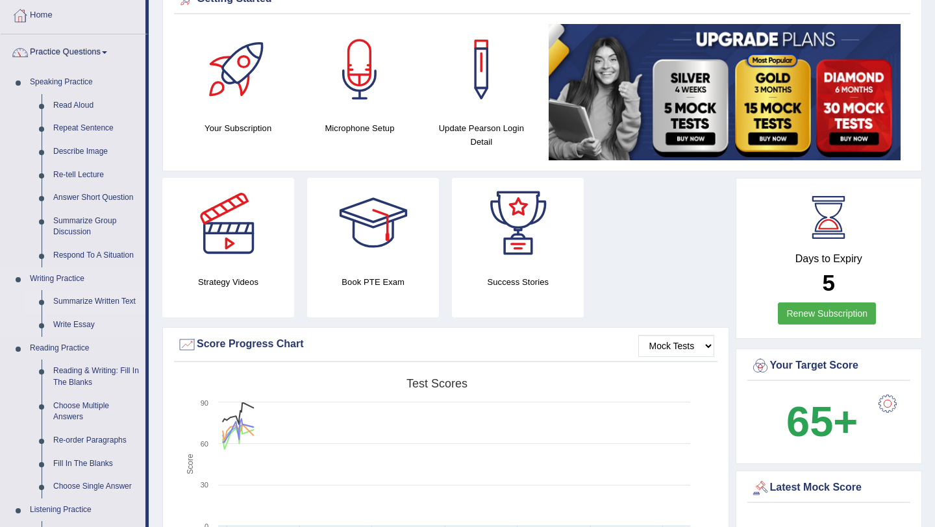
scroll to position [68, 0]
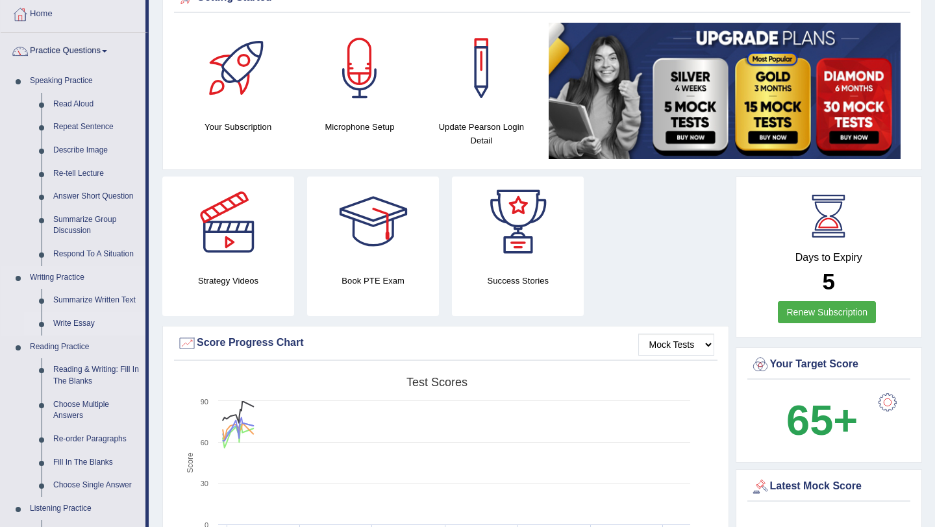
click at [76, 322] on link "Write Essay" at bounding box center [96, 323] width 98 height 23
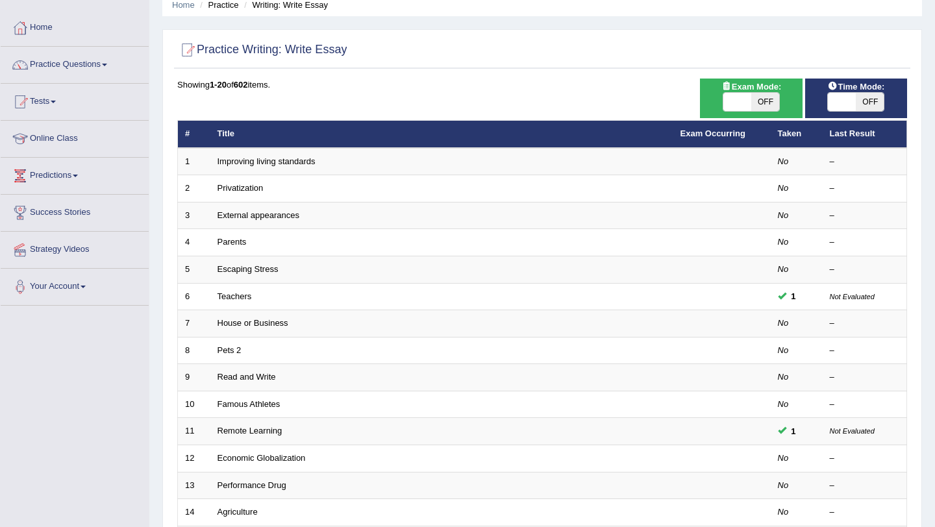
scroll to position [57, 0]
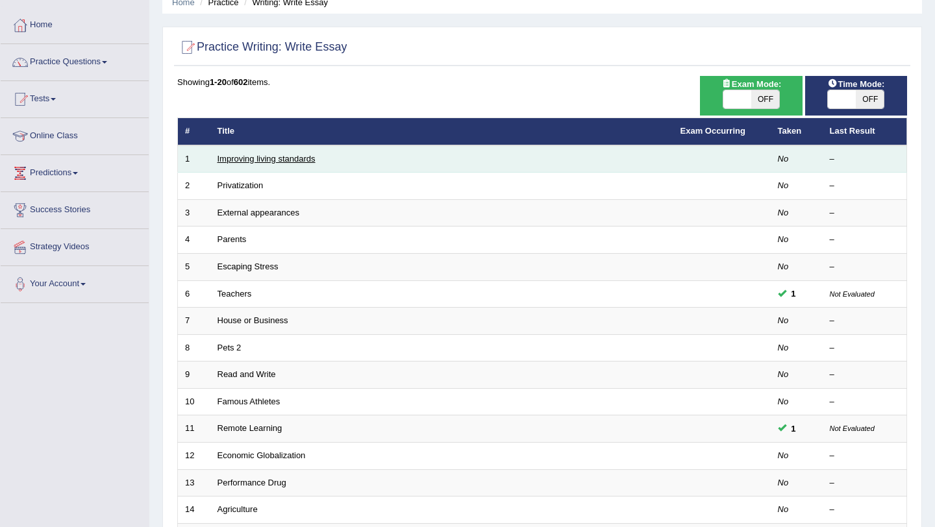
click at [294, 158] on link "Improving living standards" at bounding box center [267, 159] width 98 height 10
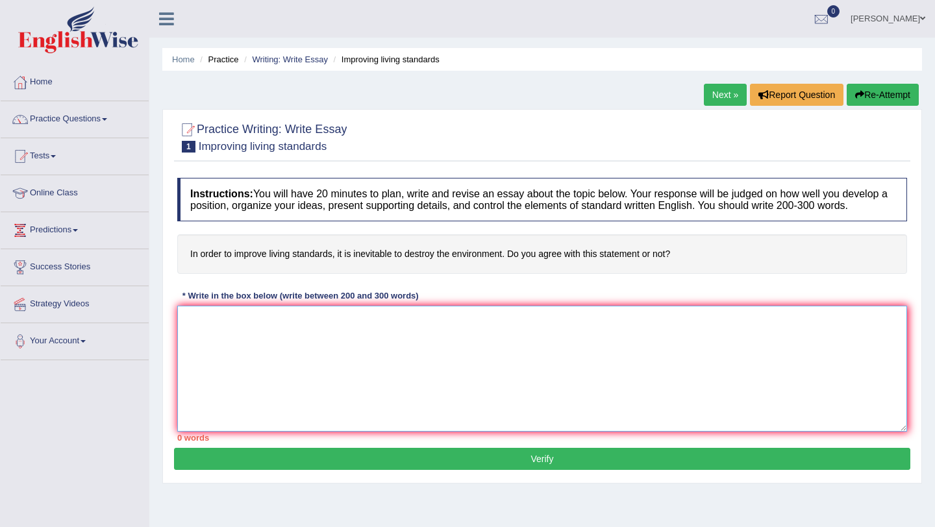
click at [290, 353] on textarea at bounding box center [542, 369] width 730 height 126
paste textarea "The increasing influence of [essay topic] on our lives has ignited numerous dis…"
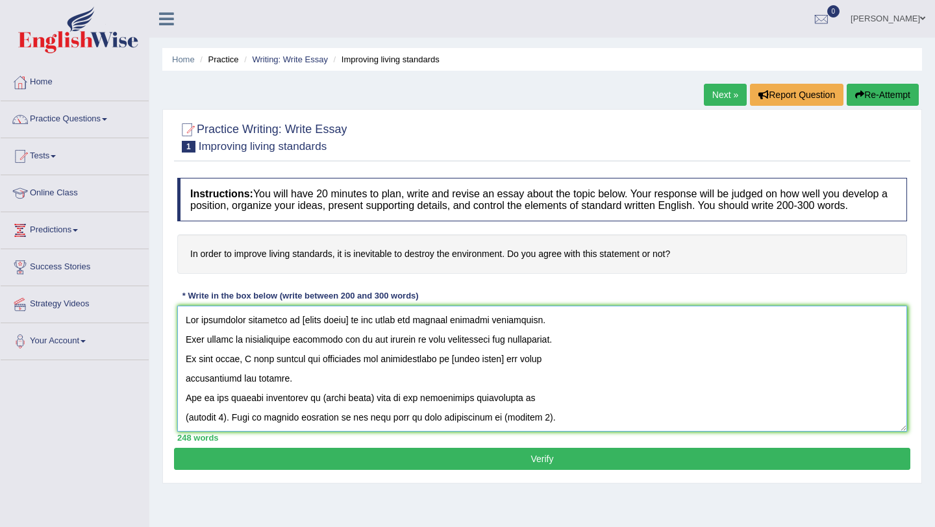
click at [327, 352] on textarea at bounding box center [542, 369] width 730 height 126
click at [402, 352] on textarea at bounding box center [542, 369] width 730 height 126
click at [416, 353] on textarea at bounding box center [542, 369] width 730 height 126
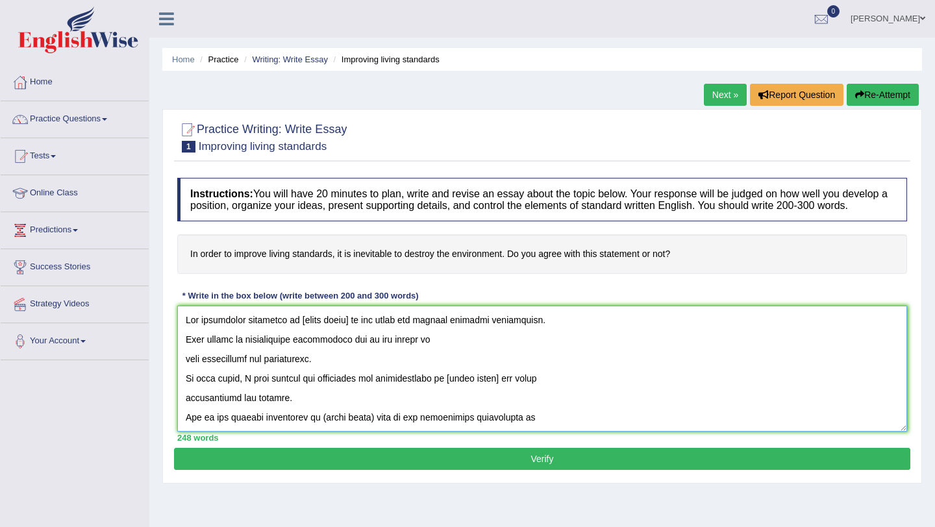
drag, startPoint x: 327, startPoint y: 370, endPoint x: 171, endPoint y: 368, distance: 156.6
click at [171, 368] on div "Practice Writing: Write Essay 1 Improving living standards Instructions: You wi…" at bounding box center [542, 296] width 760 height 375
click at [183, 392] on textarea at bounding box center [542, 369] width 730 height 126
click at [294, 410] on textarea at bounding box center [542, 369] width 730 height 126
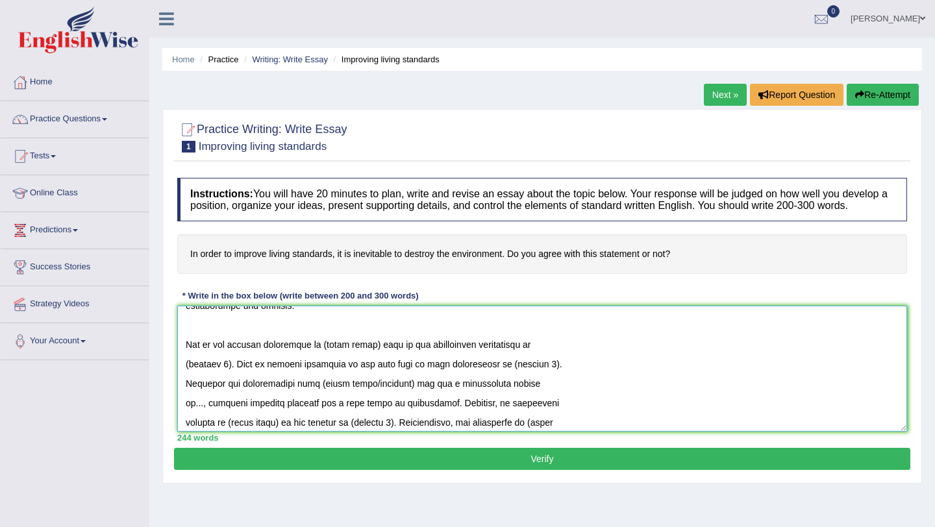
scroll to position [108, 0]
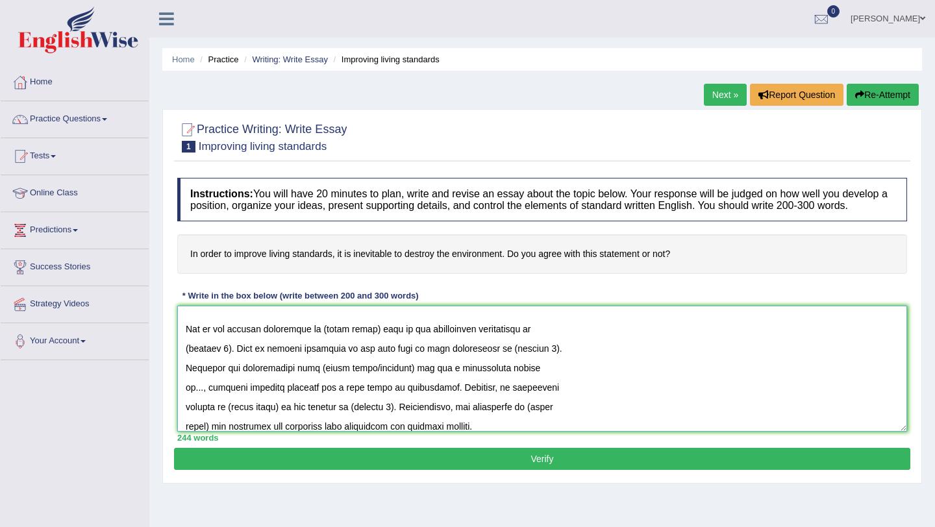
click at [377, 342] on textarea at bounding box center [542, 369] width 730 height 126
drag, startPoint x: 377, startPoint y: 342, endPoint x: 550, endPoint y: 339, distance: 172.8
click at [550, 339] on textarea at bounding box center [542, 369] width 730 height 126
click at [216, 362] on textarea at bounding box center [542, 369] width 730 height 126
click at [226, 362] on textarea at bounding box center [542, 369] width 730 height 126
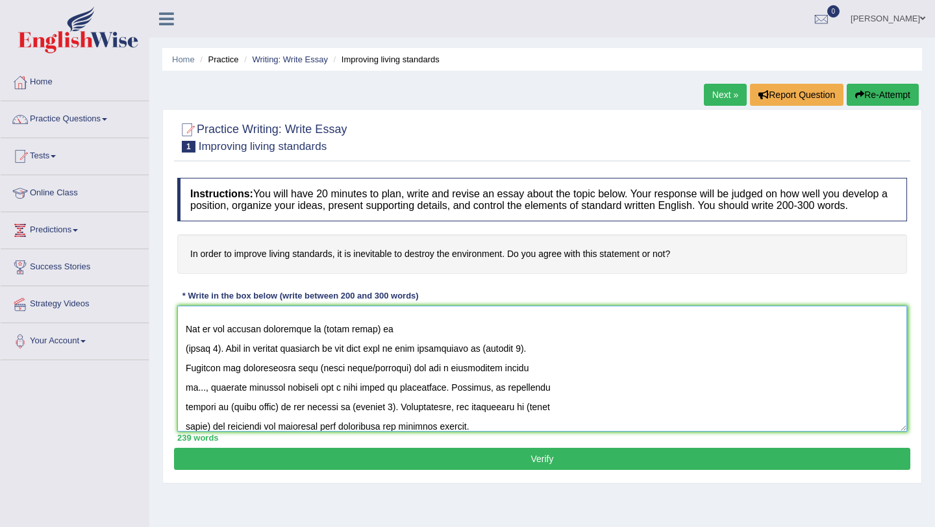
click at [505, 361] on textarea at bounding box center [542, 369] width 730 height 126
click at [506, 360] on textarea at bounding box center [542, 369] width 730 height 126
click at [388, 363] on textarea at bounding box center [542, 369] width 730 height 126
click at [473, 361] on textarea at bounding box center [542, 369] width 730 height 126
click at [518, 364] on textarea at bounding box center [542, 369] width 730 height 126
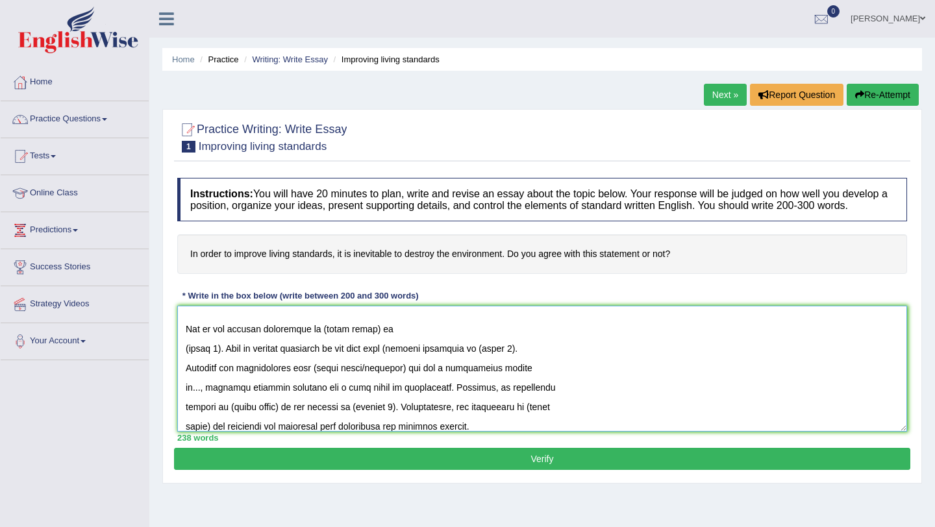
click at [417, 379] on textarea at bounding box center [542, 369] width 730 height 126
click at [452, 382] on textarea at bounding box center [542, 369] width 730 height 126
drag, startPoint x: 452, startPoint y: 382, endPoint x: 442, endPoint y: 401, distance: 21.5
click at [442, 401] on textarea at bounding box center [542, 369] width 730 height 126
click at [370, 401] on textarea at bounding box center [542, 369] width 730 height 126
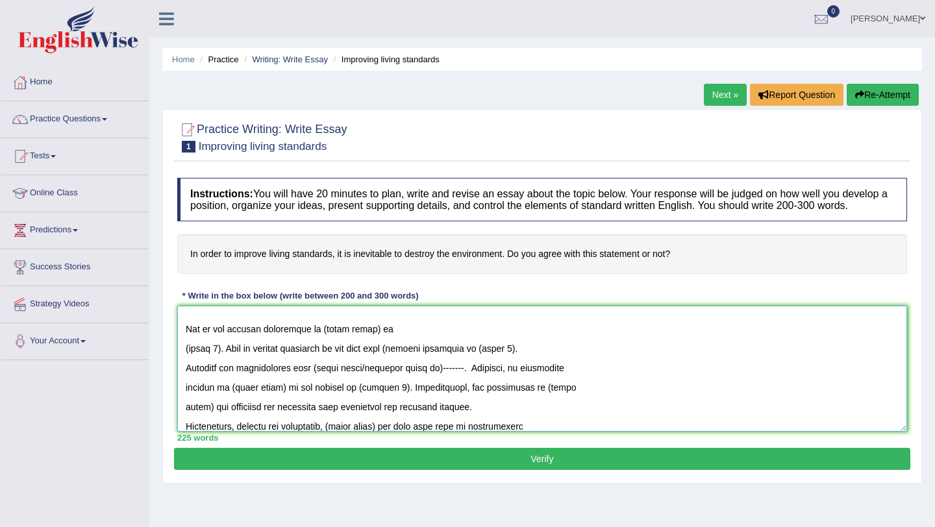
click at [375, 399] on textarea at bounding box center [542, 369] width 730 height 126
click at [263, 420] on textarea at bounding box center [542, 369] width 730 height 126
click at [279, 417] on textarea at bounding box center [542, 369] width 730 height 126
click at [327, 417] on textarea at bounding box center [542, 369] width 730 height 126
click at [394, 421] on textarea at bounding box center [542, 369] width 730 height 126
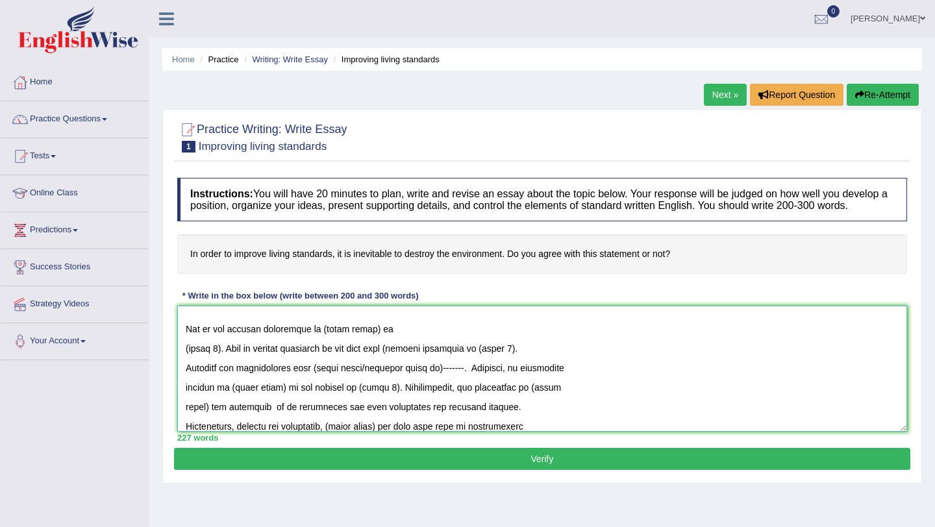
click at [508, 417] on textarea at bounding box center [542, 369] width 730 height 126
click at [269, 420] on textarea at bounding box center [542, 369] width 730 height 126
click at [268, 422] on textarea at bounding box center [542, 369] width 730 height 126
click at [409, 419] on textarea at bounding box center [542, 369] width 730 height 126
click at [483, 410] on textarea at bounding box center [542, 369] width 730 height 126
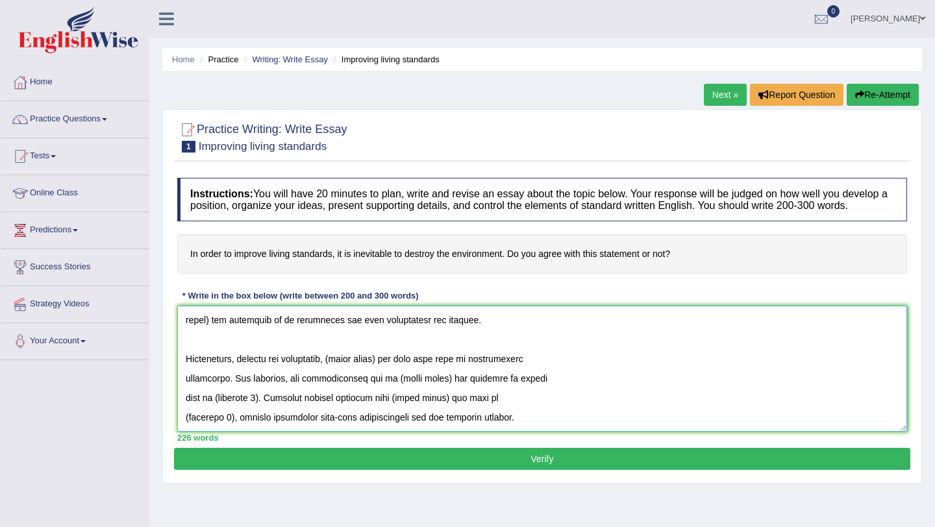
scroll to position [211, 0]
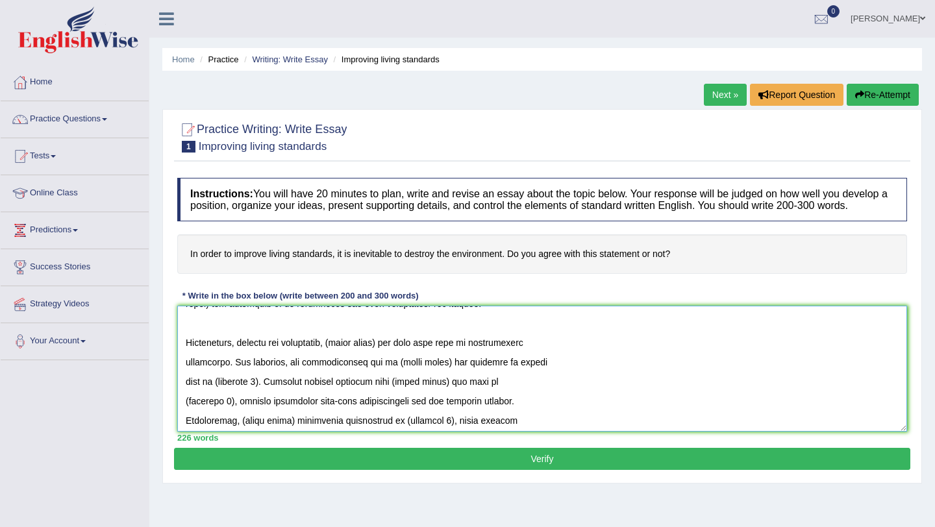
click at [236, 356] on textarea at bounding box center [542, 369] width 730 height 126
click at [229, 356] on textarea at bounding box center [542, 369] width 730 height 126
click at [227, 357] on textarea at bounding box center [542, 369] width 730 height 126
click at [230, 359] on textarea at bounding box center [542, 369] width 730 height 126
click at [370, 354] on textarea at bounding box center [542, 369] width 730 height 126
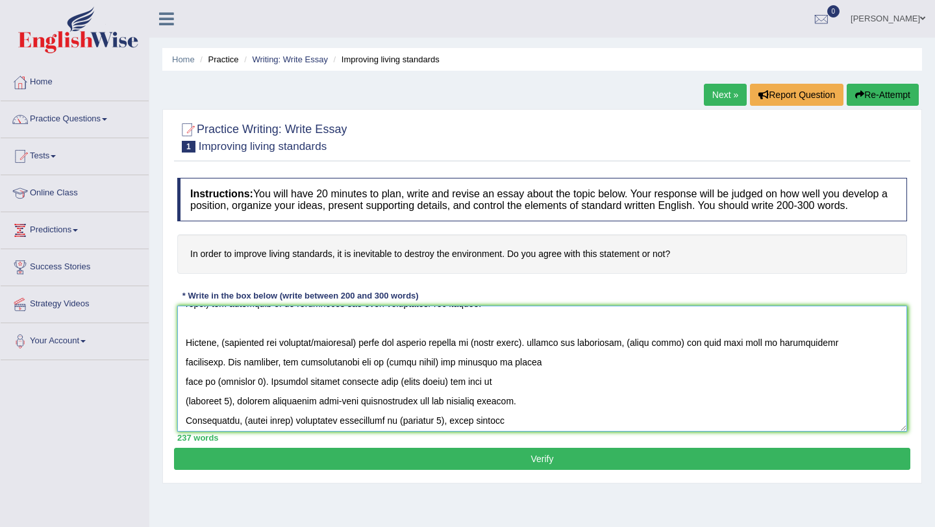
drag, startPoint x: 537, startPoint y: 359, endPoint x: 229, endPoint y: 374, distance: 307.6
click at [229, 374] on textarea at bounding box center [542, 369] width 730 height 126
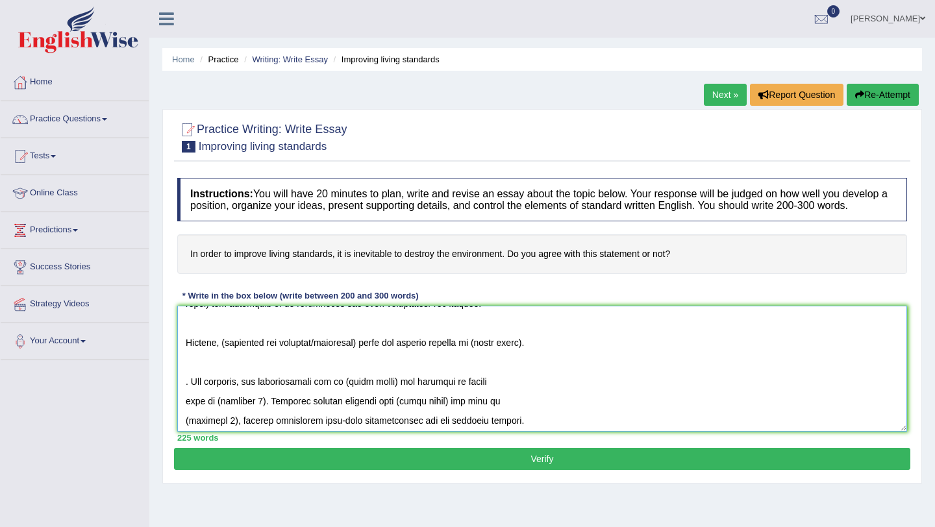
click at [550, 349] on textarea at bounding box center [542, 369] width 730 height 126
click at [696, 357] on textarea at bounding box center [542, 369] width 730 height 126
click at [740, 360] on textarea at bounding box center [542, 369] width 730 height 126
click at [683, 355] on textarea at bounding box center [542, 369] width 730 height 126
click at [661, 356] on textarea at bounding box center [542, 369] width 730 height 126
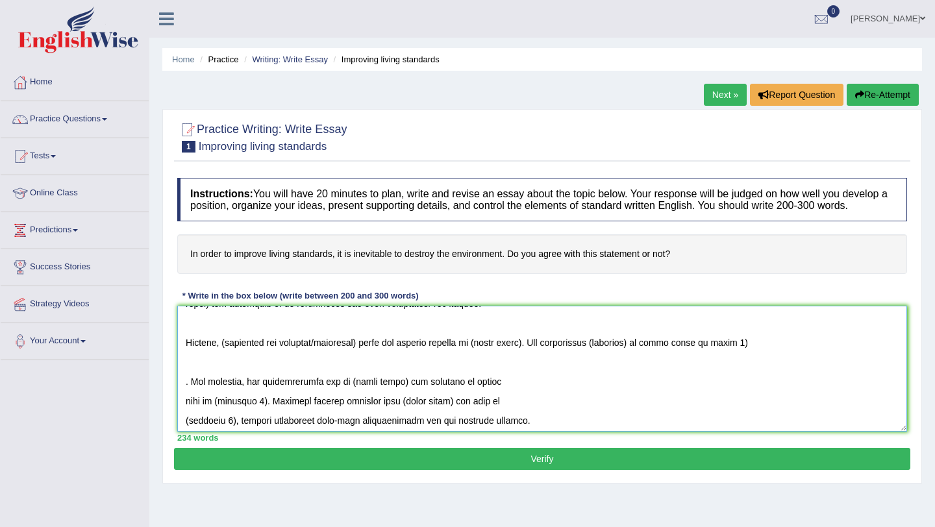
click at [655, 355] on textarea at bounding box center [542, 369] width 730 height 126
click at [657, 354] on textarea at bounding box center [542, 369] width 730 height 126
click at [705, 355] on textarea at bounding box center [542, 369] width 730 height 126
click at [722, 356] on textarea at bounding box center [542, 369] width 730 height 126
click at [763, 349] on textarea at bounding box center [542, 369] width 730 height 126
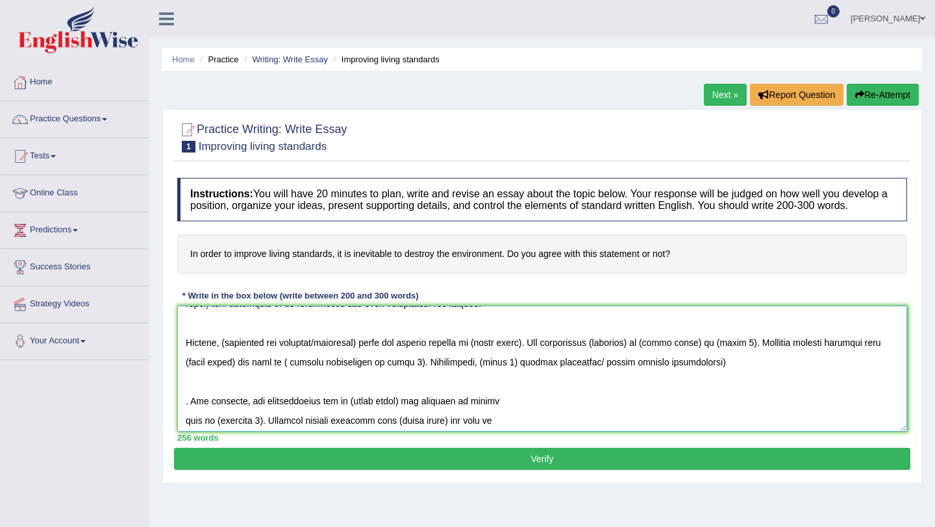
click at [512, 374] on textarea at bounding box center [542, 369] width 730 height 126
click at [509, 372] on textarea at bounding box center [542, 369] width 730 height 126
click at [732, 378] on textarea at bounding box center [542, 369] width 730 height 126
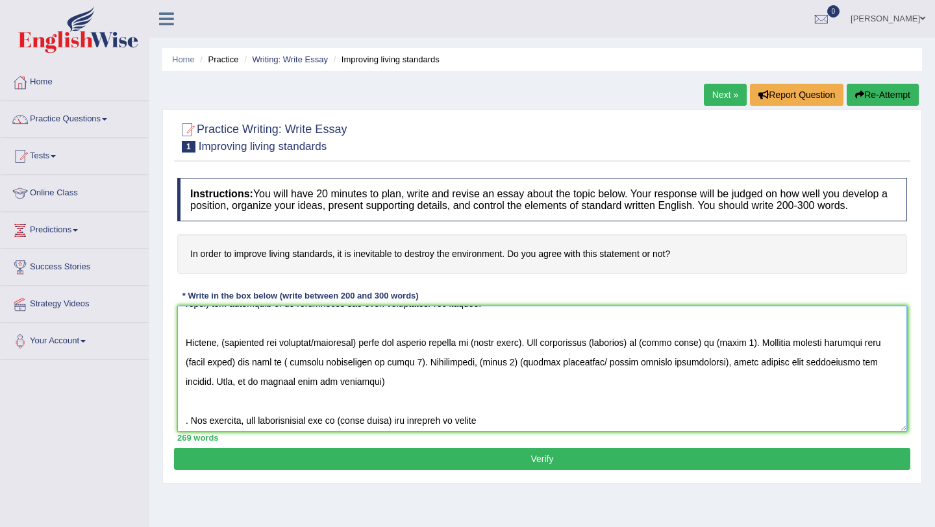
click at [294, 397] on textarea at bounding box center [542, 369] width 730 height 126
click at [357, 394] on textarea at bounding box center [542, 369] width 730 height 126
click at [341, 396] on textarea at bounding box center [542, 369] width 730 height 126
click at [341, 394] on textarea at bounding box center [542, 369] width 730 height 126
click at [339, 395] on textarea at bounding box center [542, 369] width 730 height 126
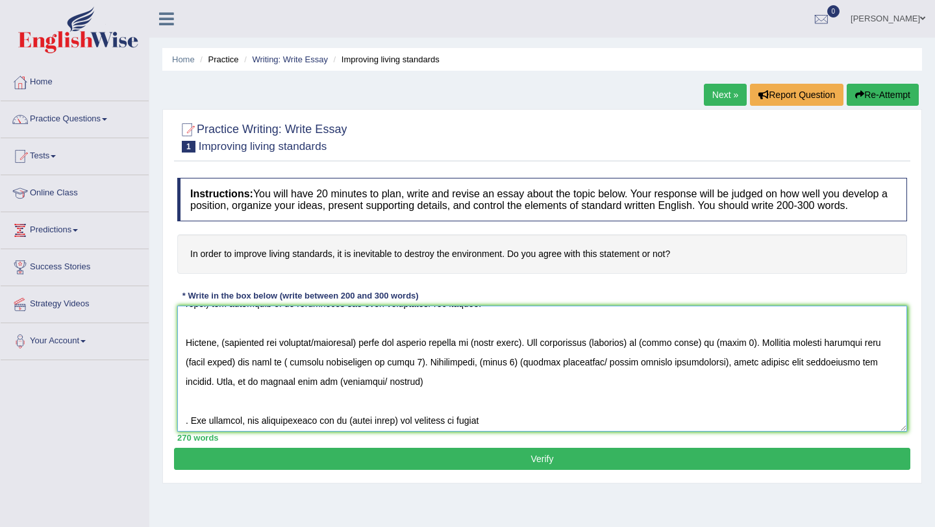
click at [401, 396] on textarea at bounding box center [542, 369] width 730 height 126
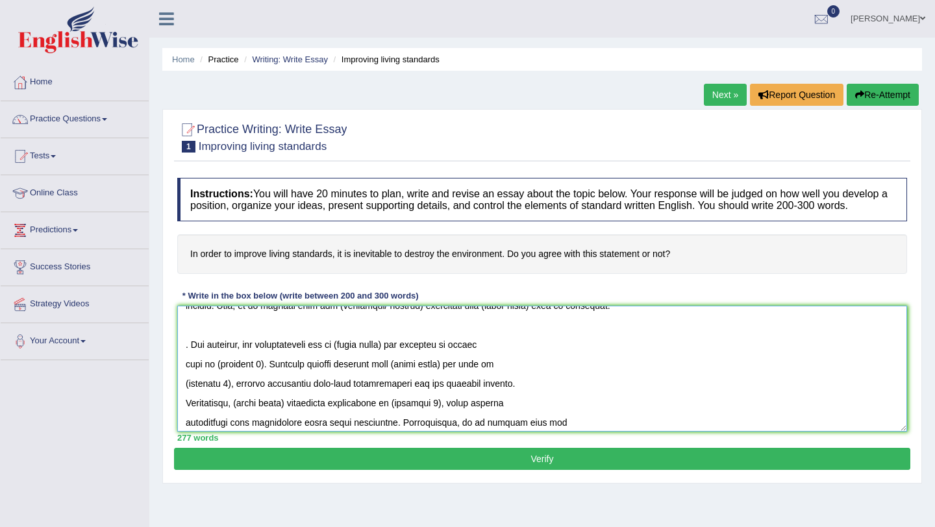
scroll to position [289, 0]
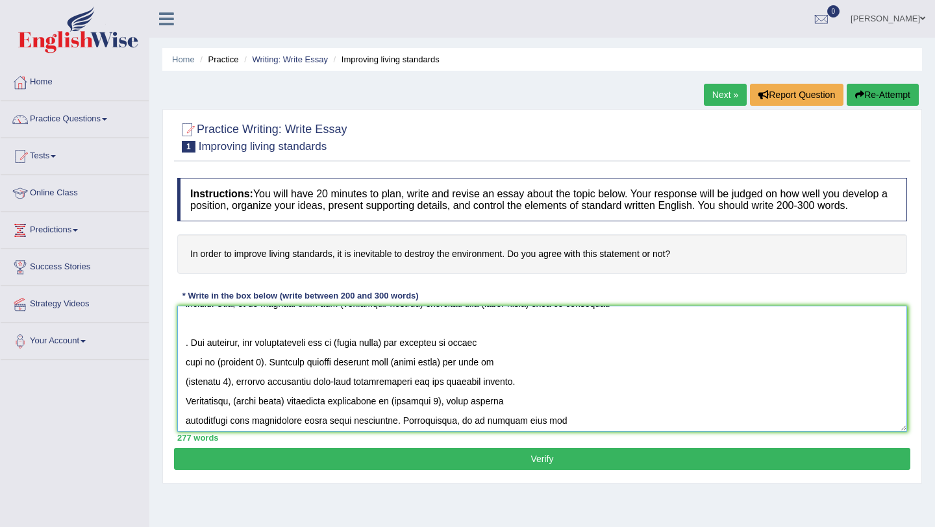
click at [184, 357] on textarea at bounding box center [542, 369] width 730 height 126
drag, startPoint x: 184, startPoint y: 357, endPoint x: 522, endPoint y: 399, distance: 339.8
click at [522, 399] on textarea at bounding box center [542, 369] width 730 height 126
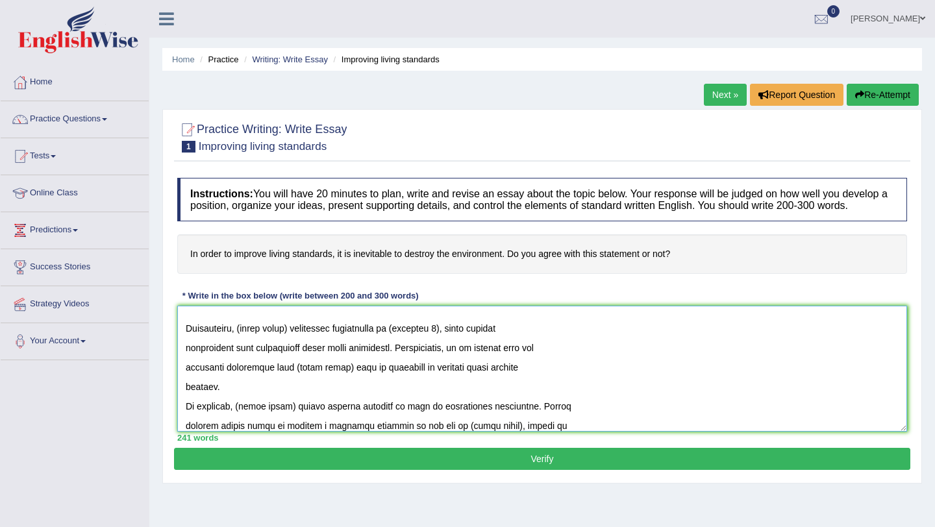
scroll to position [323, 0]
drag, startPoint x: 184, startPoint y: 340, endPoint x: 263, endPoint y: 395, distance: 96.6
click at [263, 395] on textarea at bounding box center [542, 369] width 730 height 126
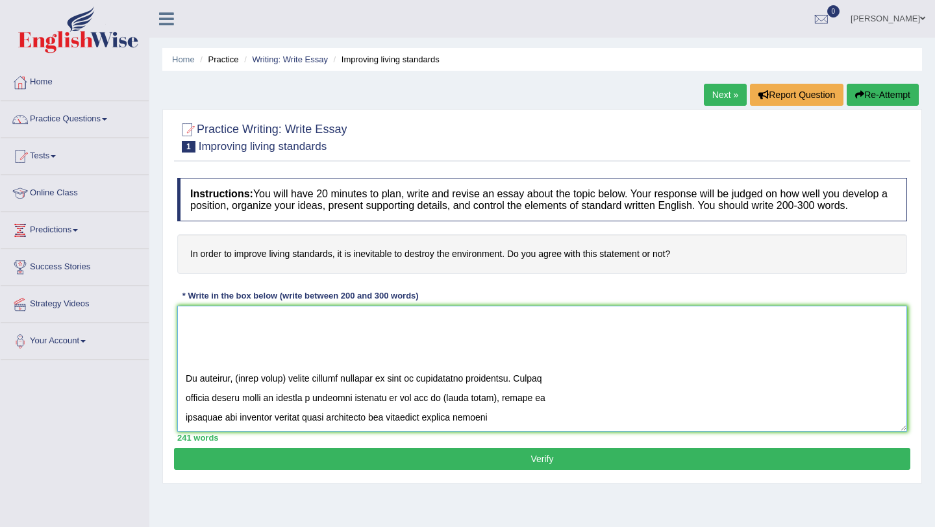
scroll to position [265, 0]
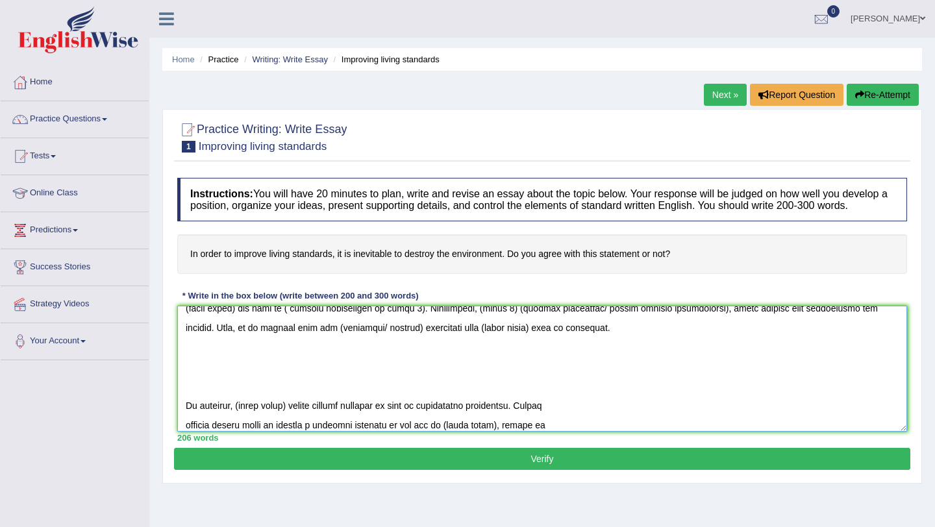
click at [185, 418] on textarea at bounding box center [542, 369] width 730 height 126
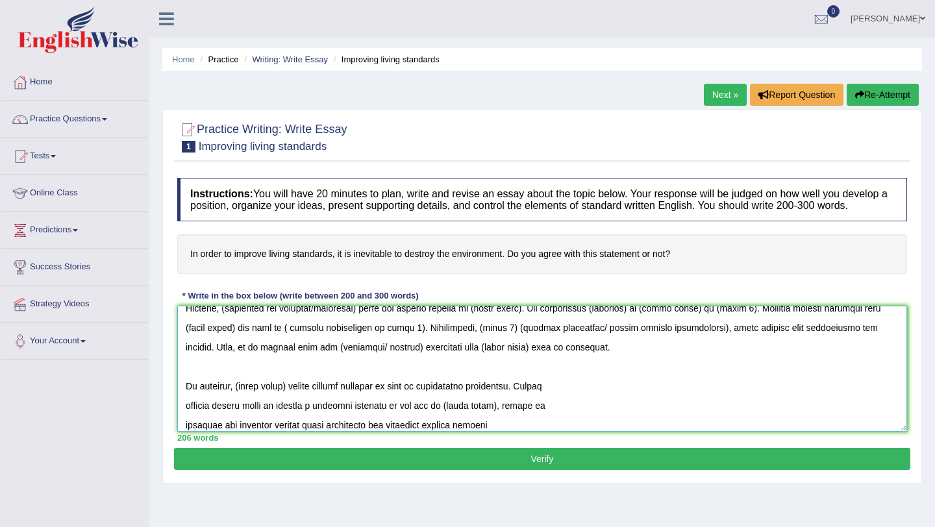
scroll to position [226, 0]
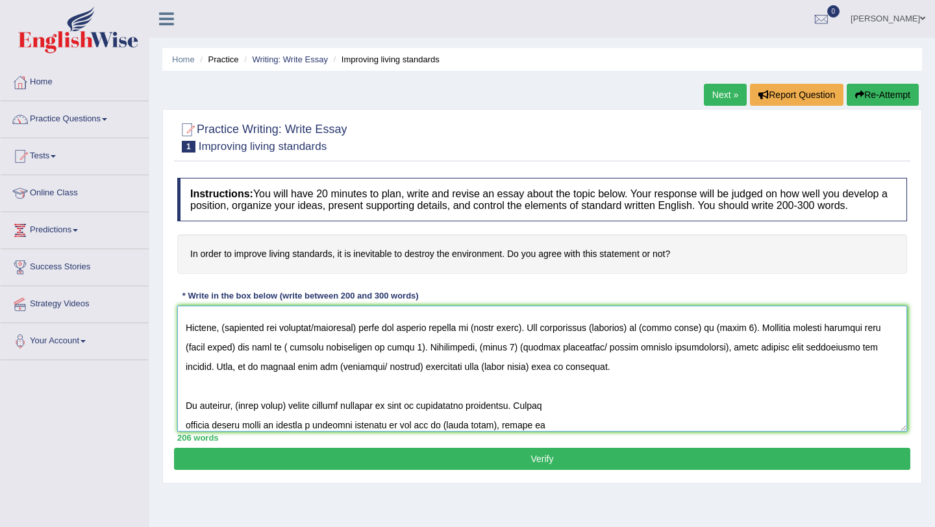
click at [385, 420] on textarea at bounding box center [542, 369] width 730 height 126
click at [354, 418] on textarea at bounding box center [542, 369] width 730 height 126
click at [524, 418] on textarea at bounding box center [542, 369] width 730 height 126
click at [479, 417] on textarea at bounding box center [542, 369] width 730 height 126
click at [526, 418] on textarea at bounding box center [542, 369] width 730 height 126
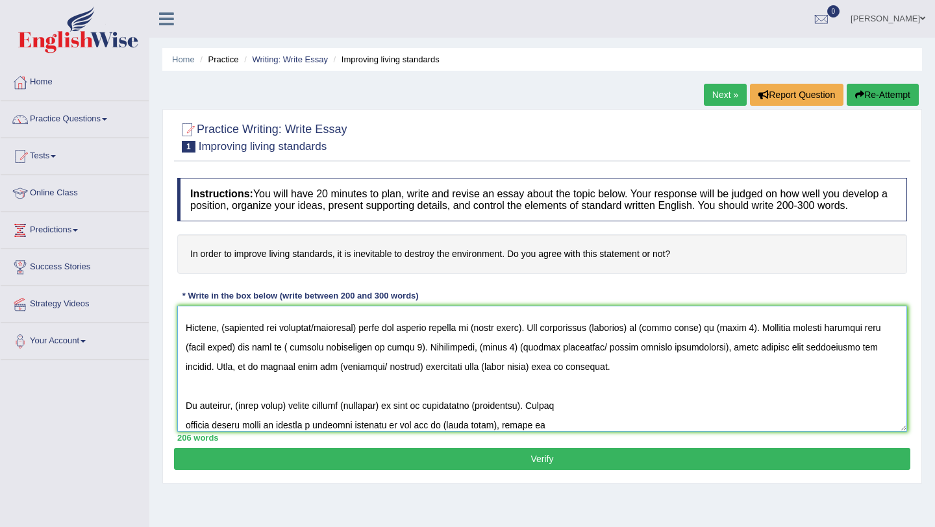
click at [523, 418] on textarea at bounding box center [542, 369] width 730 height 126
click at [386, 423] on textarea at bounding box center [542, 369] width 730 height 126
click at [597, 420] on textarea at bounding box center [542, 369] width 730 height 126
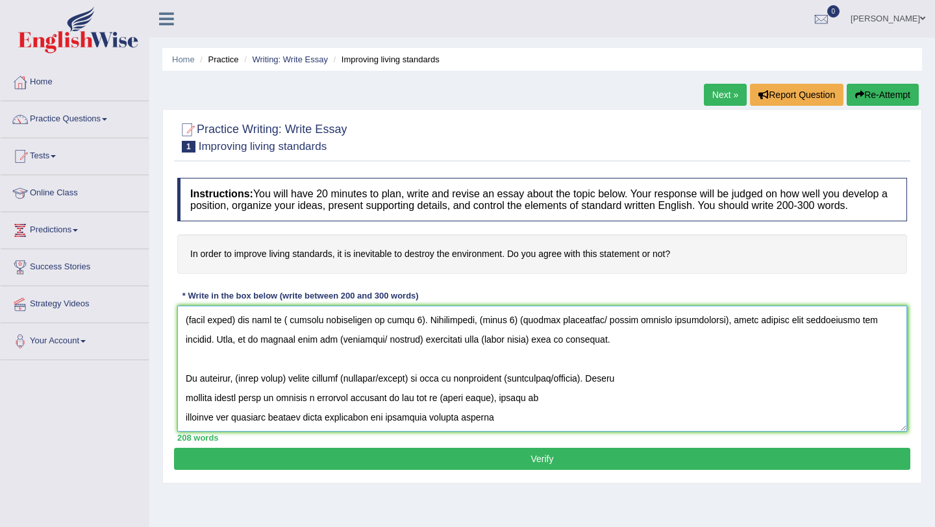
scroll to position [253, 0]
click at [548, 430] on textarea at bounding box center [542, 369] width 730 height 126
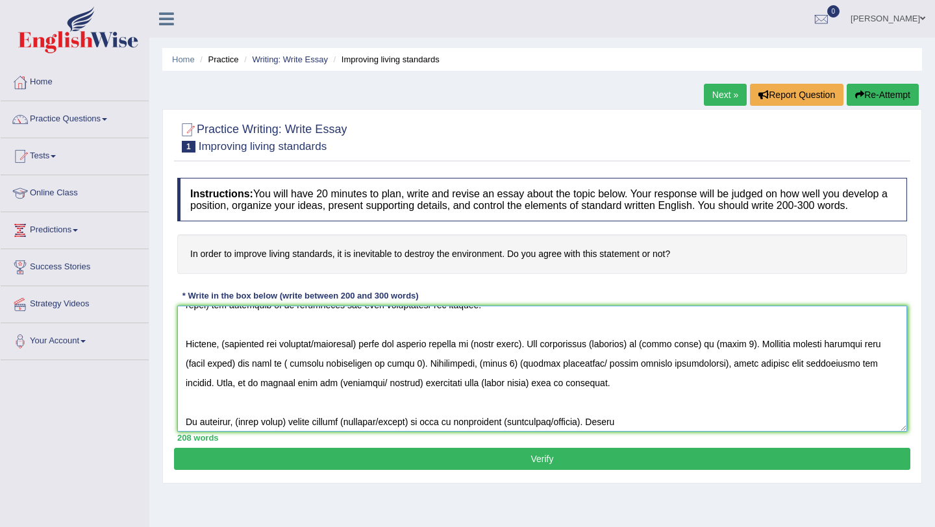
scroll to position [0, 0]
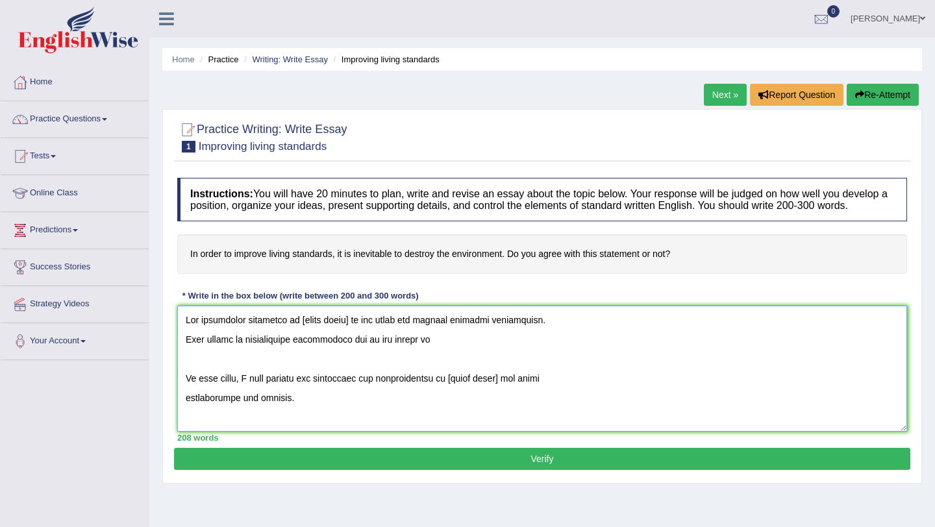
click at [186, 330] on textarea at bounding box center [542, 369] width 730 height 126
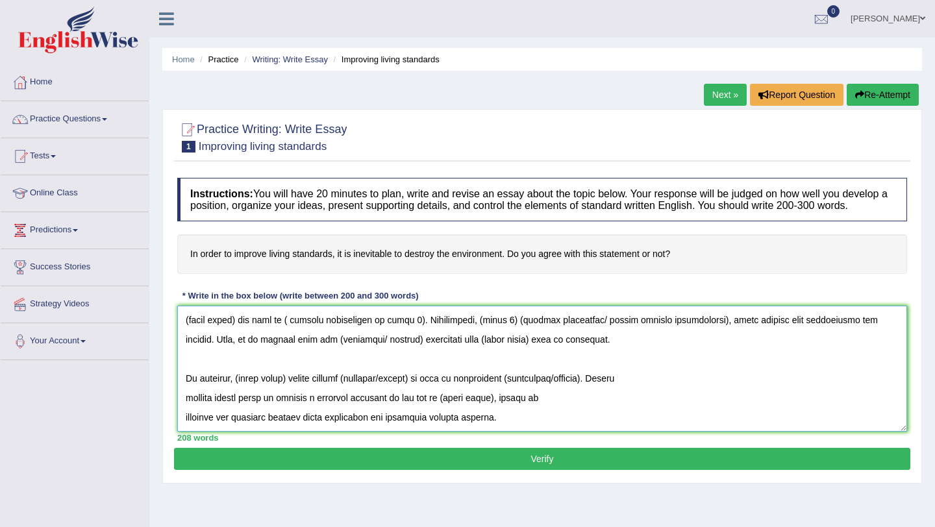
drag, startPoint x: 186, startPoint y: 330, endPoint x: 544, endPoint y: 420, distance: 369.6
click at [546, 420] on textarea at bounding box center [542, 369] width 730 height 126
click at [583, 414] on textarea at bounding box center [542, 369] width 730 height 126
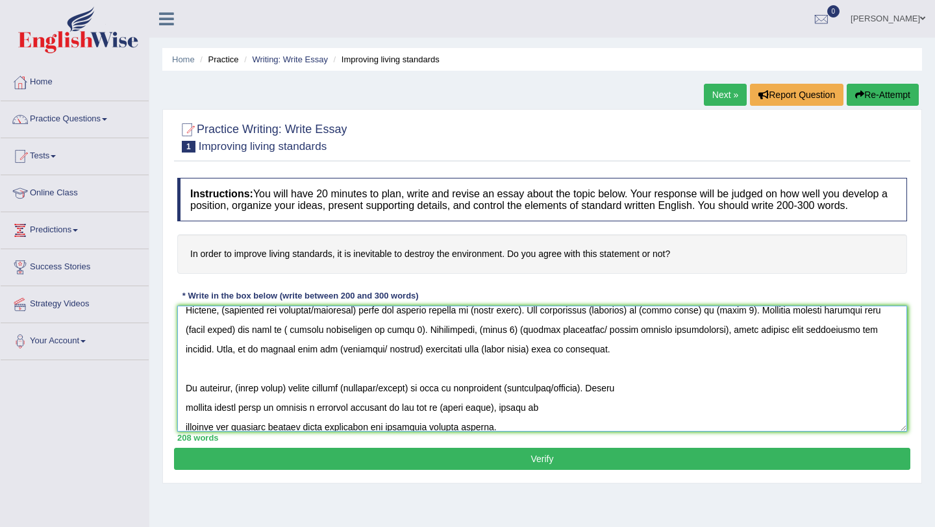
scroll to position [223, 0]
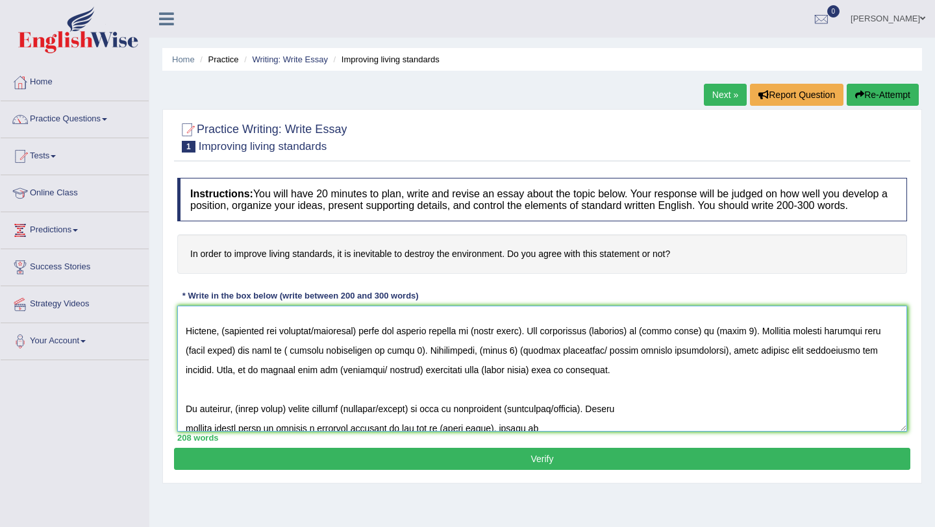
drag, startPoint x: 507, startPoint y: 431, endPoint x: 242, endPoint y: 324, distance: 285.3
click at [242, 324] on textarea at bounding box center [542, 369] width 730 height 126
click at [233, 333] on textarea at bounding box center [542, 369] width 730 height 126
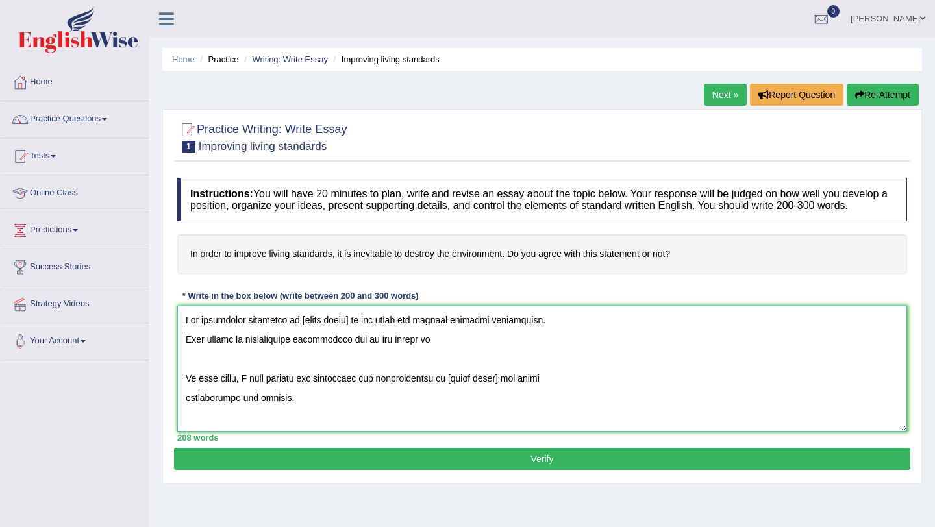
click at [185, 331] on textarea at bounding box center [542, 369] width 730 height 126
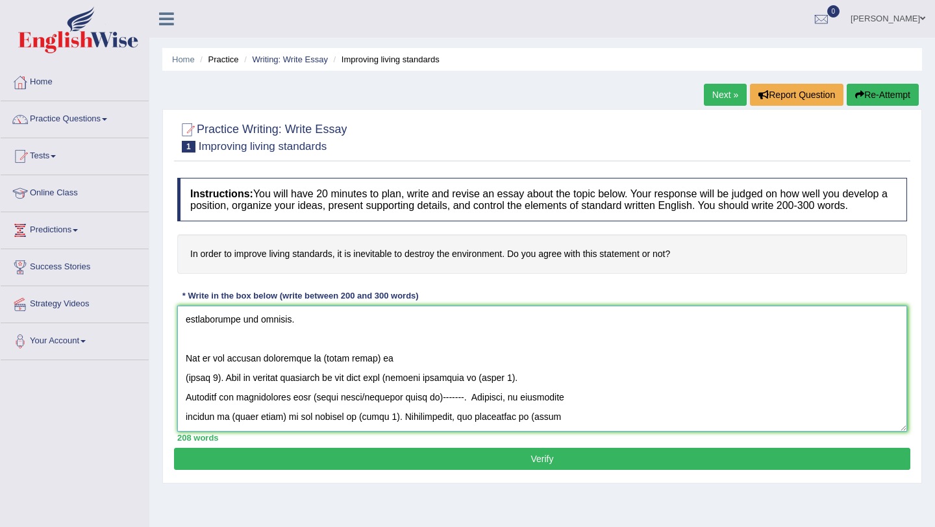
scroll to position [253, 0]
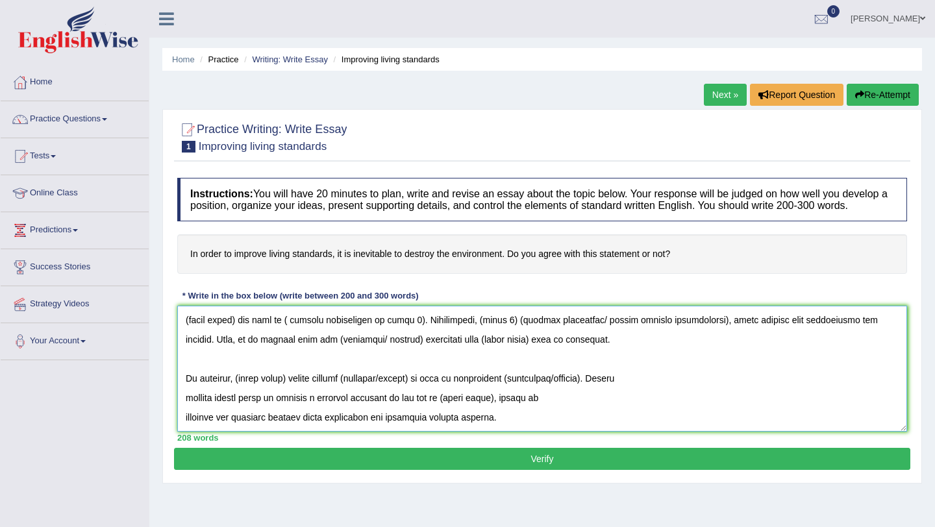
drag, startPoint x: 185, startPoint y: 331, endPoint x: 320, endPoint y: 453, distance: 182.1
click at [320, 448] on div "Instructions: You will have 20 minutes to plan, write and revise an essay about…" at bounding box center [542, 309] width 737 height 277
type textarea "The increasing influence of [essay topic] on our lives has ignited numerous dis…"
click at [574, 429] on textarea at bounding box center [542, 369] width 730 height 126
click at [503, 432] on textarea at bounding box center [542, 369] width 730 height 126
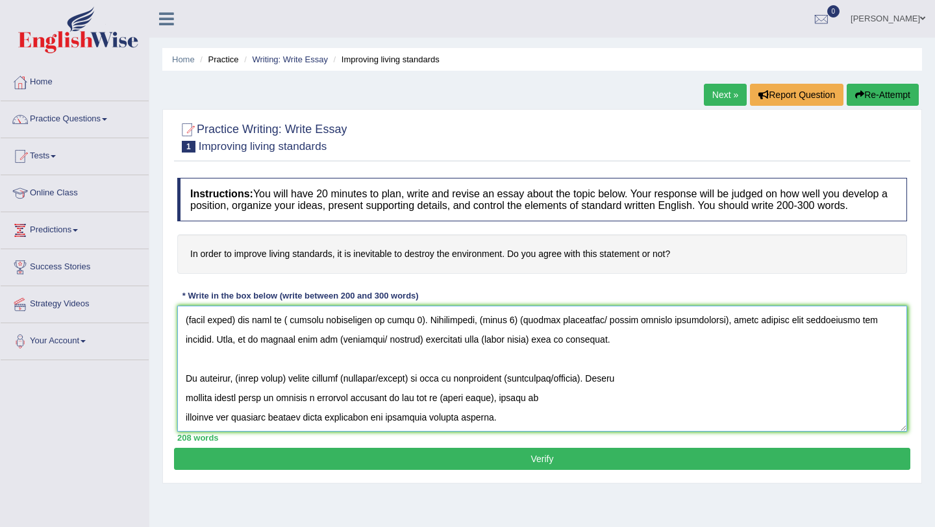
scroll to position [0, 0]
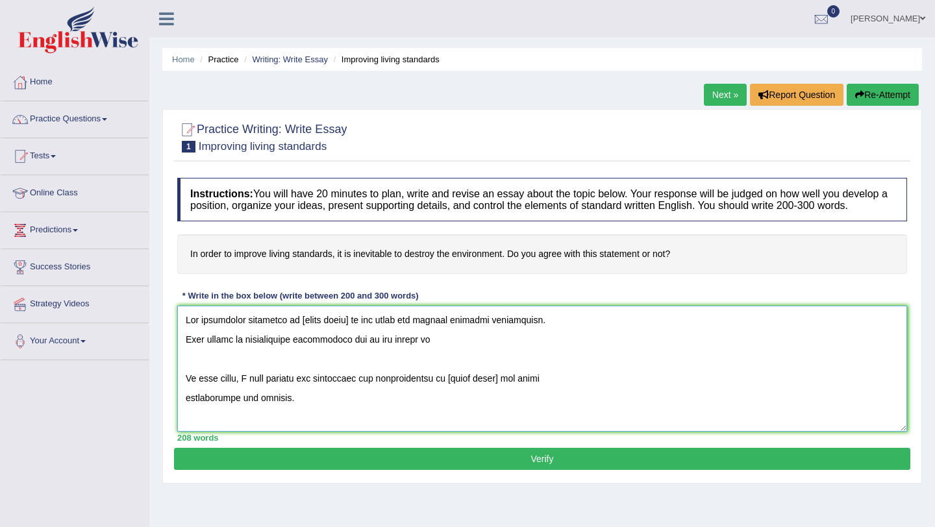
drag, startPoint x: 503, startPoint y: 433, endPoint x: 168, endPoint y: 336, distance: 349.3
click at [168, 336] on div "Practice Writing: Write Essay 1 Improving living standards Instructions: You wi…" at bounding box center [542, 296] width 760 height 375
click at [609, 391] on textarea at bounding box center [542, 369] width 730 height 126
